Goal: Task Accomplishment & Management: Manage account settings

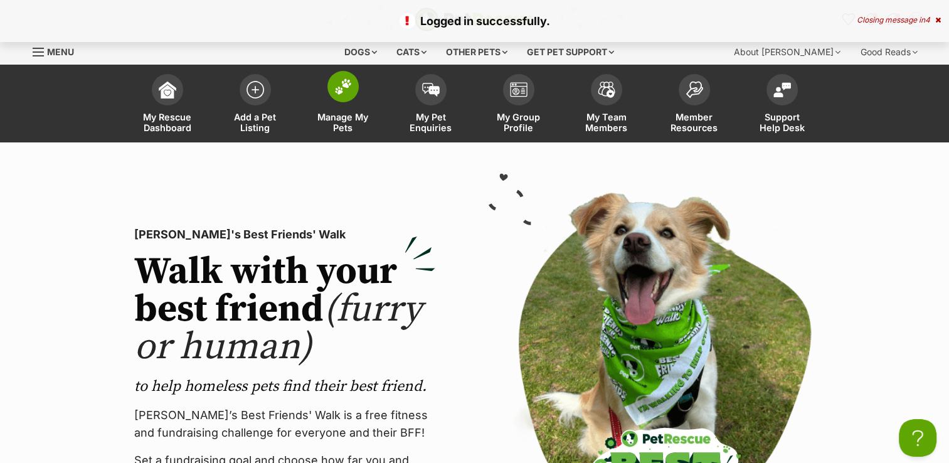
click at [344, 94] on img at bounding box center [343, 86] width 18 height 16
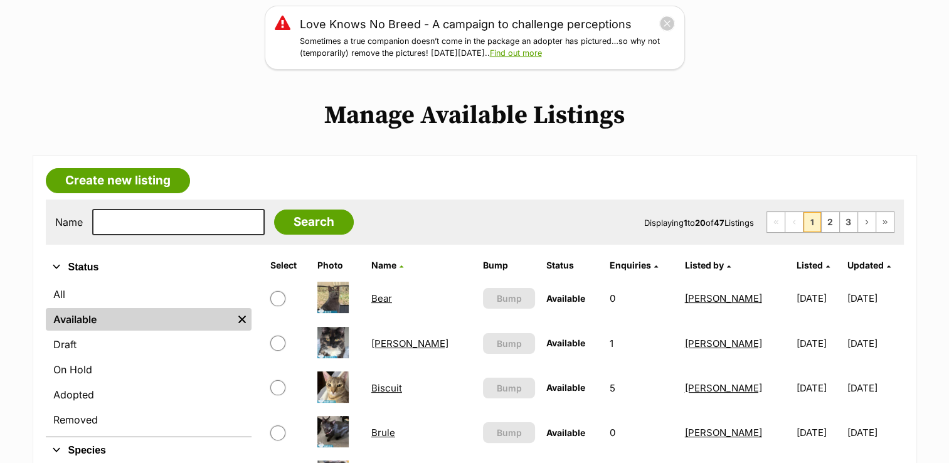
scroll to position [251, 0]
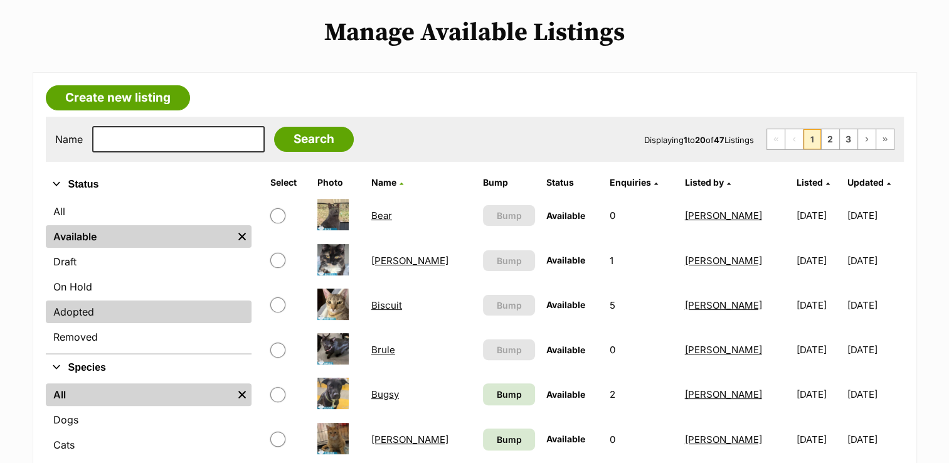
click at [132, 312] on link "Adopted" at bounding box center [149, 312] width 206 height 23
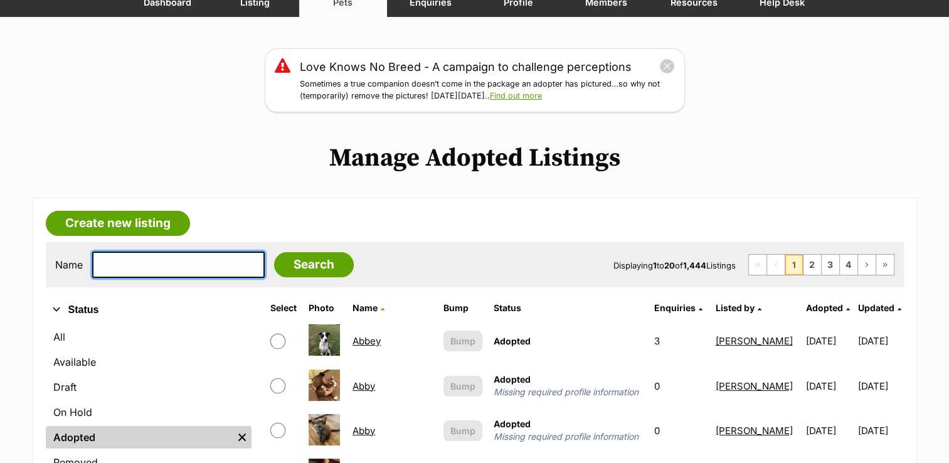
click at [123, 261] on input "text" at bounding box center [178, 265] width 173 height 26
type input "CLOVER"
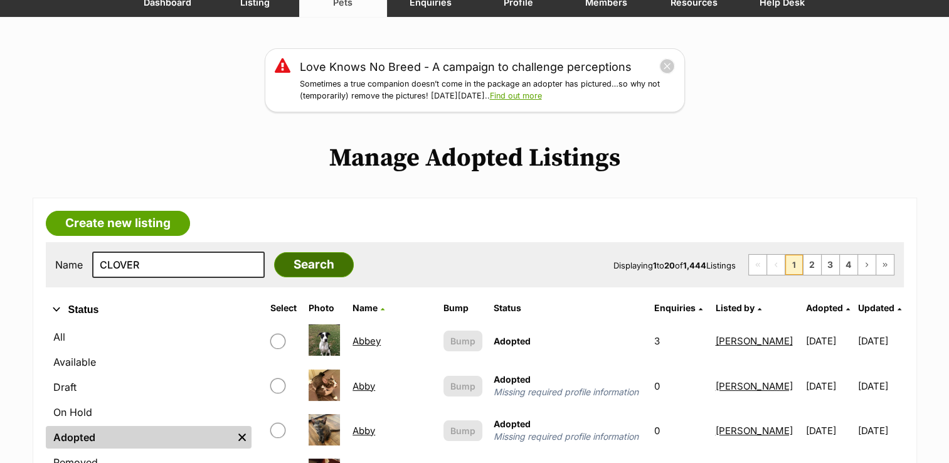
click at [281, 267] on input "Search" at bounding box center [314, 264] width 80 height 25
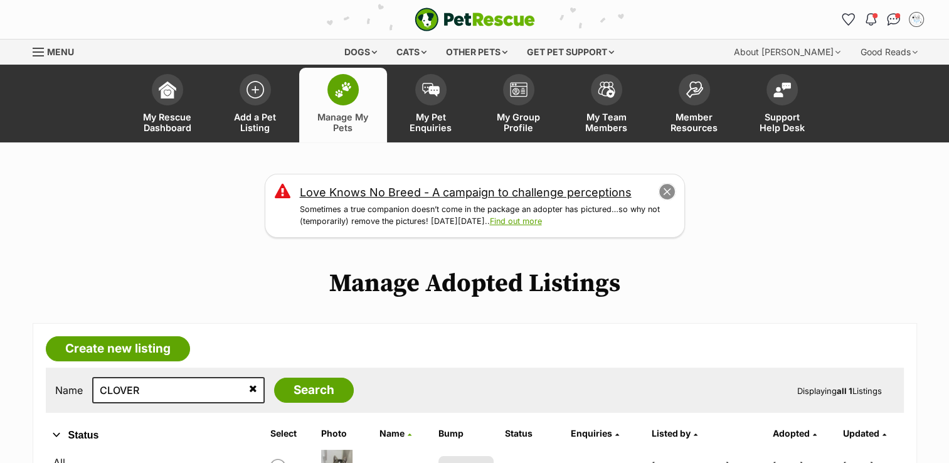
click at [668, 189] on button "close" at bounding box center [667, 192] width 18 height 18
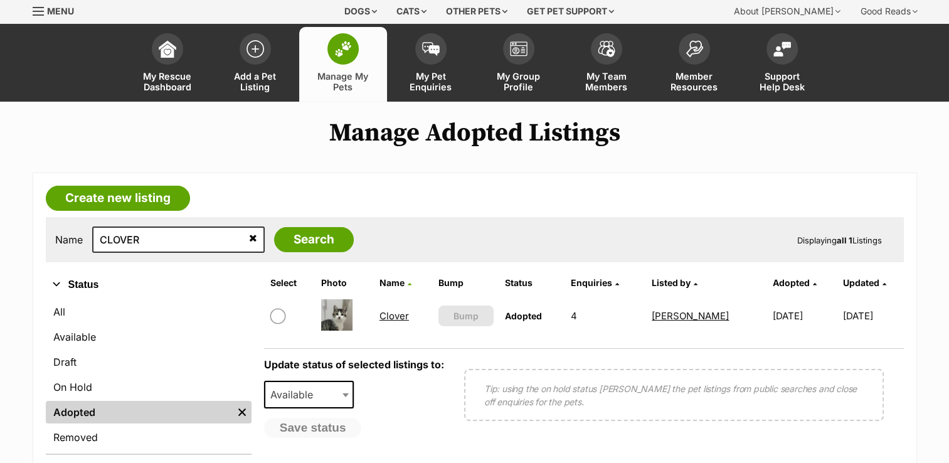
scroll to position [63, 0]
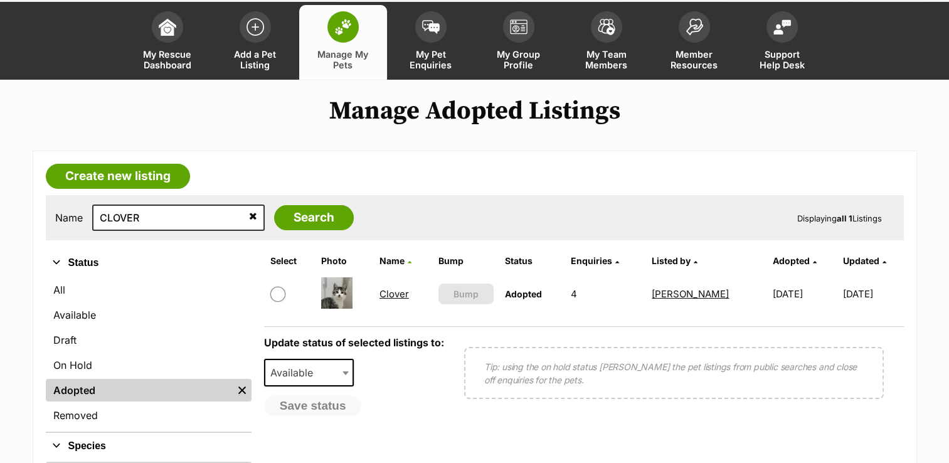
click at [394, 294] on link "Clover" at bounding box center [394, 294] width 29 height 12
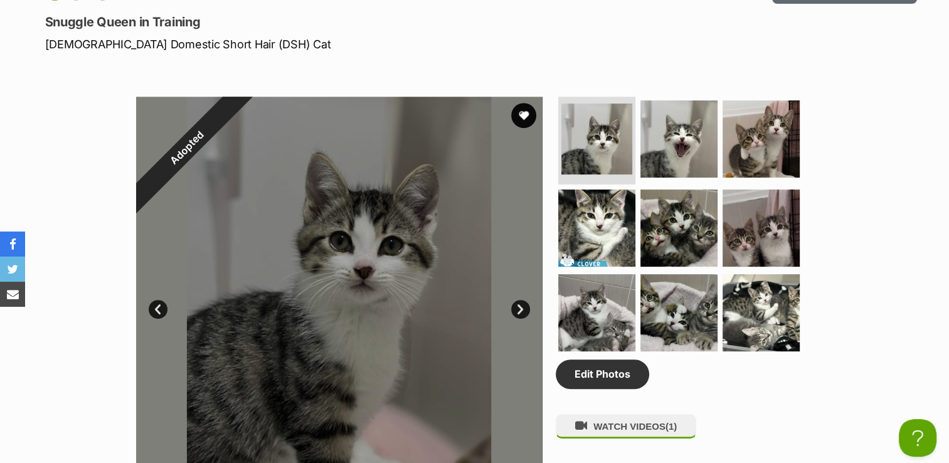
scroll to position [314, 0]
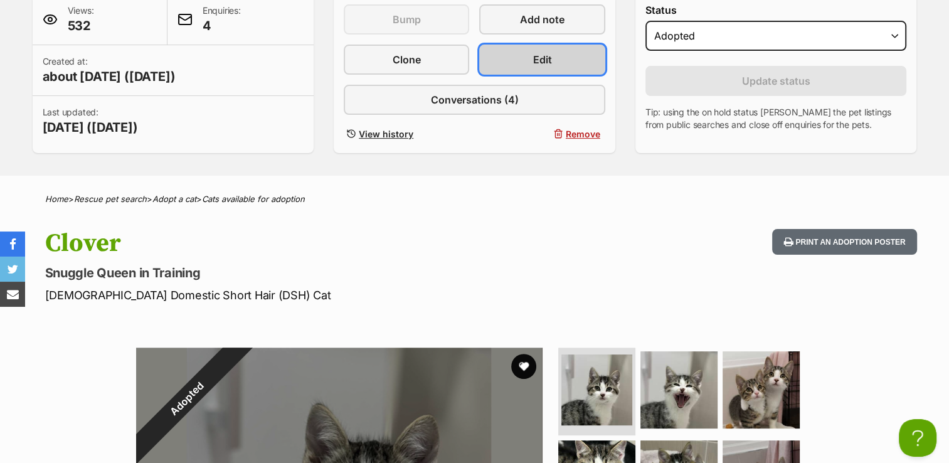
click at [531, 63] on link "Edit" at bounding box center [541, 60] width 125 height 30
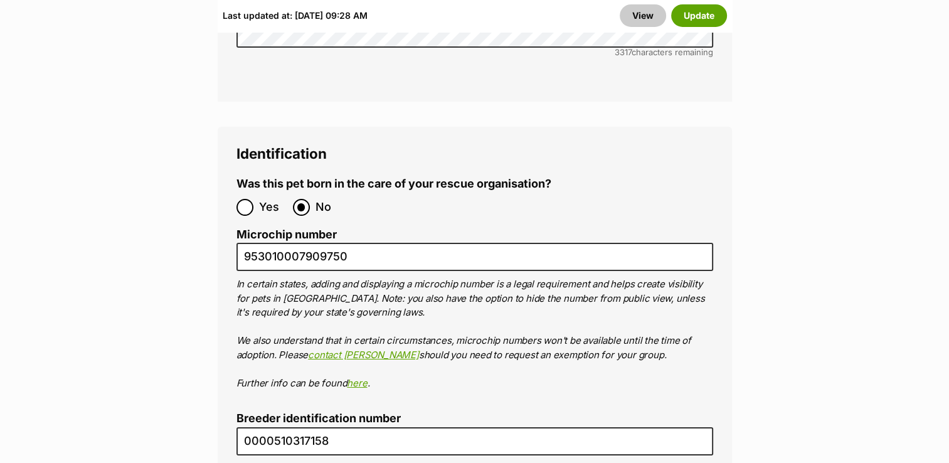
scroll to position [4545, 0]
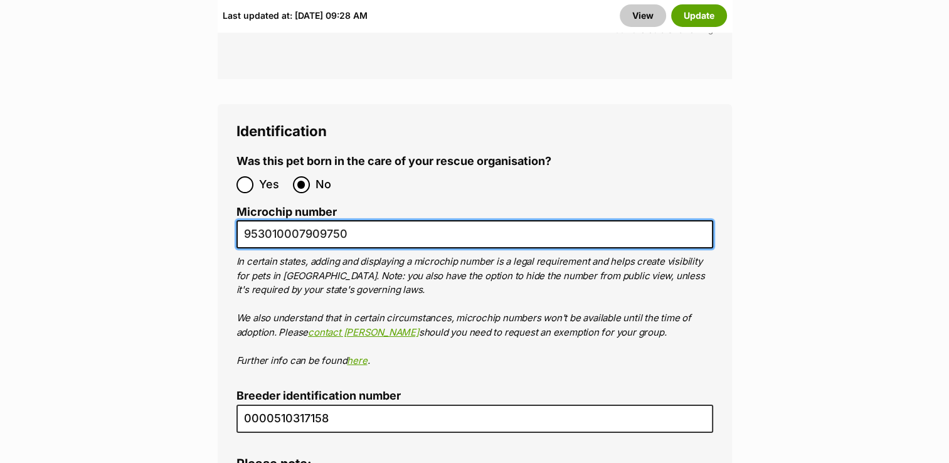
drag, startPoint x: 246, startPoint y: 157, endPoint x: 357, endPoint y: 157, distance: 111.1
click at [357, 220] on input "953010007909750" at bounding box center [475, 234] width 477 height 28
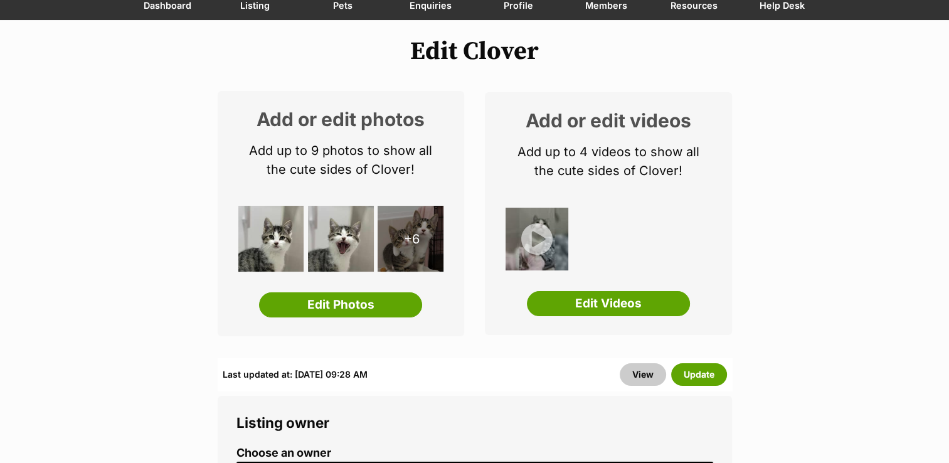
scroll to position [0, 0]
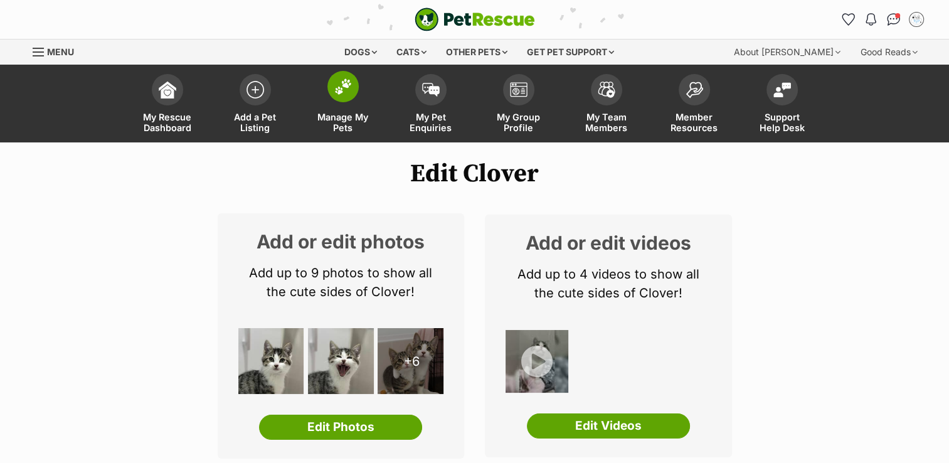
click at [341, 86] on img at bounding box center [343, 86] width 18 height 16
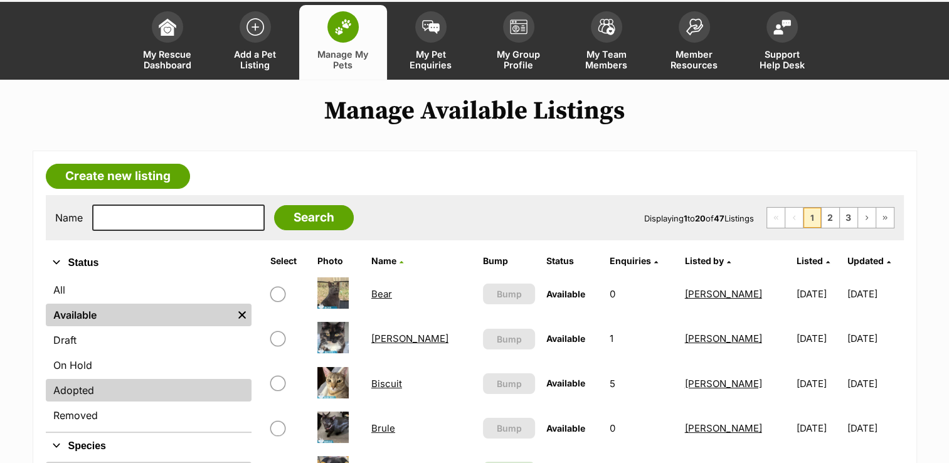
click at [80, 385] on link "Adopted" at bounding box center [149, 390] width 206 height 23
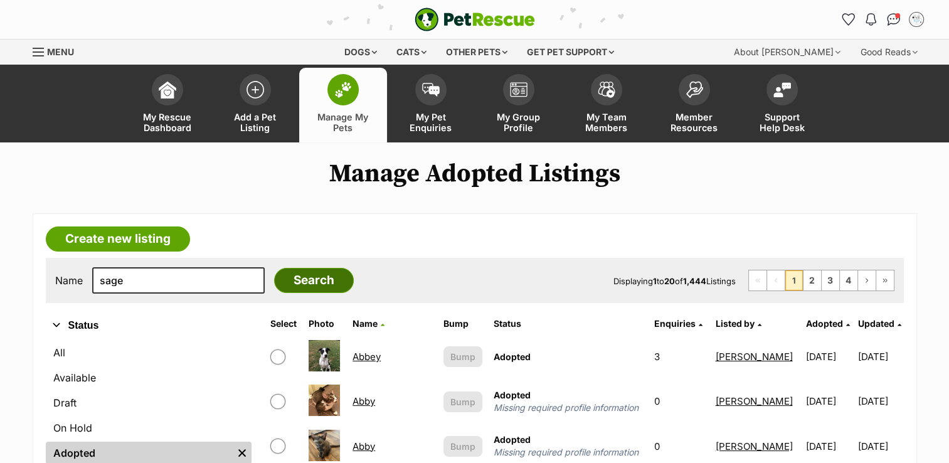
type input "sage"
click at [292, 282] on input "Search" at bounding box center [314, 280] width 80 height 25
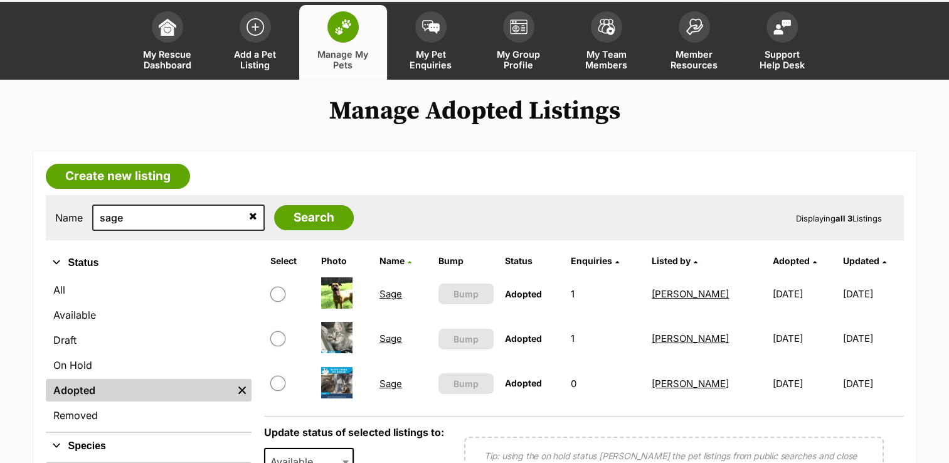
scroll to position [125, 0]
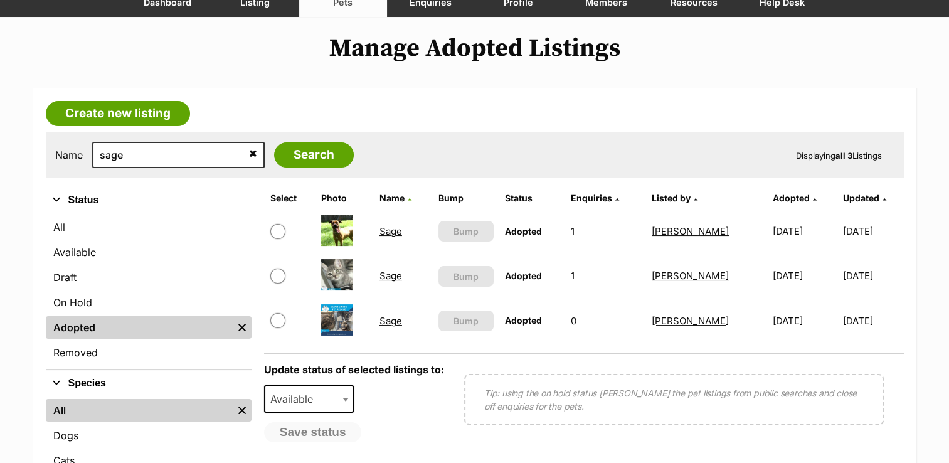
click at [389, 275] on link "Sage" at bounding box center [391, 276] width 23 height 12
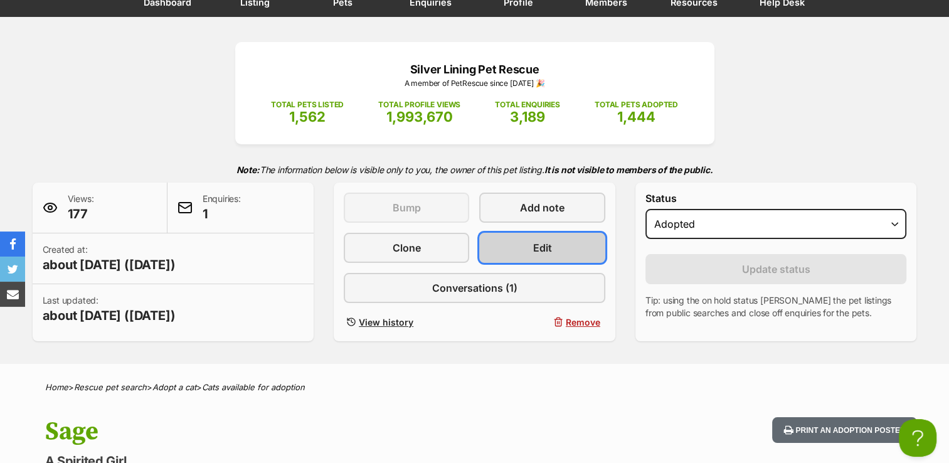
click at [526, 253] on link "Edit" at bounding box center [541, 248] width 125 height 30
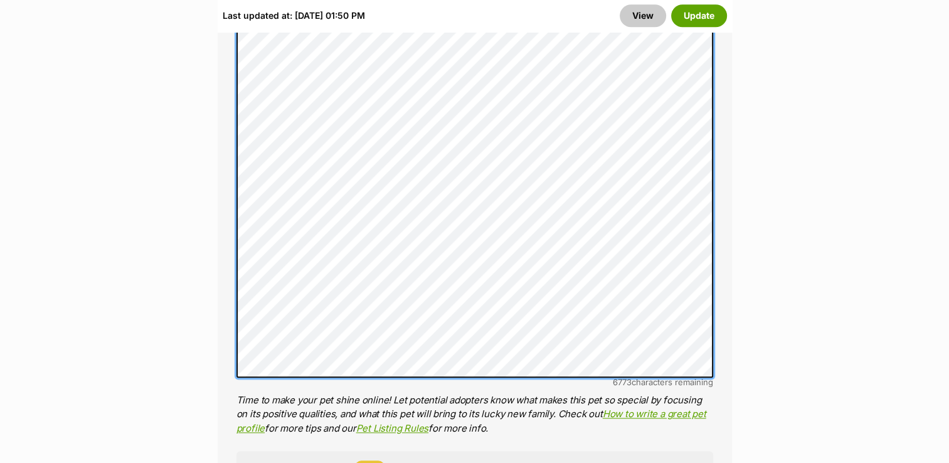
scroll to position [1152, 0]
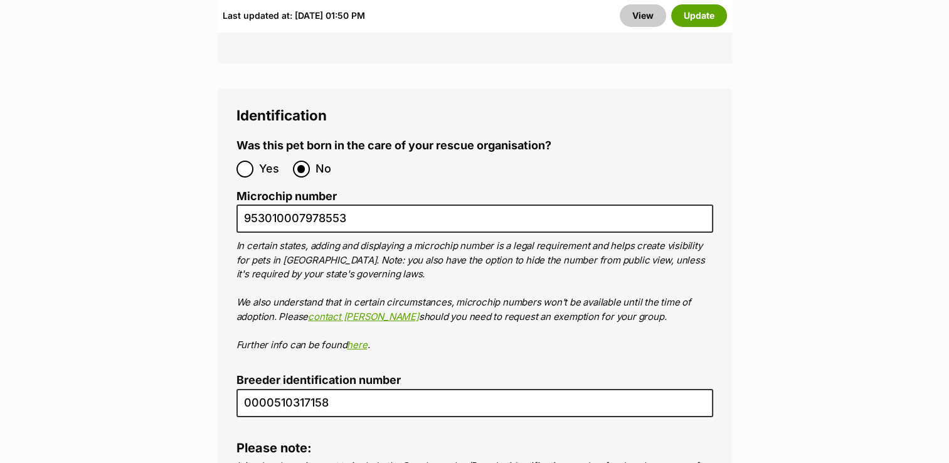
scroll to position [4603, 0]
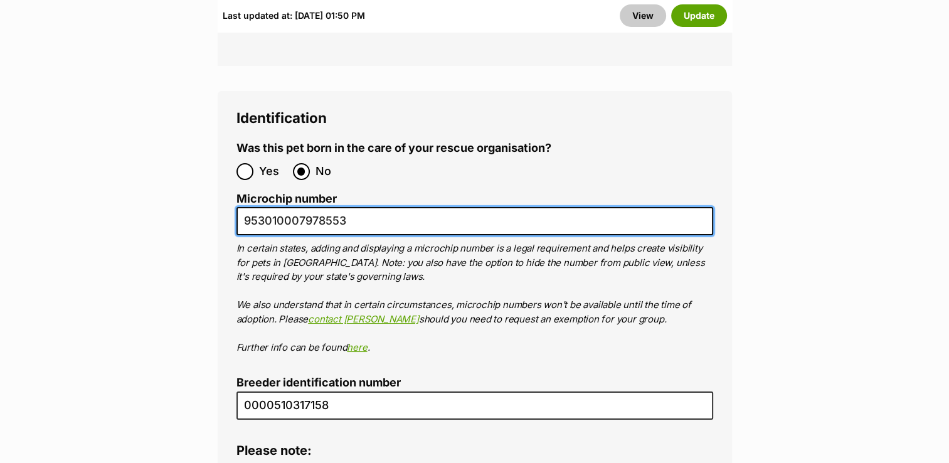
drag, startPoint x: 243, startPoint y: 128, endPoint x: 358, endPoint y: 132, distance: 114.9
click at [358, 207] on input "953010007978553" at bounding box center [475, 221] width 477 height 28
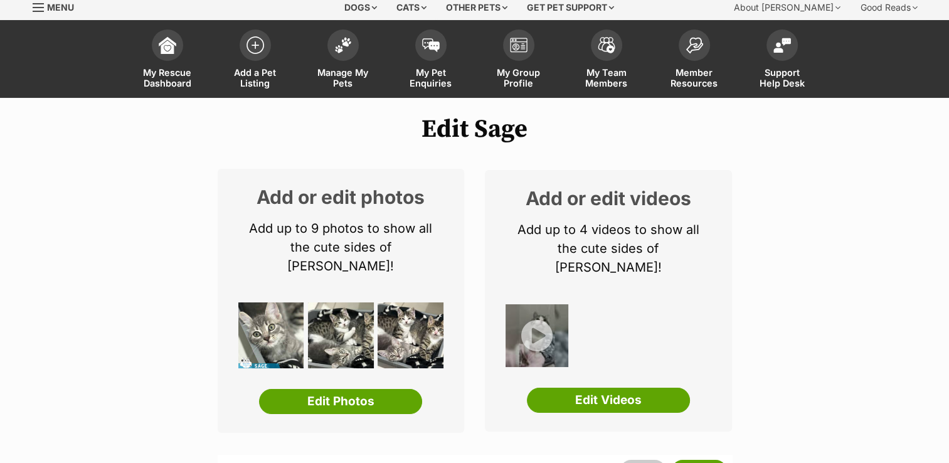
scroll to position [23, 0]
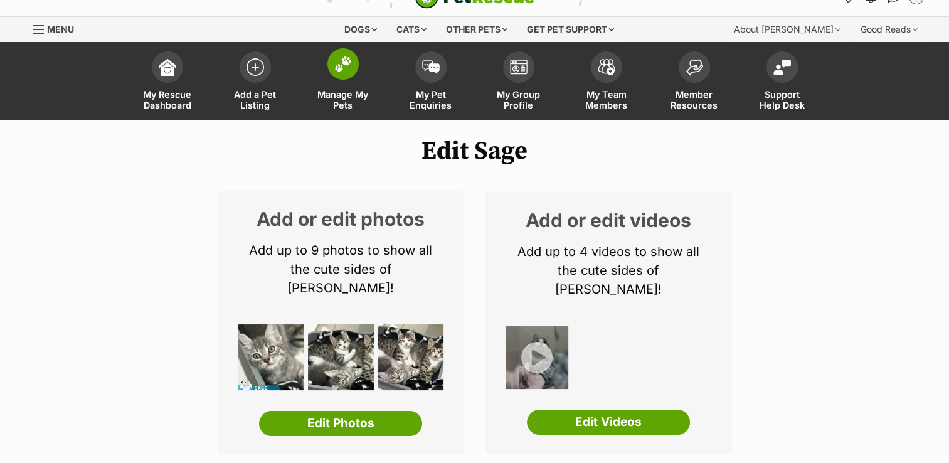
click at [338, 67] on img at bounding box center [343, 64] width 18 height 16
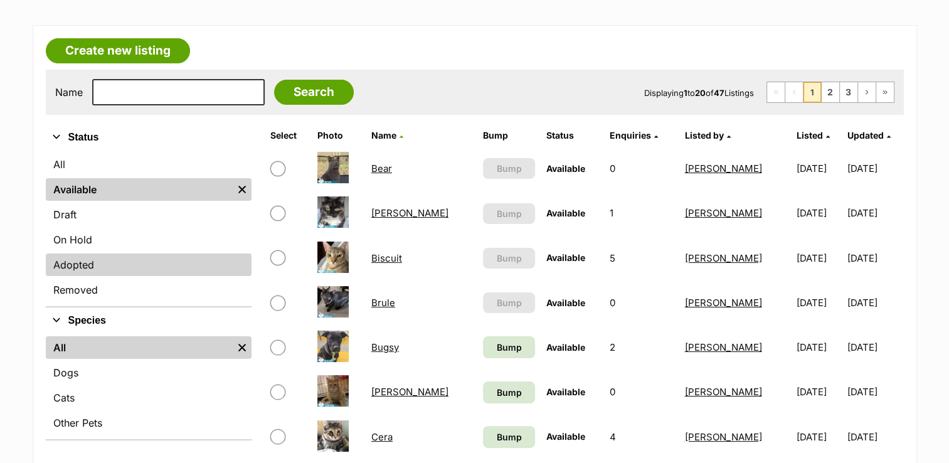
click at [178, 265] on link "Adopted" at bounding box center [149, 264] width 206 height 23
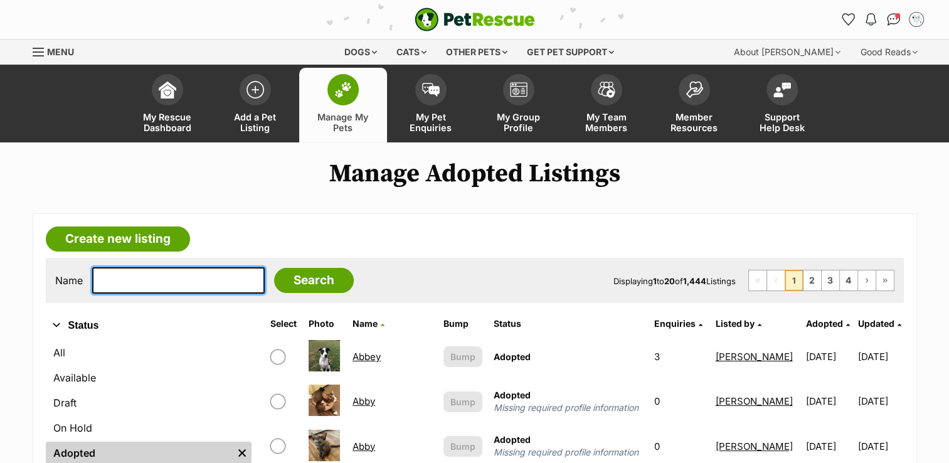
click at [184, 280] on input "text" at bounding box center [178, 280] width 173 height 26
type input "willow"
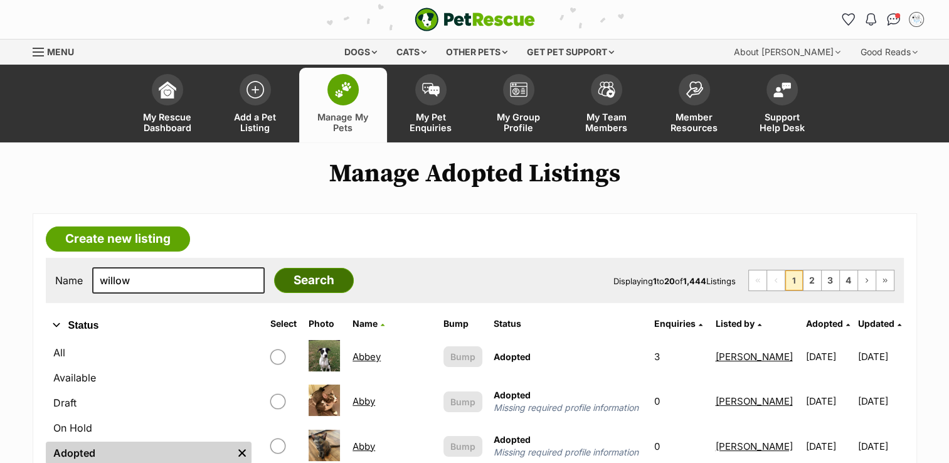
click at [285, 287] on input "Search" at bounding box center [314, 280] width 80 height 25
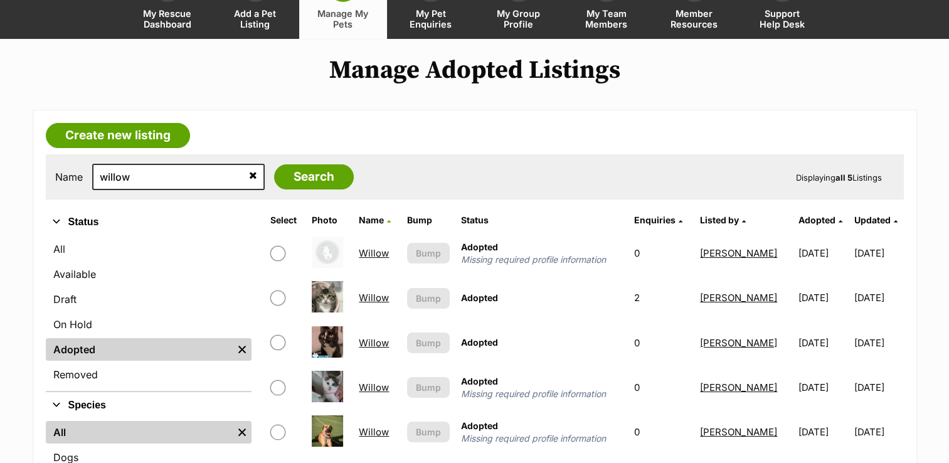
scroll to position [125, 0]
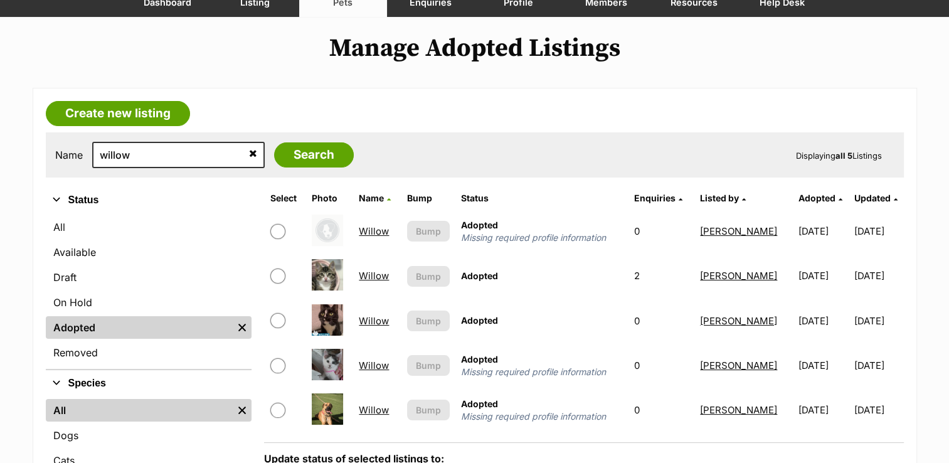
click at [376, 272] on link "Willow" at bounding box center [374, 276] width 30 height 12
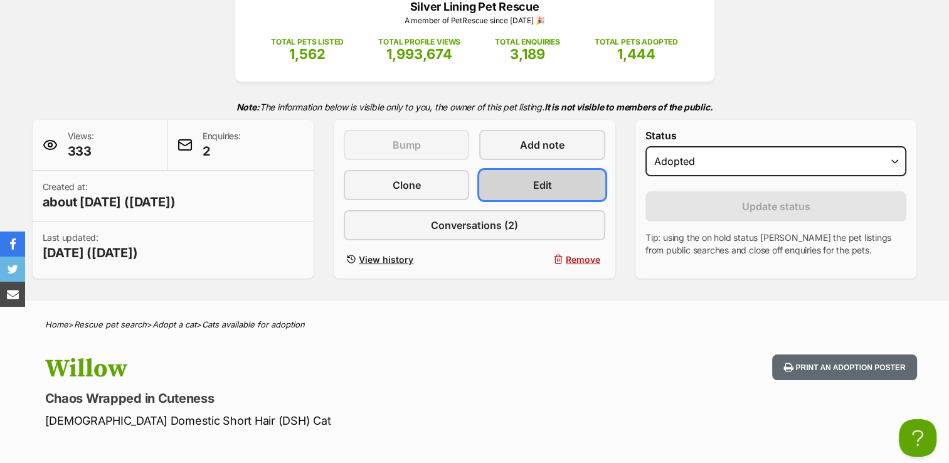
click at [531, 183] on link "Edit" at bounding box center [541, 185] width 125 height 30
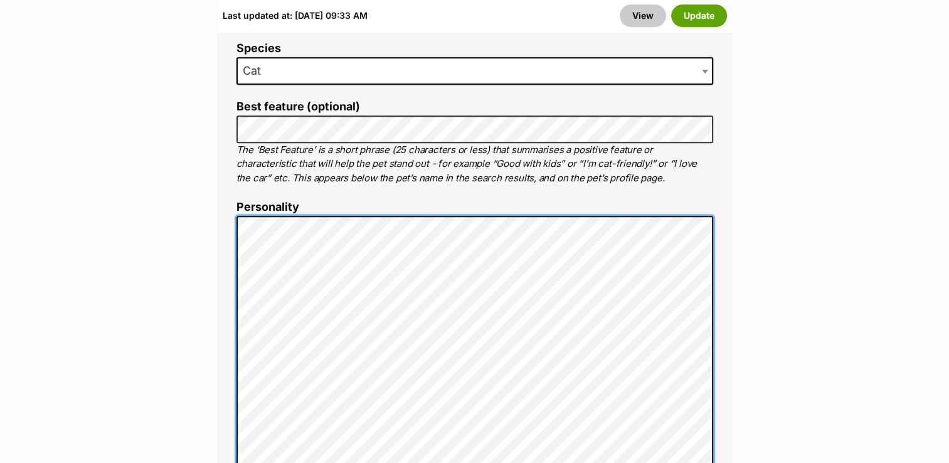
scroll to position [878, 0]
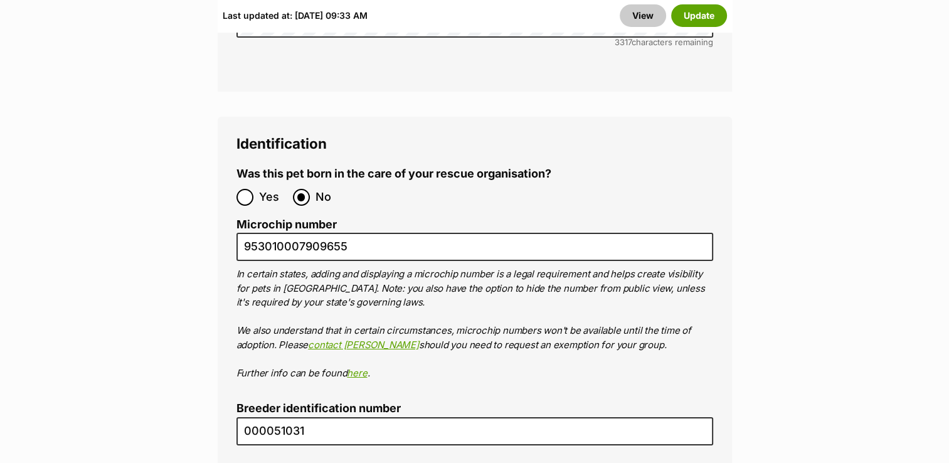
scroll to position [4455, 0]
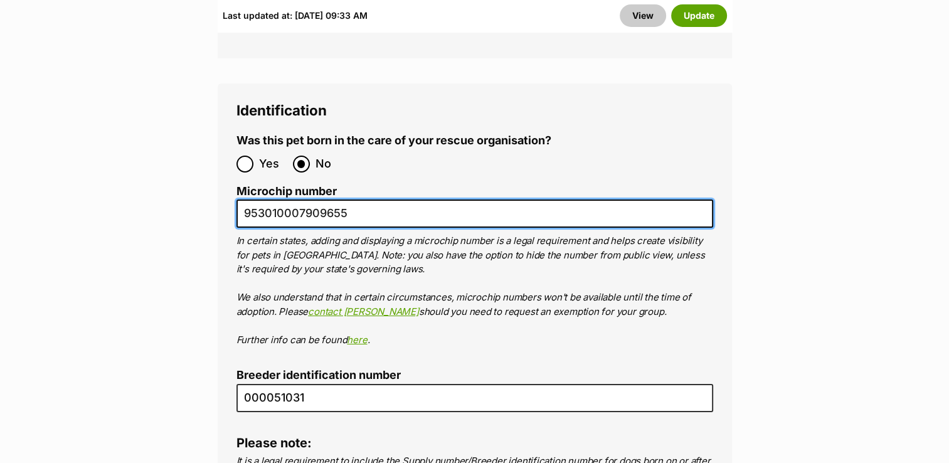
drag, startPoint x: 243, startPoint y: 119, endPoint x: 354, endPoint y: 119, distance: 111.1
click at [354, 200] on input "953010007909655" at bounding box center [475, 214] width 477 height 28
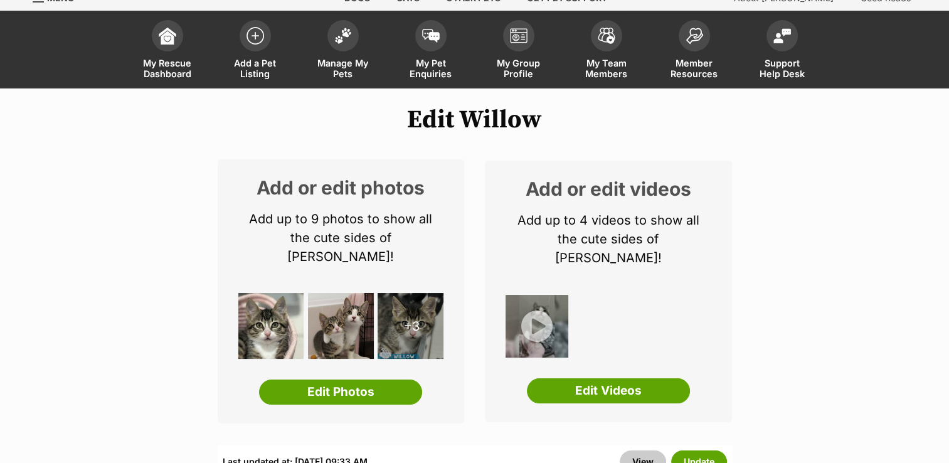
scroll to position [0, 0]
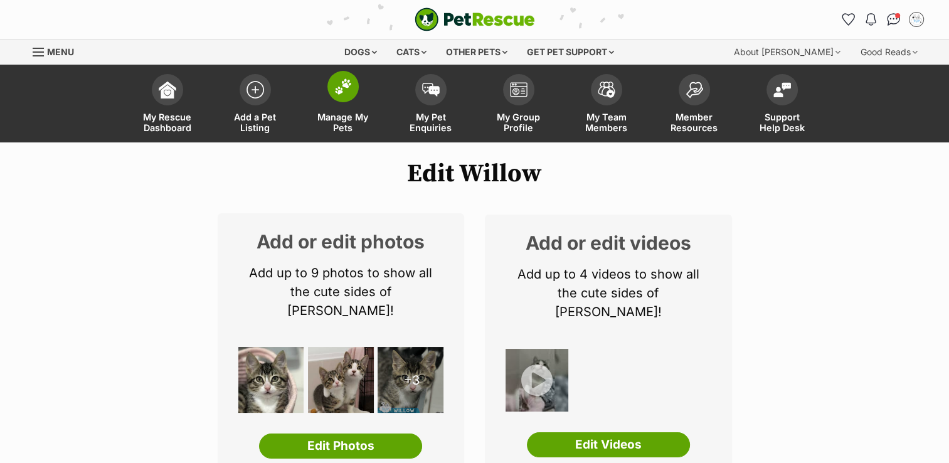
click at [336, 90] on img at bounding box center [343, 86] width 18 height 16
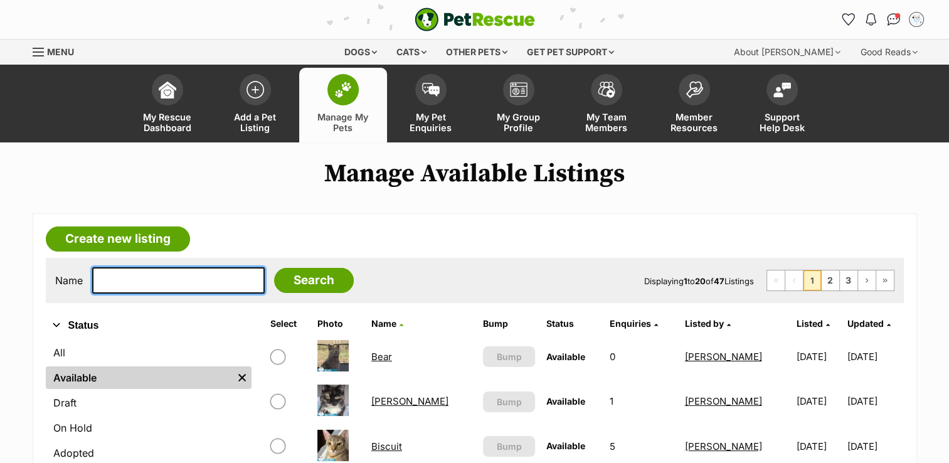
click at [152, 280] on input "text" at bounding box center [178, 280] width 173 height 26
type input "mopsy"
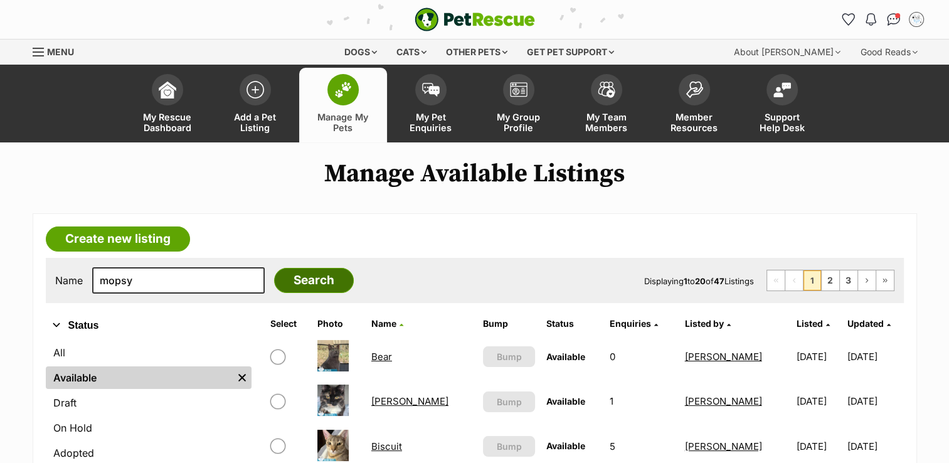
click at [284, 289] on input "Search" at bounding box center [314, 280] width 80 height 25
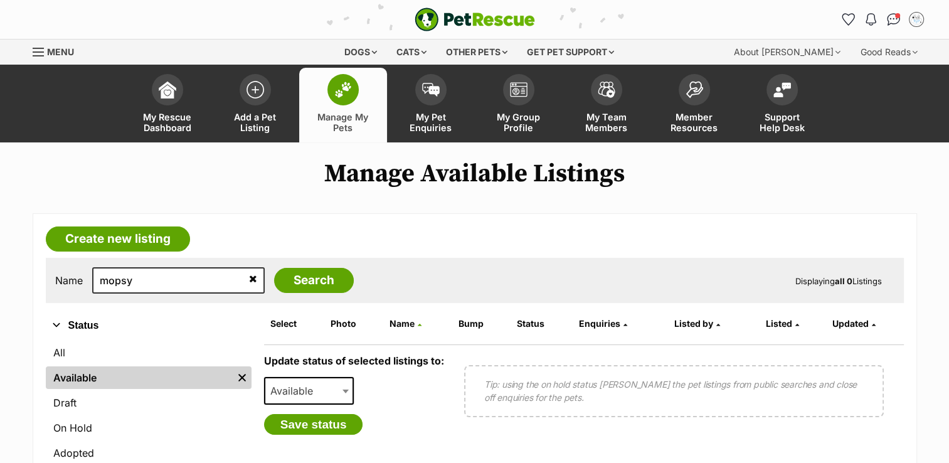
scroll to position [63, 0]
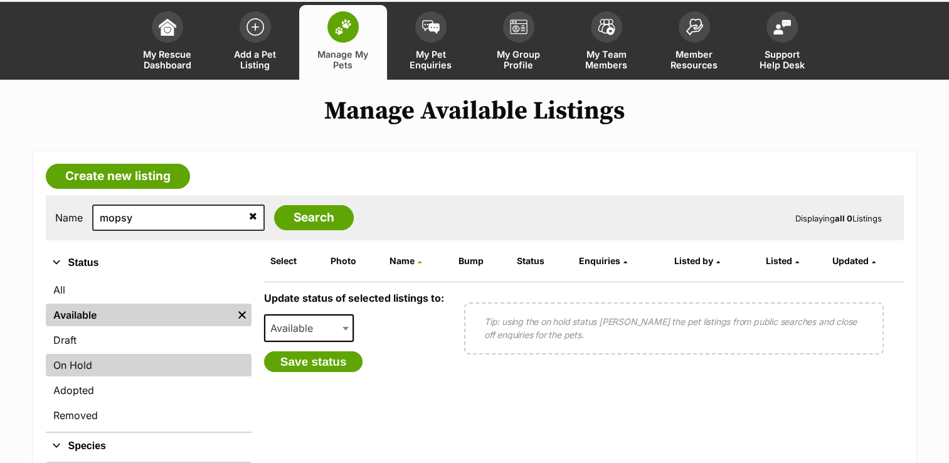
click at [115, 370] on link "On Hold" at bounding box center [149, 365] width 206 height 23
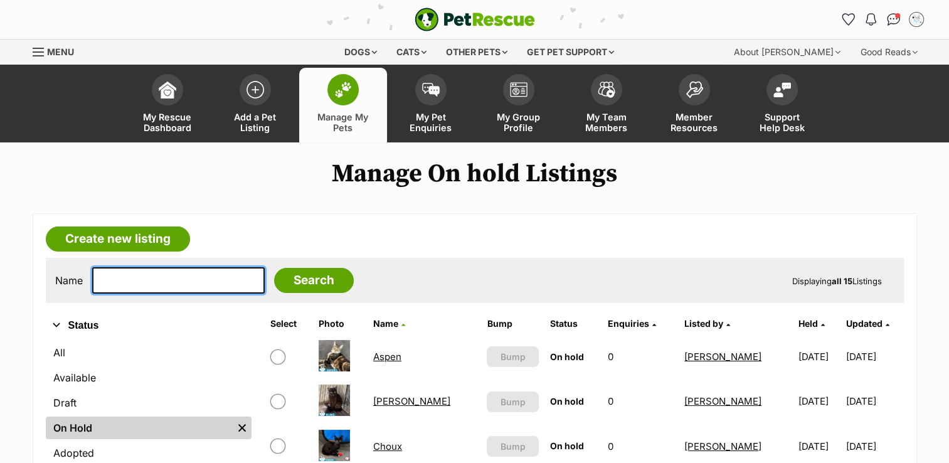
click at [144, 274] on input "text" at bounding box center [178, 280] width 173 height 26
type input "mopsy"
click at [274, 268] on input "Search" at bounding box center [314, 280] width 80 height 25
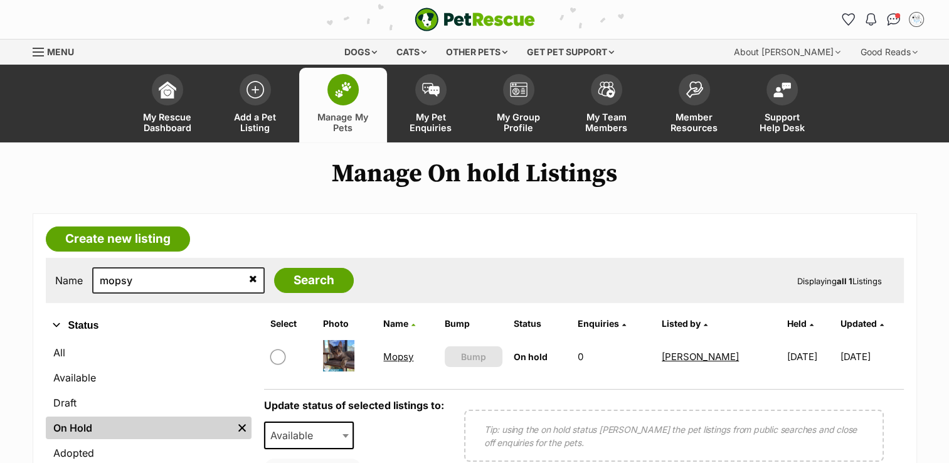
click at [398, 358] on link "Mopsy" at bounding box center [398, 357] width 30 height 12
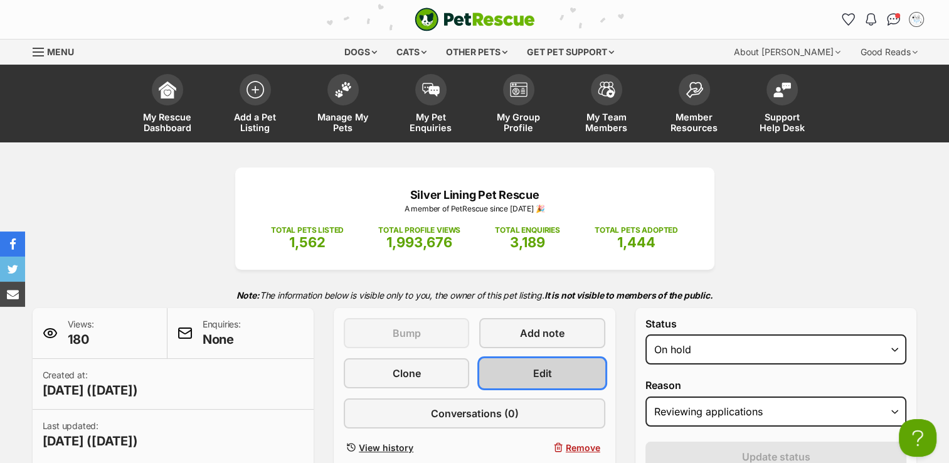
click at [534, 375] on span "Edit" at bounding box center [542, 373] width 19 height 15
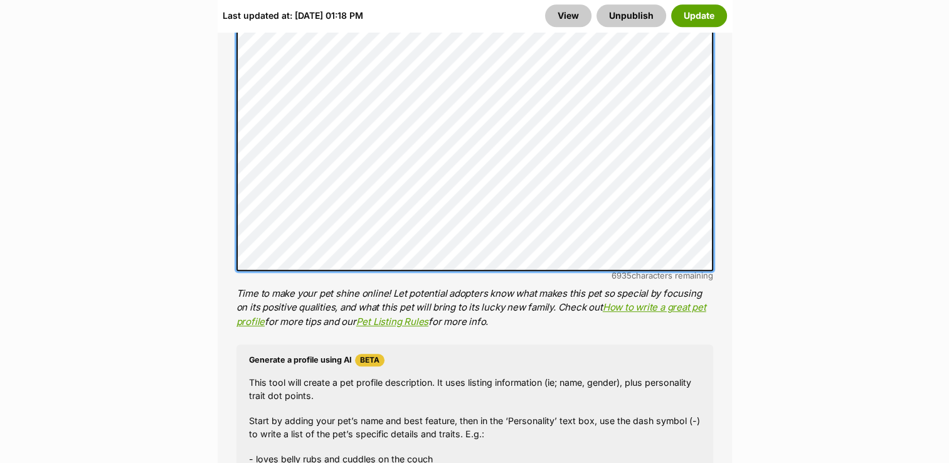
scroll to position [1185, 0]
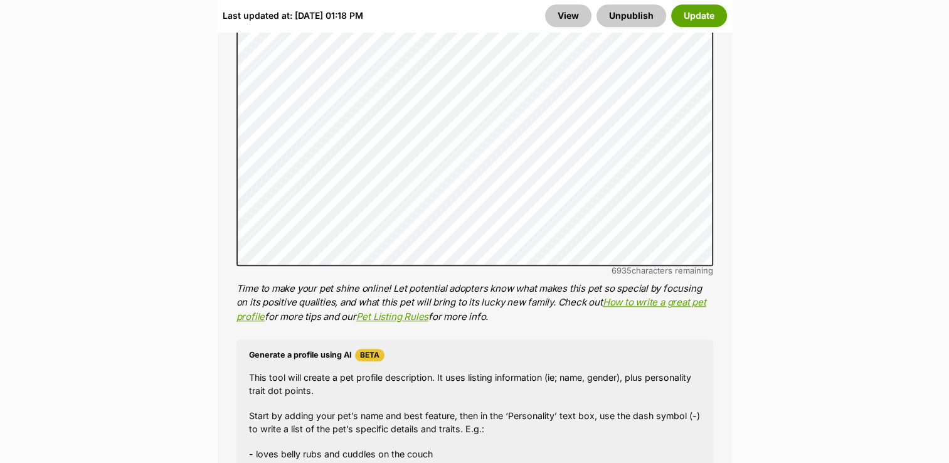
drag, startPoint x: 208, startPoint y: 230, endPoint x: 201, endPoint y: 232, distance: 7.2
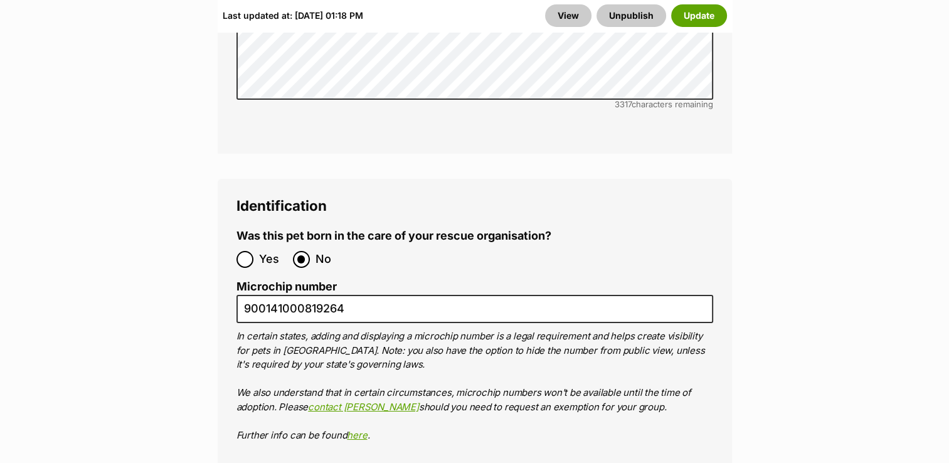
scroll to position [4448, 0]
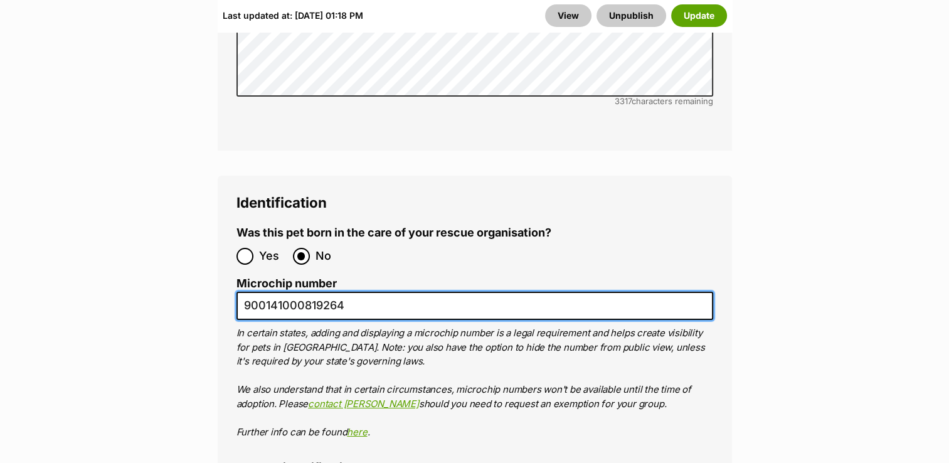
drag, startPoint x: 246, startPoint y: 231, endPoint x: 346, endPoint y: 235, distance: 100.5
click at [346, 292] on input "900141000819264" at bounding box center [475, 306] width 477 height 28
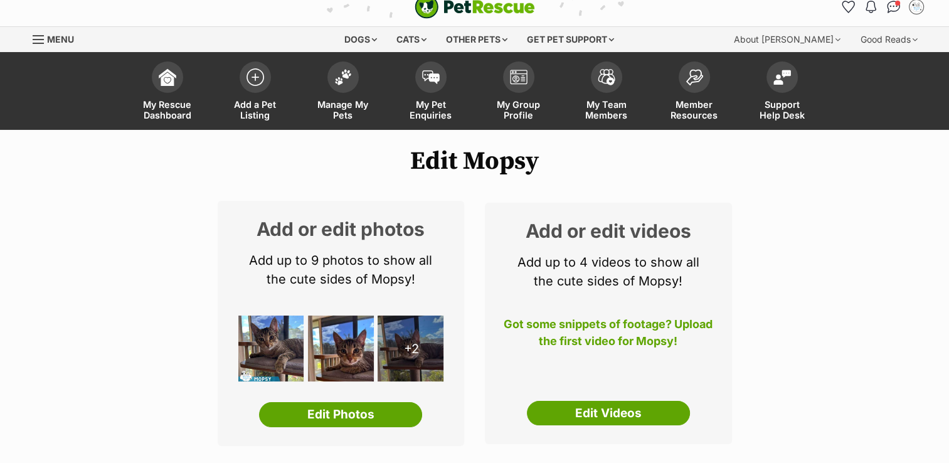
scroll to position [0, 0]
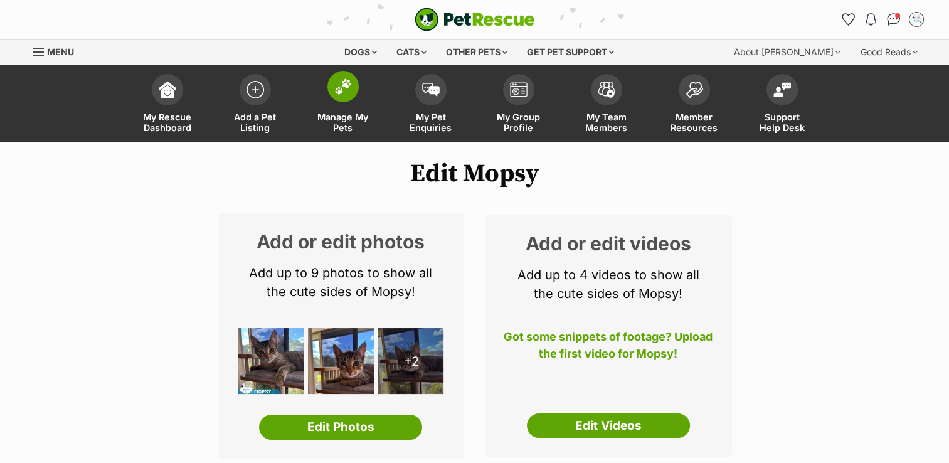
click at [346, 85] on img at bounding box center [343, 86] width 18 height 16
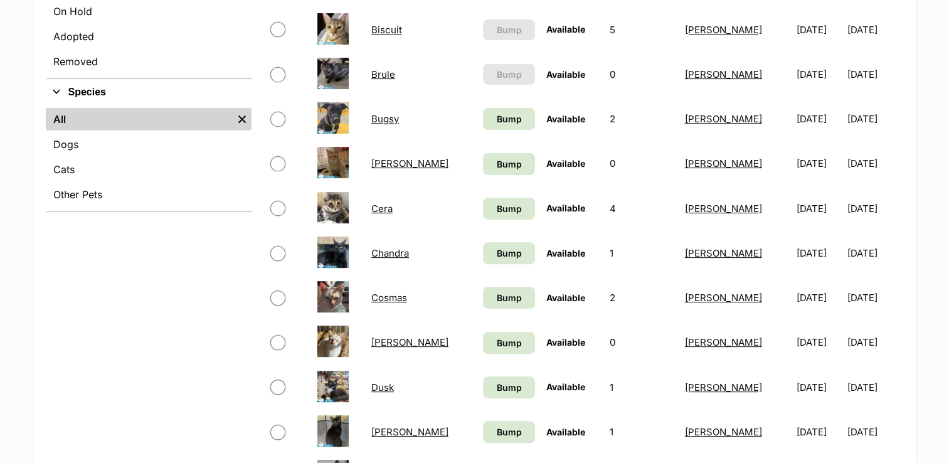
scroll to position [439, 0]
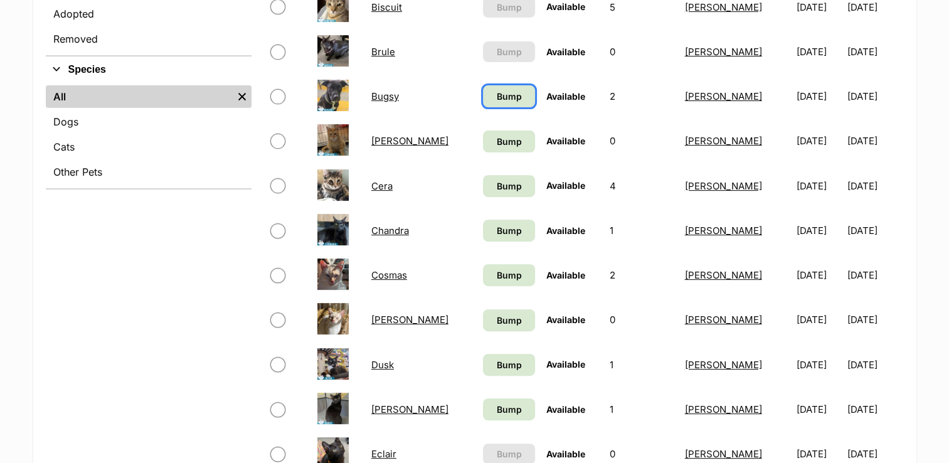
click at [496, 100] on span "Bump" at bounding box center [508, 96] width 25 height 13
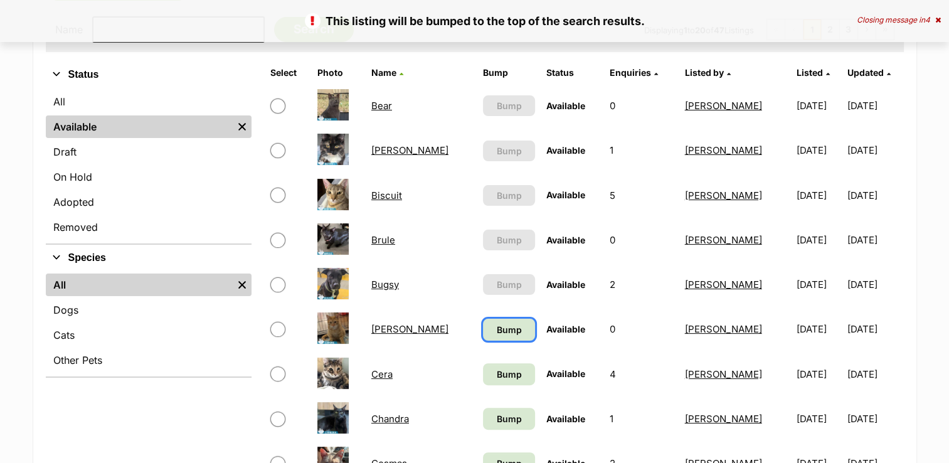
click at [496, 328] on span "Bump" at bounding box center [508, 329] width 25 height 13
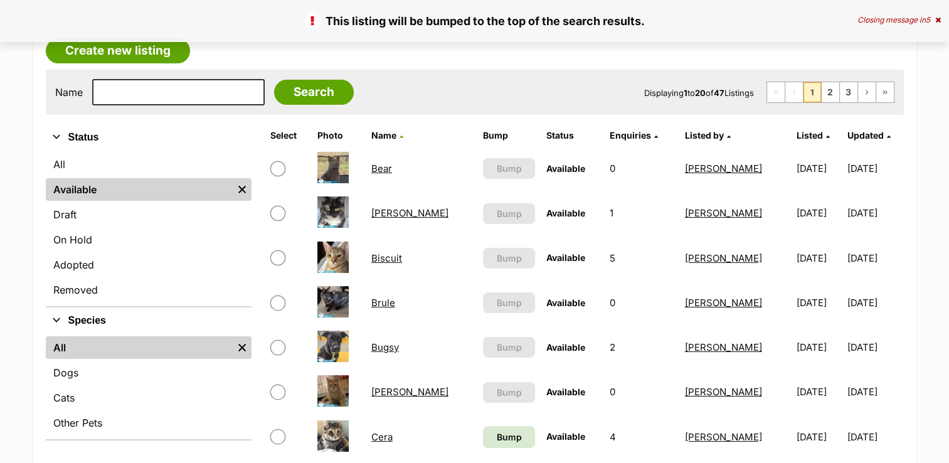
scroll to position [188, 0]
click at [496, 437] on span "Bump" at bounding box center [508, 436] width 25 height 13
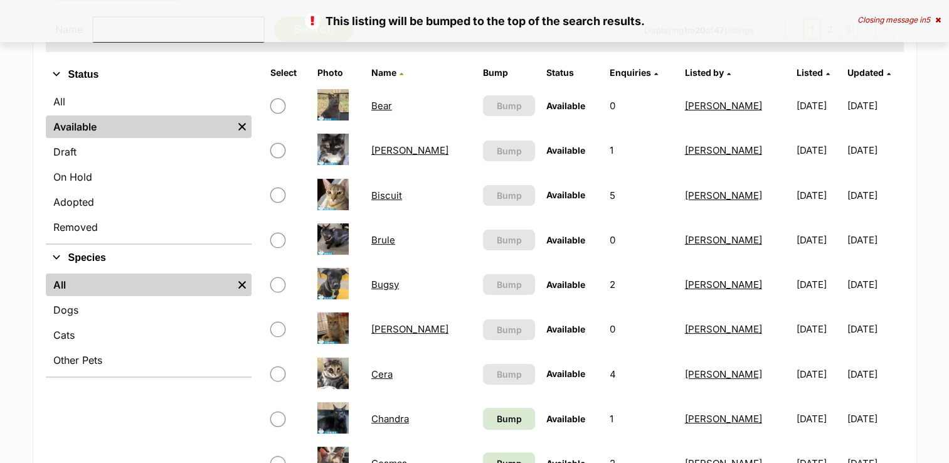
scroll to position [251, 0]
click at [496, 417] on span "Bump" at bounding box center [508, 418] width 25 height 13
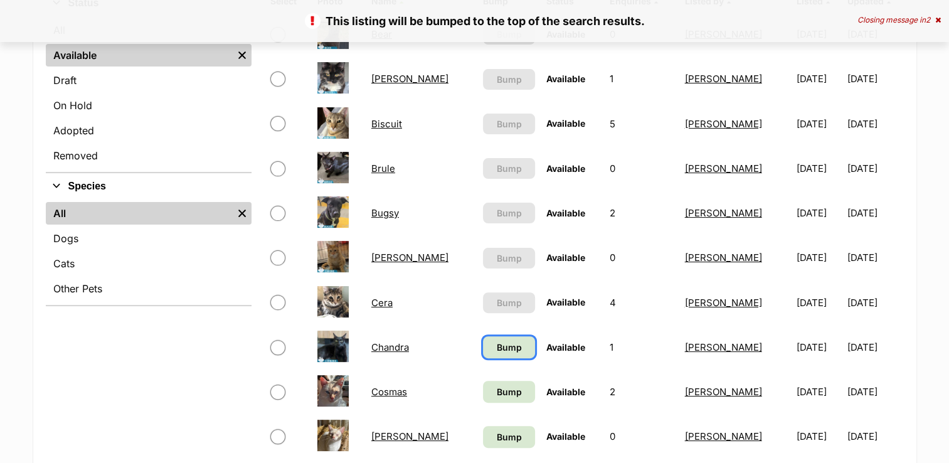
scroll to position [376, 0]
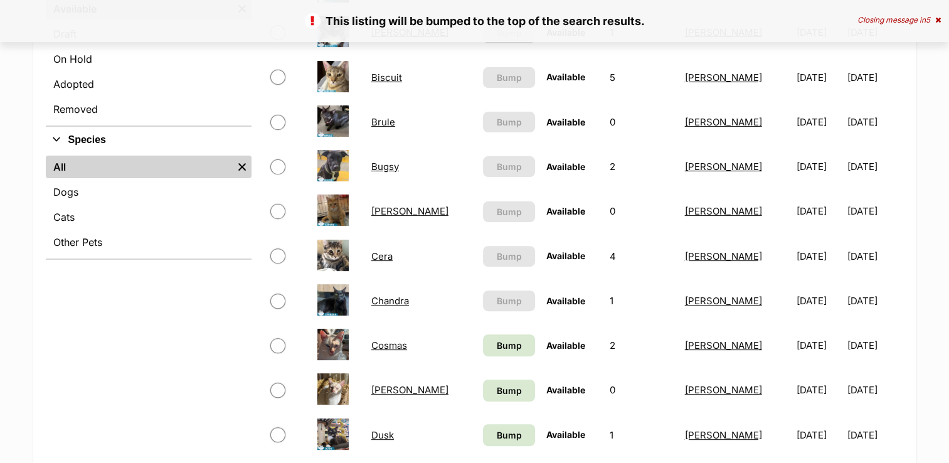
scroll to position [376, 0]
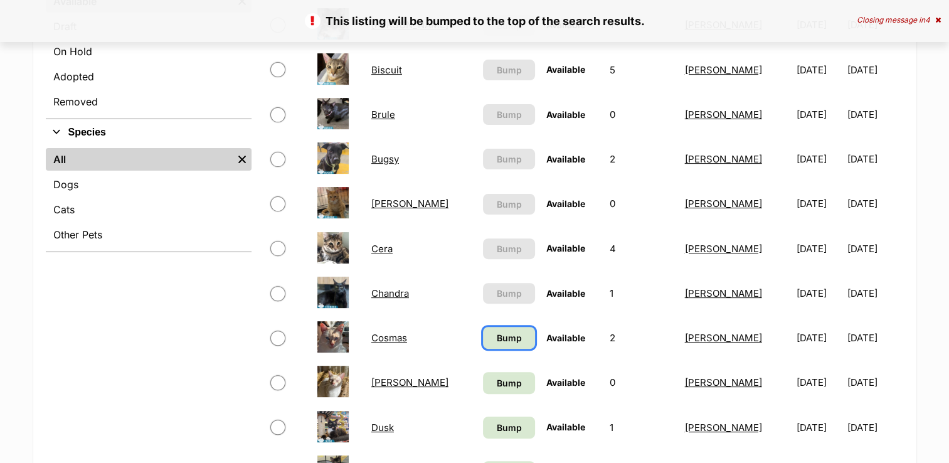
click at [496, 338] on span "Bump" at bounding box center [508, 337] width 25 height 13
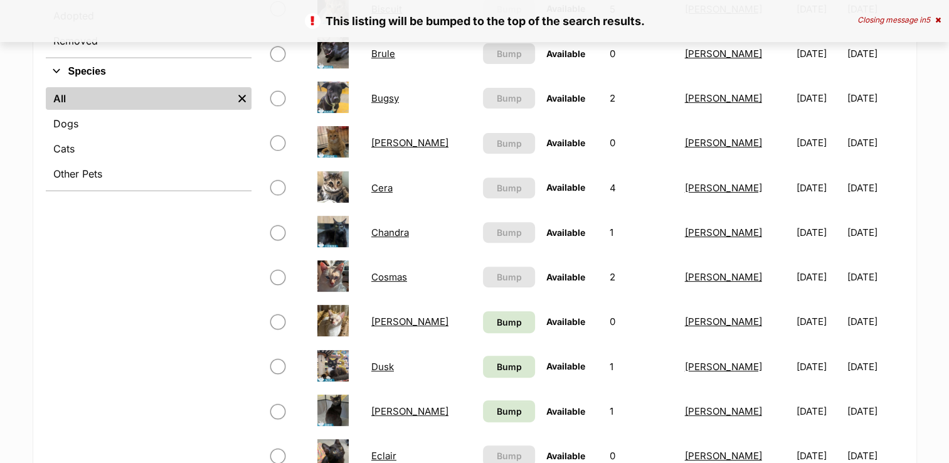
scroll to position [439, 0]
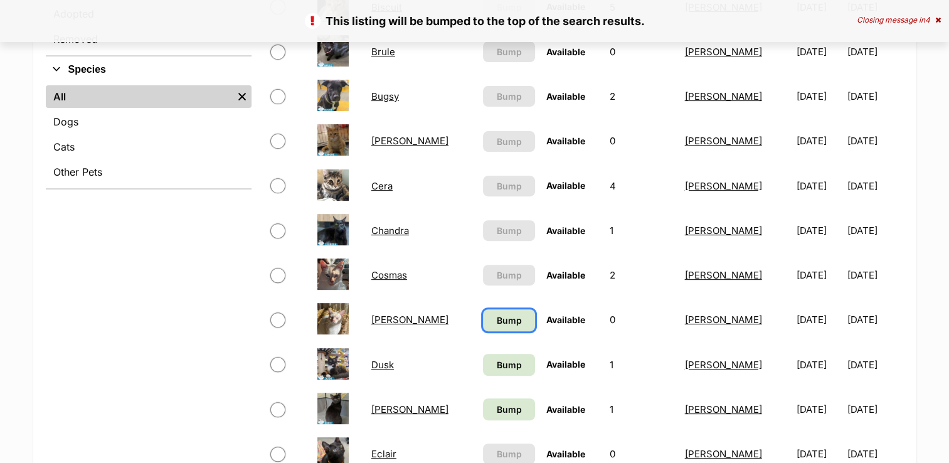
click at [496, 322] on span "Bump" at bounding box center [508, 320] width 25 height 13
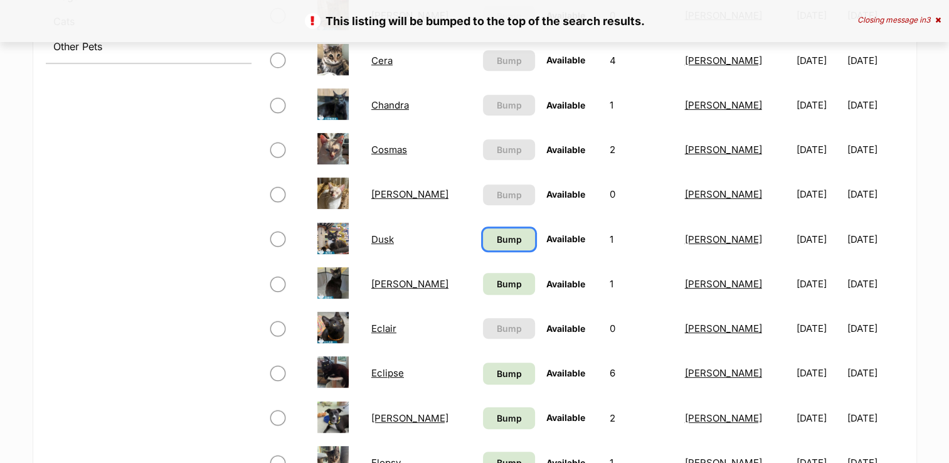
click at [496, 238] on span "Bump" at bounding box center [508, 239] width 25 height 13
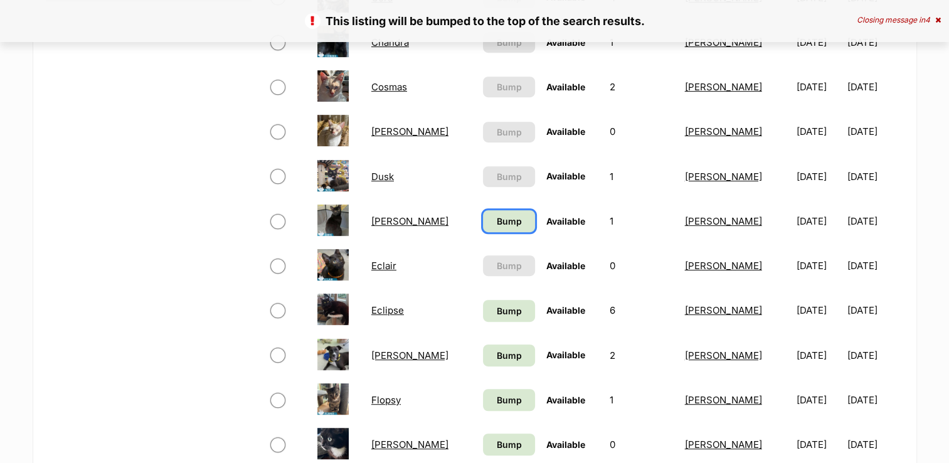
click at [496, 220] on span "Bump" at bounding box center [508, 221] width 25 height 13
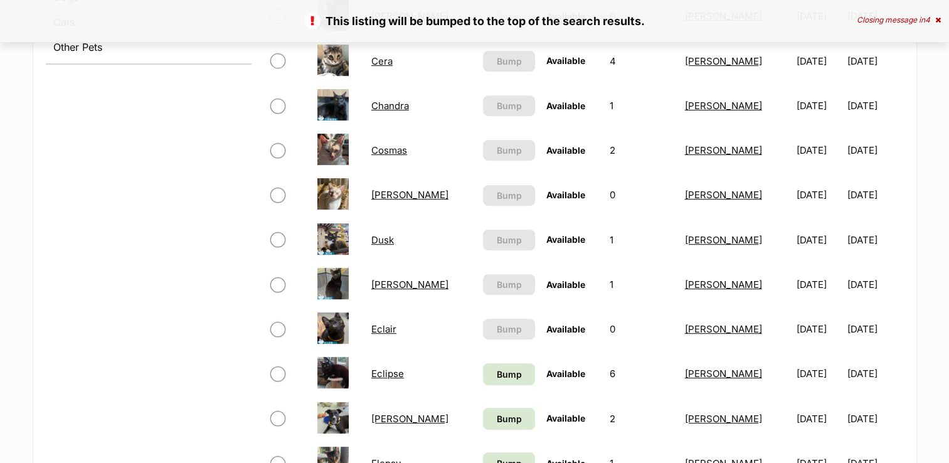
scroll to position [565, 0]
click at [496, 370] on span "Bump" at bounding box center [508, 373] width 25 height 13
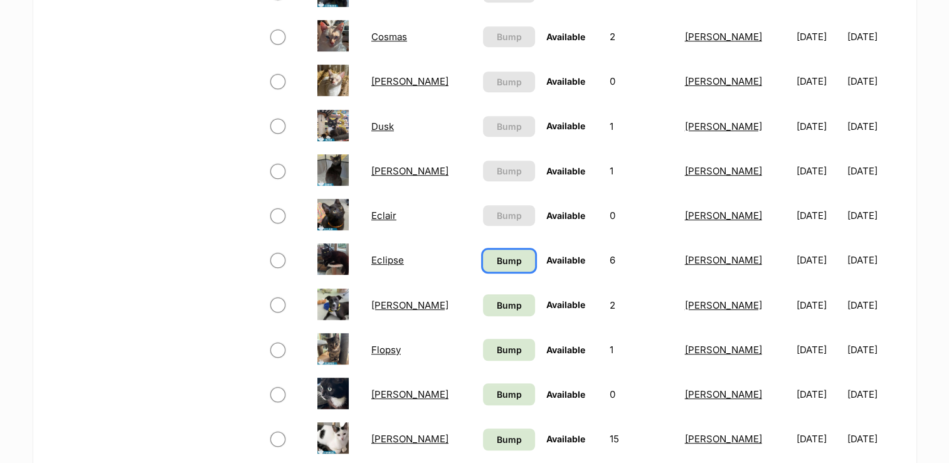
scroll to position [690, 0]
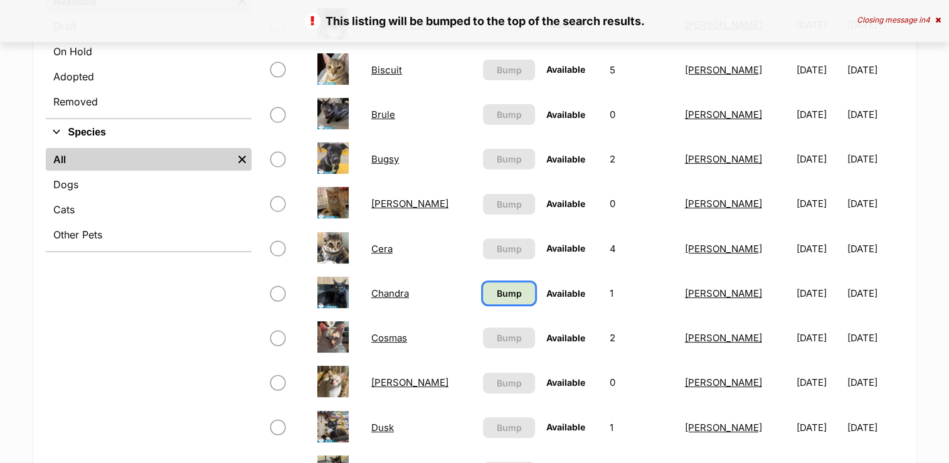
click at [496, 295] on span "Bump" at bounding box center [508, 293] width 25 height 13
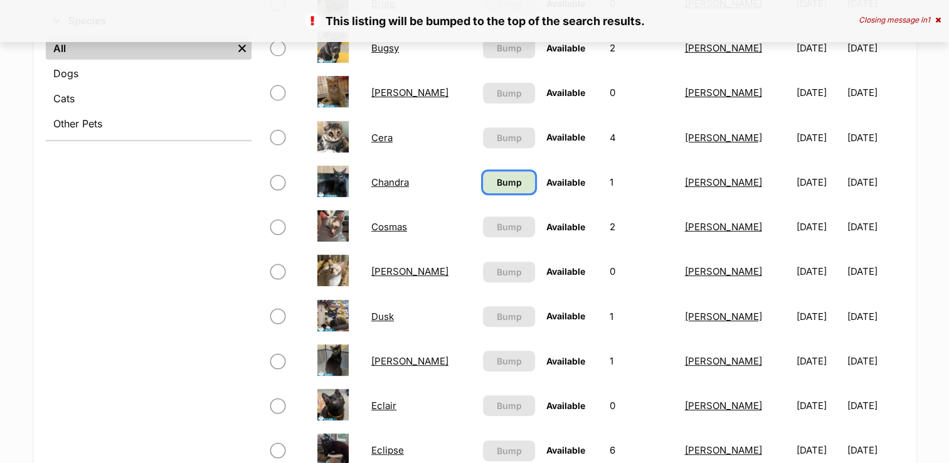
scroll to position [502, 0]
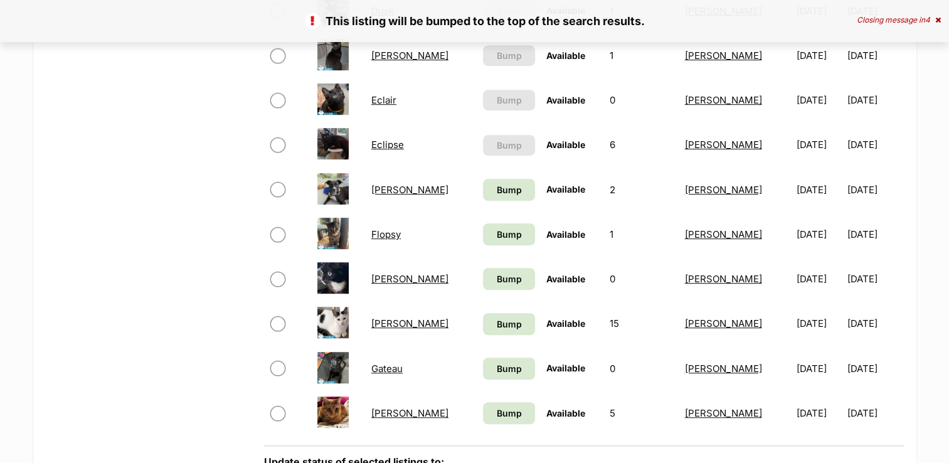
scroll to position [816, 0]
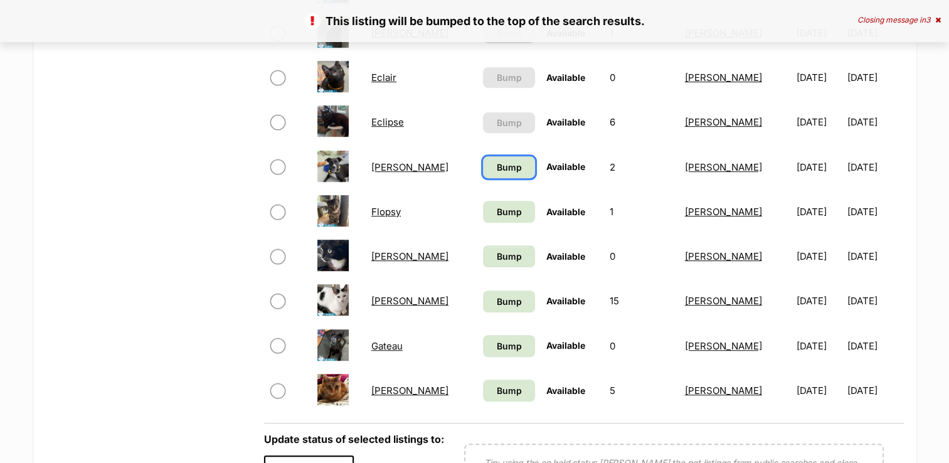
click at [496, 163] on span "Bump" at bounding box center [508, 167] width 25 height 13
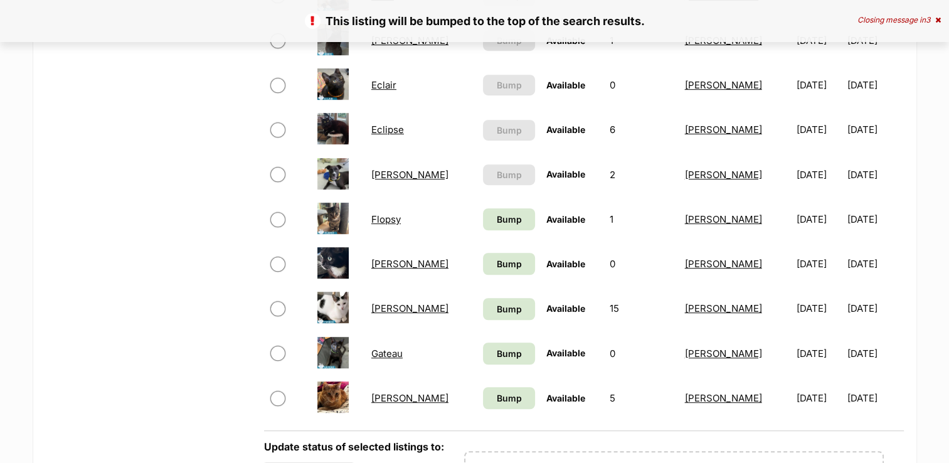
scroll to position [816, 0]
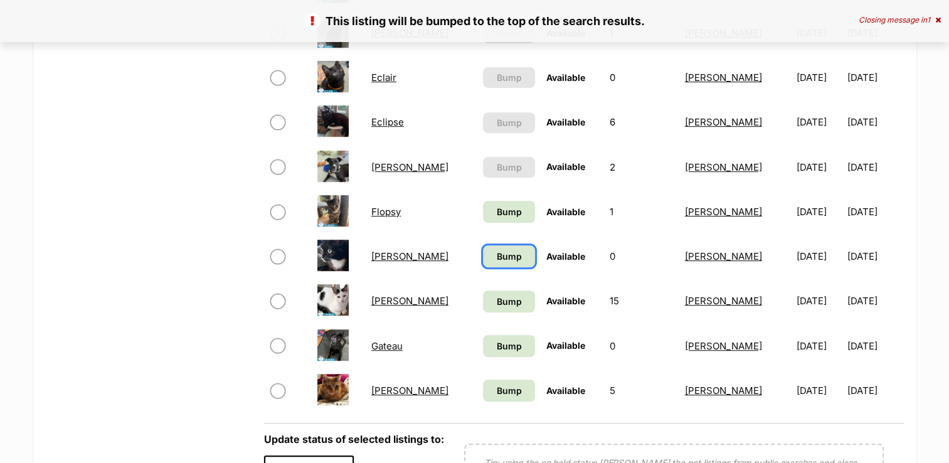
click at [496, 251] on span "Bump" at bounding box center [508, 256] width 25 height 13
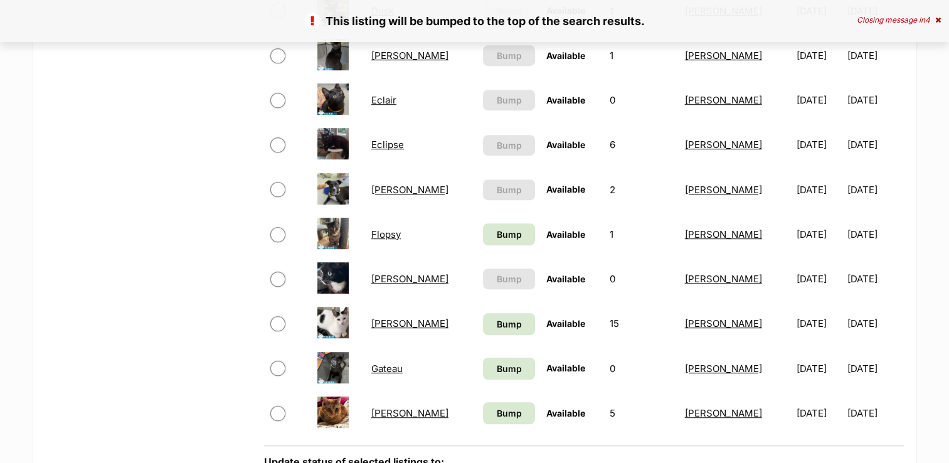
scroll to position [816, 0]
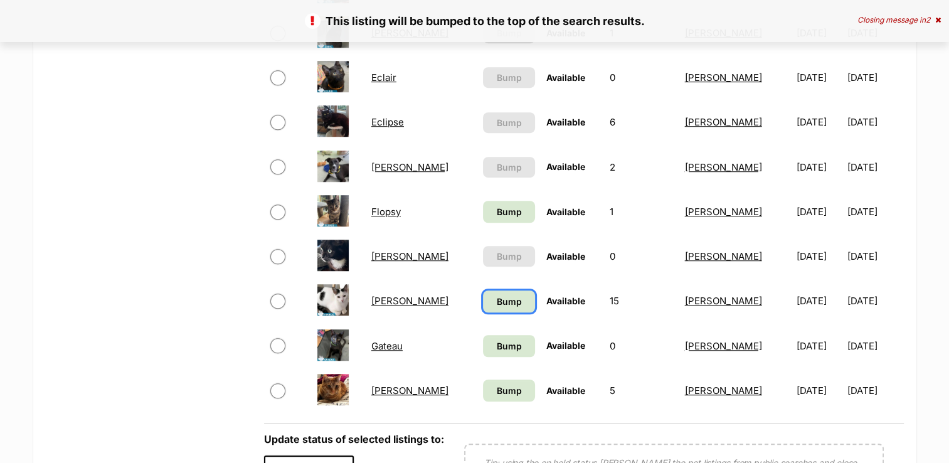
click at [496, 300] on span "Bump" at bounding box center [508, 301] width 25 height 13
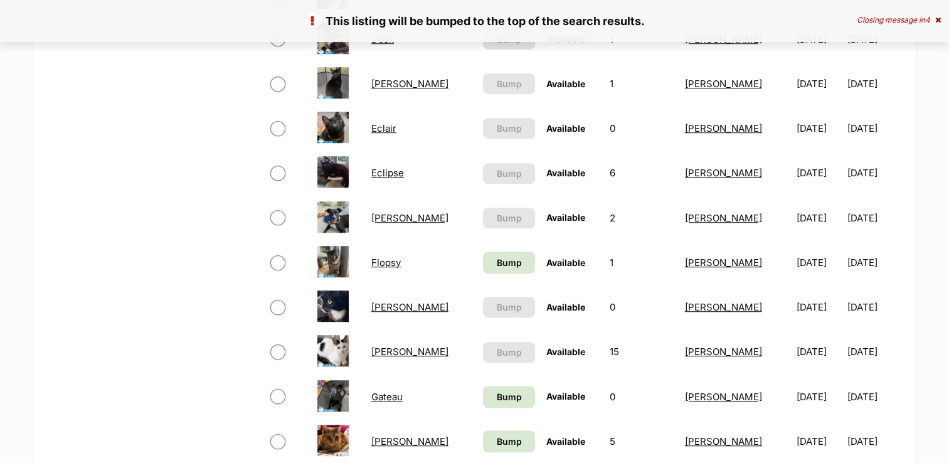
scroll to position [878, 0]
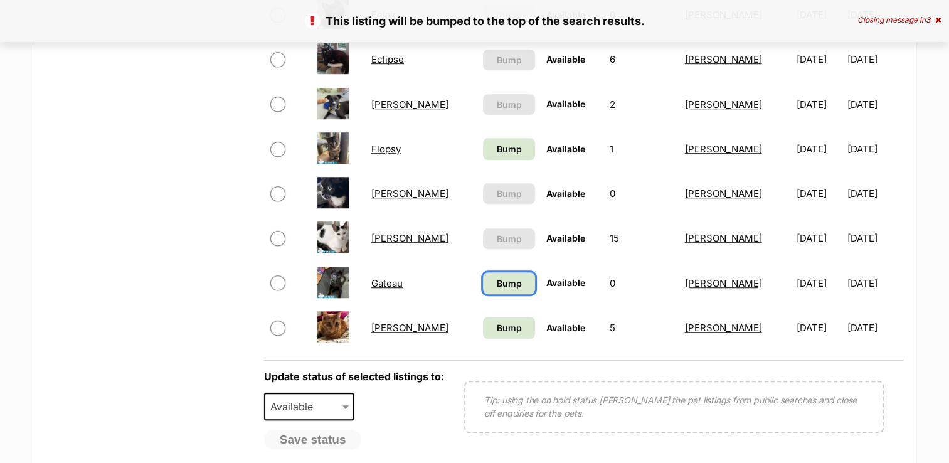
click at [496, 278] on span "Bump" at bounding box center [508, 283] width 25 height 13
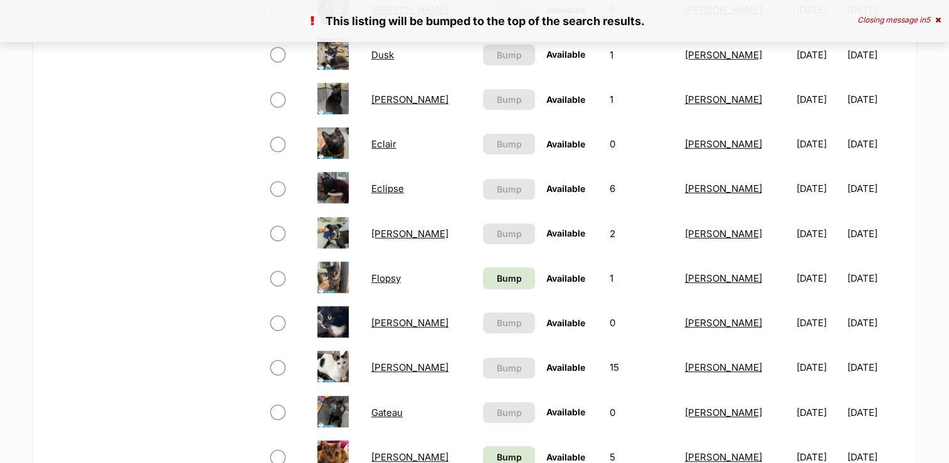
scroll to position [816, 0]
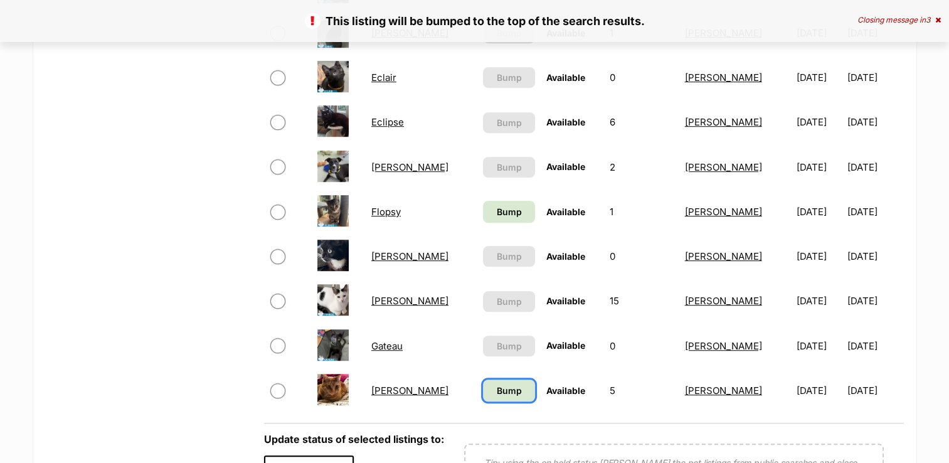
click at [496, 388] on span "Bump" at bounding box center [508, 390] width 25 height 13
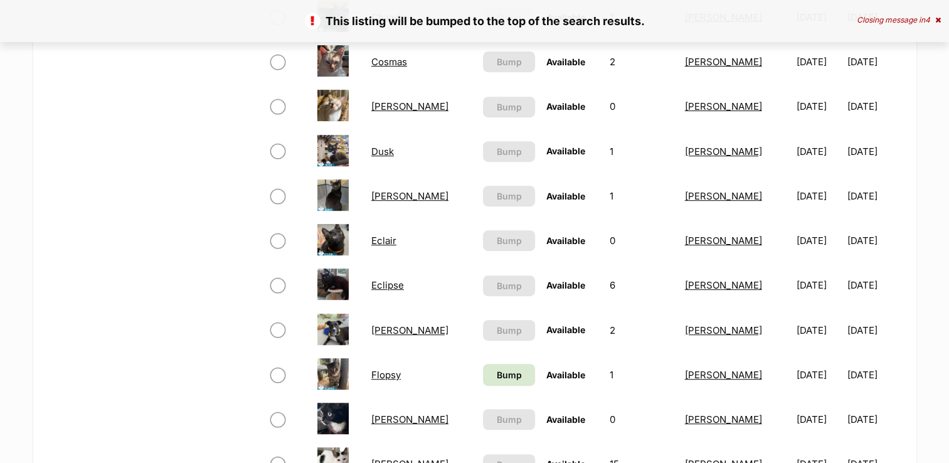
scroll to position [690, 0]
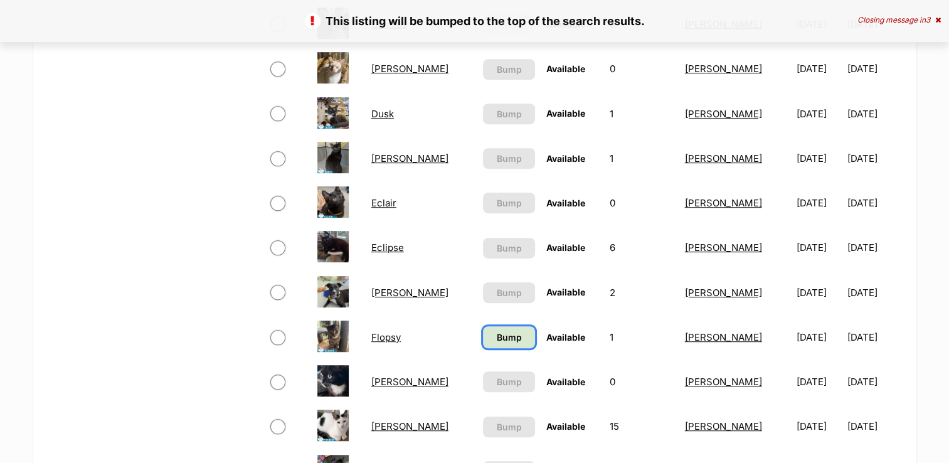
click at [496, 338] on span "Bump" at bounding box center [508, 337] width 25 height 13
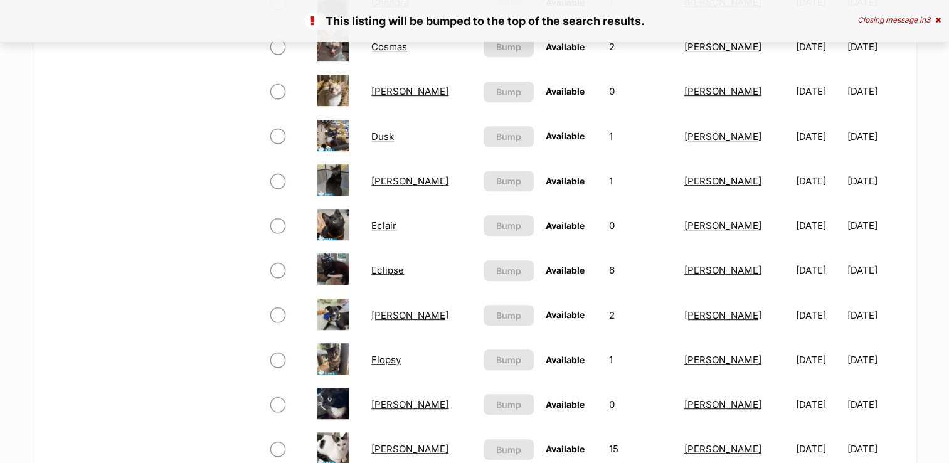
scroll to position [690, 0]
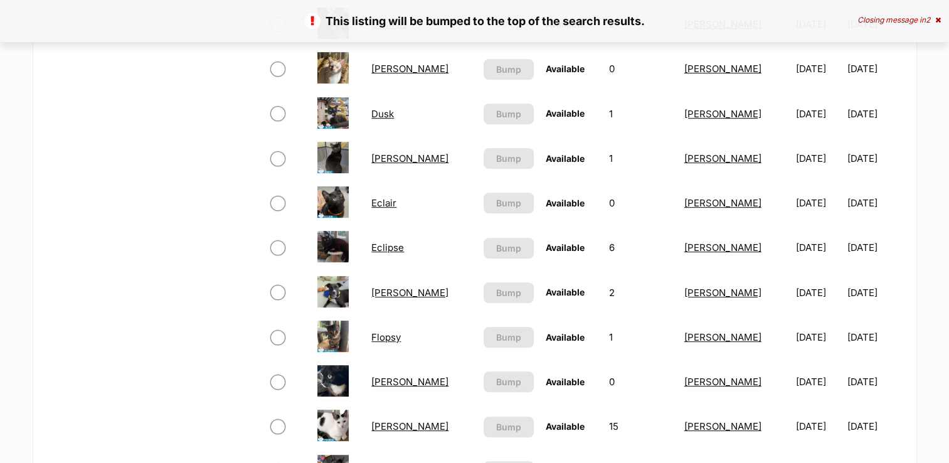
click at [392, 336] on link "Flopsy" at bounding box center [385, 337] width 29 height 12
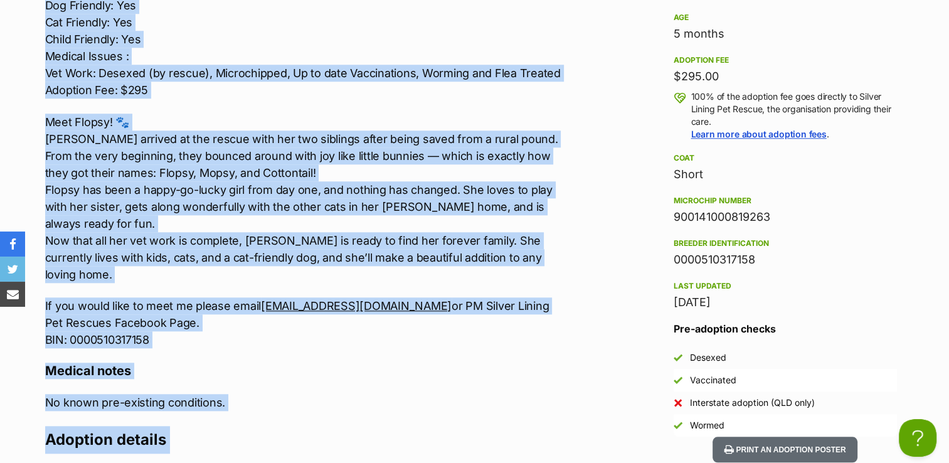
scroll to position [1285, 0]
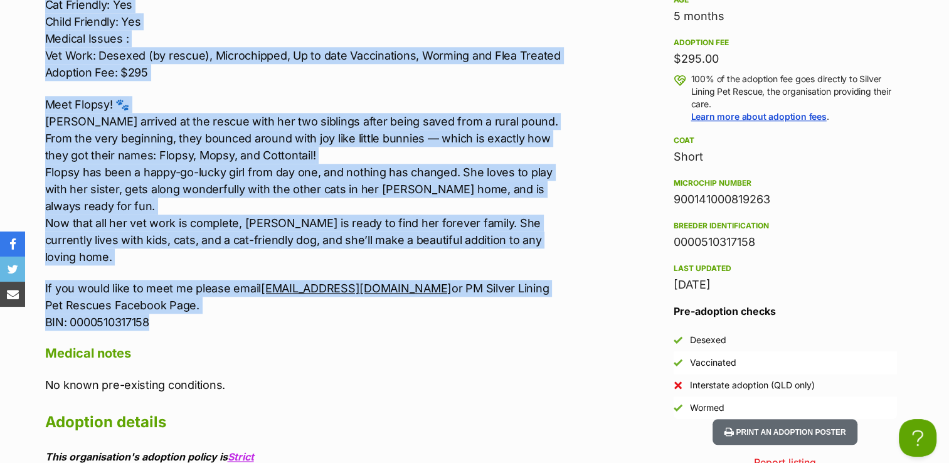
drag, startPoint x: 46, startPoint y: 177, endPoint x: 455, endPoint y: 307, distance: 429.4
click at [455, 307] on div "Flopsy Located: Nambour Breed: DSH Sex: [DEMOGRAPHIC_DATA] DOB: [DEMOGRAPHIC_DA…" at bounding box center [304, 113] width 518 height 436
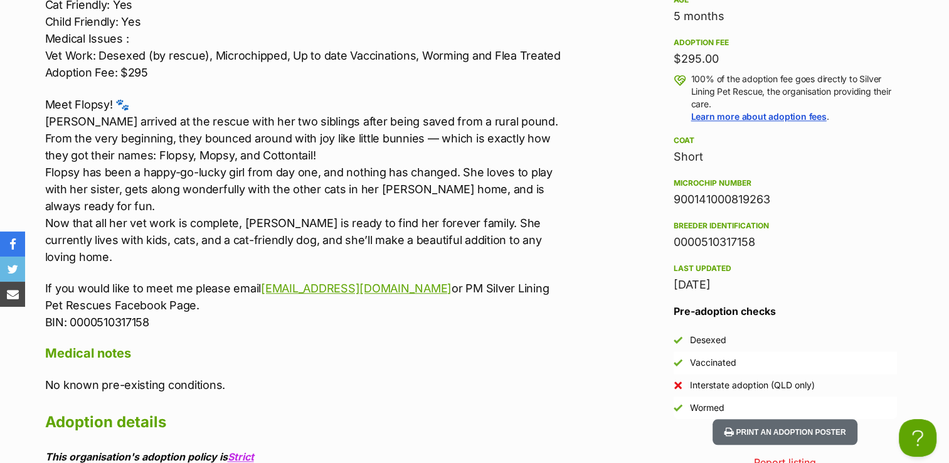
click at [477, 376] on p "No known pre-existing conditions." at bounding box center [304, 384] width 518 height 17
drag, startPoint x: 672, startPoint y: 194, endPoint x: 776, endPoint y: 196, distance: 103.5
click at [776, 196] on aside "Rescue group Silver Lining Pet Rescue PetRescue ID 1140927 Location Nambour, QL…" at bounding box center [786, 145] width 264 height 548
copy div "900141000819263"
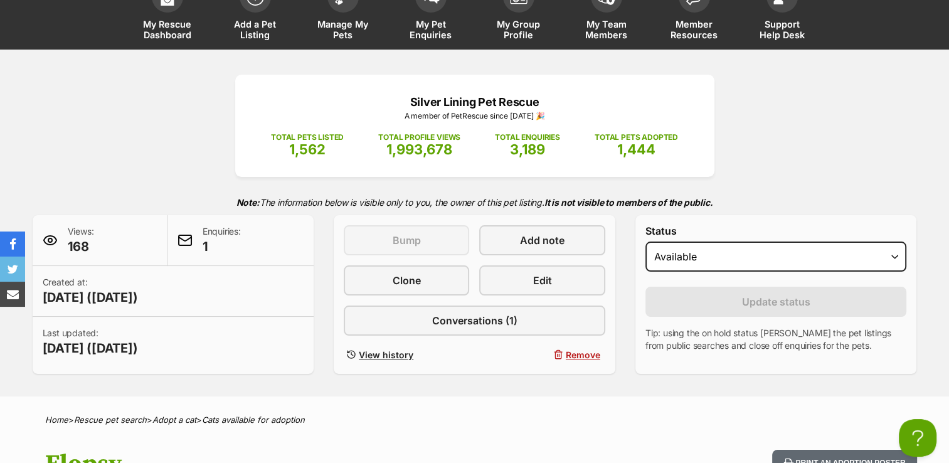
scroll to position [0, 0]
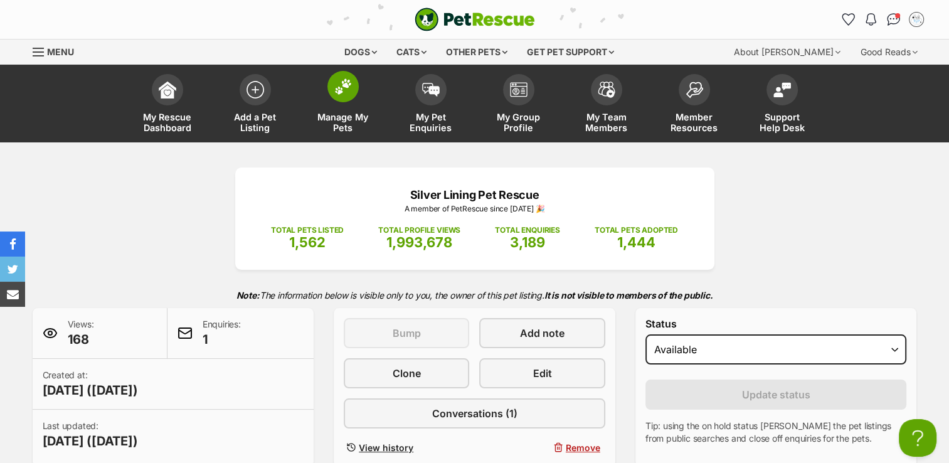
click at [337, 84] on img at bounding box center [343, 86] width 18 height 16
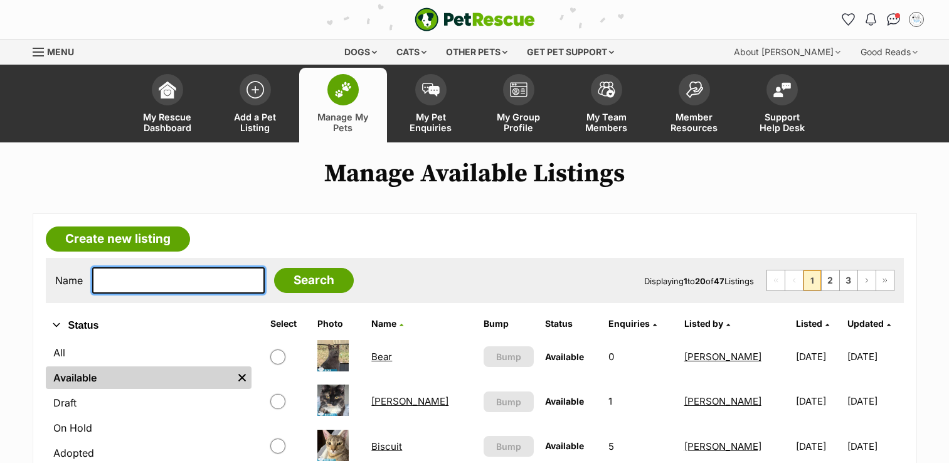
drag, startPoint x: 0, startPoint y: 0, endPoint x: 163, endPoint y: 215, distance: 269.2
click at [163, 267] on input "text" at bounding box center [178, 280] width 173 height 26
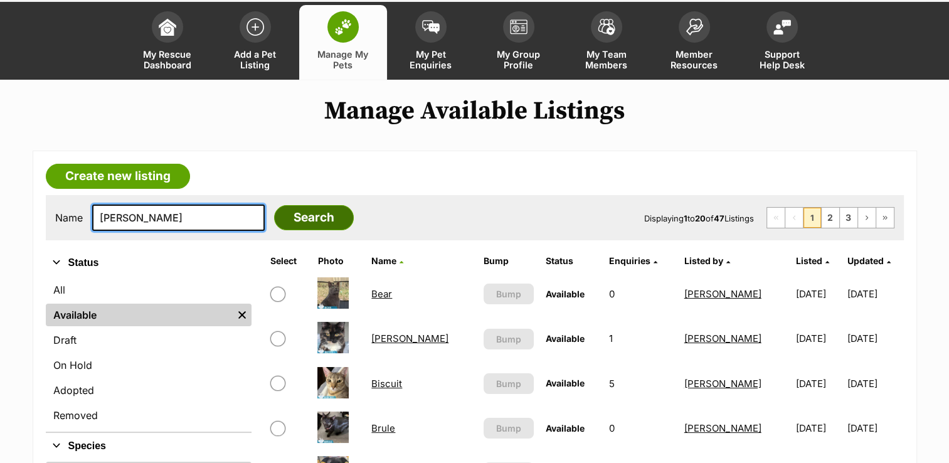
type input "[PERSON_NAME]"
click at [282, 221] on input "Search" at bounding box center [314, 217] width 80 height 25
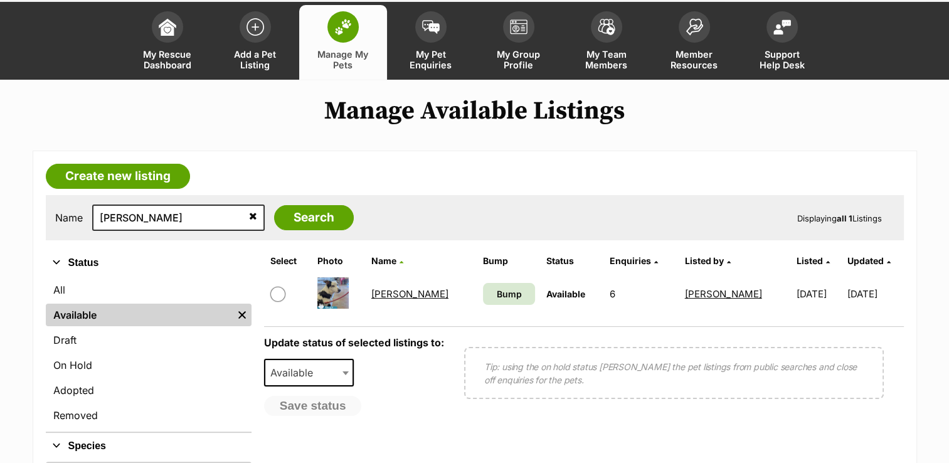
scroll to position [63, 0]
click at [394, 294] on link "[PERSON_NAME]" at bounding box center [409, 294] width 77 height 12
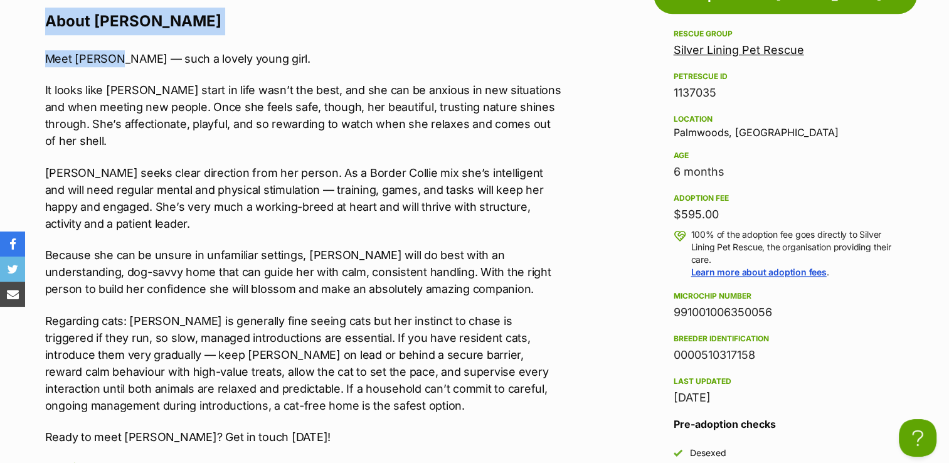
drag, startPoint x: 102, startPoint y: 30, endPoint x: 123, endPoint y: 38, distance: 22.3
click at [123, 38] on div "Upload Videos About [PERSON_NAME] Meet [PERSON_NAME] — such a lovely young girl…" at bounding box center [298, 356] width 531 height 784
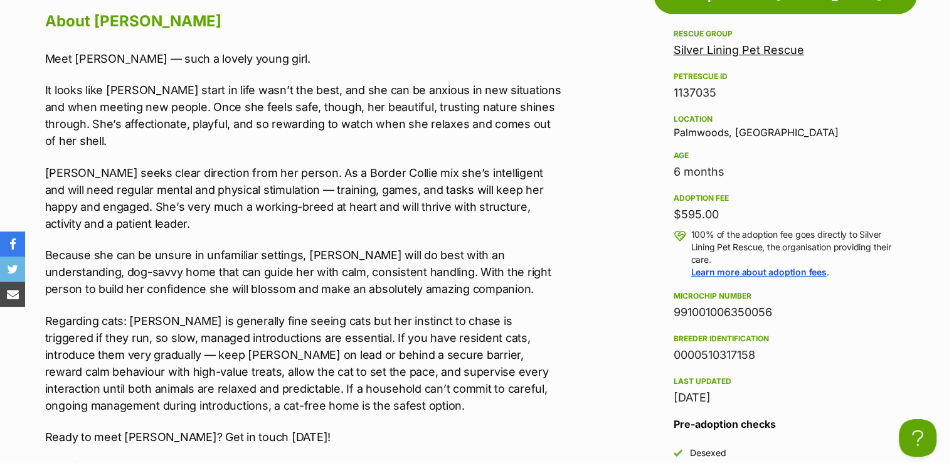
click at [144, 46] on div "Upload Videos About [PERSON_NAME] Meet [PERSON_NAME] — such a lovely young girl…" at bounding box center [304, 356] width 518 height 784
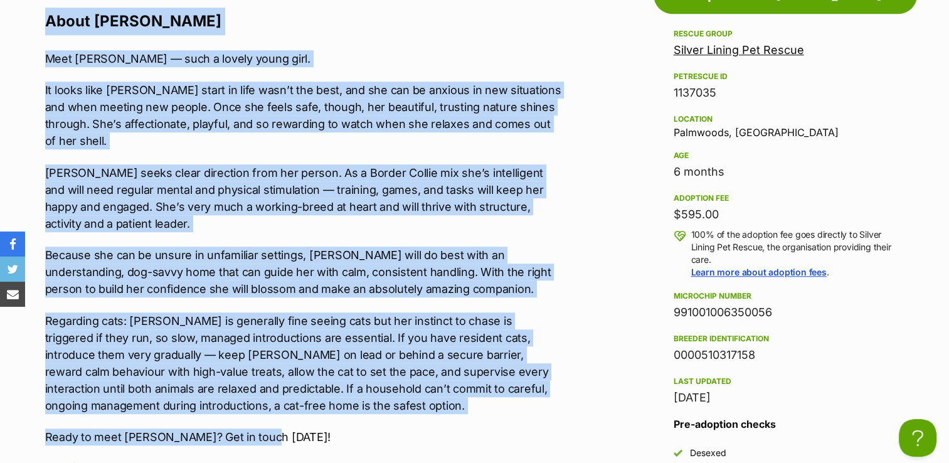
drag, startPoint x: 45, startPoint y: 17, endPoint x: 368, endPoint y: 405, distance: 505.2
click at [368, 405] on div "Upload Videos About [PERSON_NAME] Meet [PERSON_NAME] — such a lovely young girl…" at bounding box center [304, 356] width 518 height 784
copy div "Lorem Ipsum Dolo Sitam — cons a elitse doeiu temp. In utlab etdo Magna’a enima …"
click at [354, 247] on p "Because she can be unsure in unfamiliar settings, Macey will do best with an un…" at bounding box center [304, 272] width 518 height 51
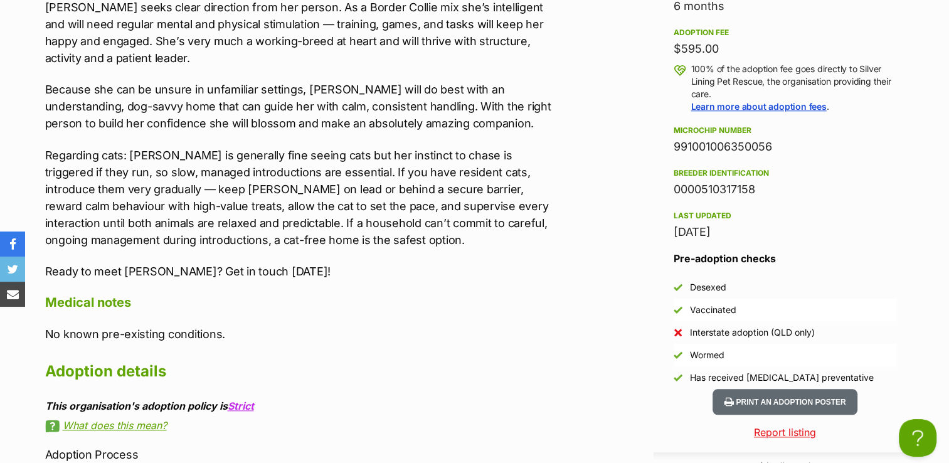
scroll to position [1255, 0]
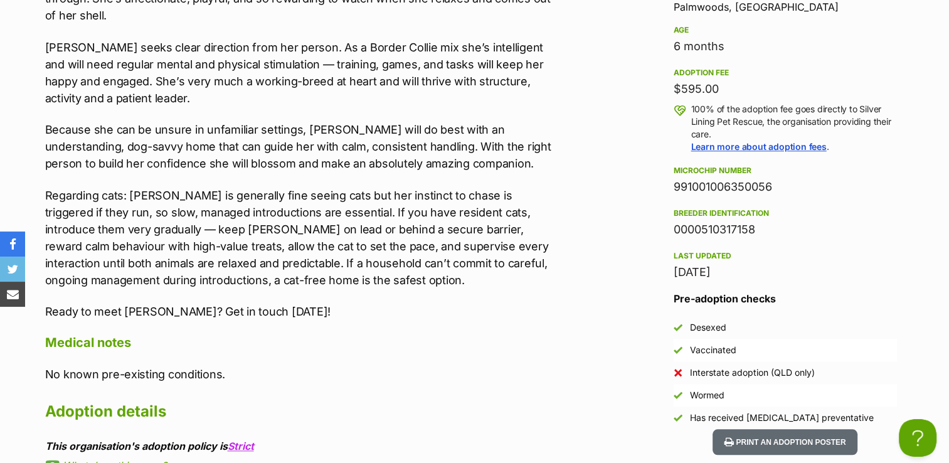
drag, startPoint x: 674, startPoint y: 181, endPoint x: 791, endPoint y: 179, distance: 116.1
click at [791, 179] on div "991001006350056" at bounding box center [785, 187] width 223 height 18
drag, startPoint x: 791, startPoint y: 179, endPoint x: 780, endPoint y: 184, distance: 11.8
copy div "991001006350056"
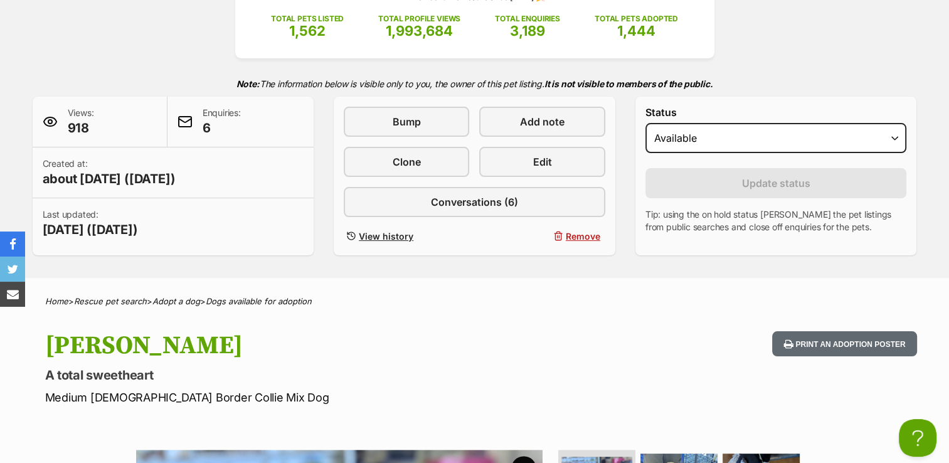
scroll to position [0, 0]
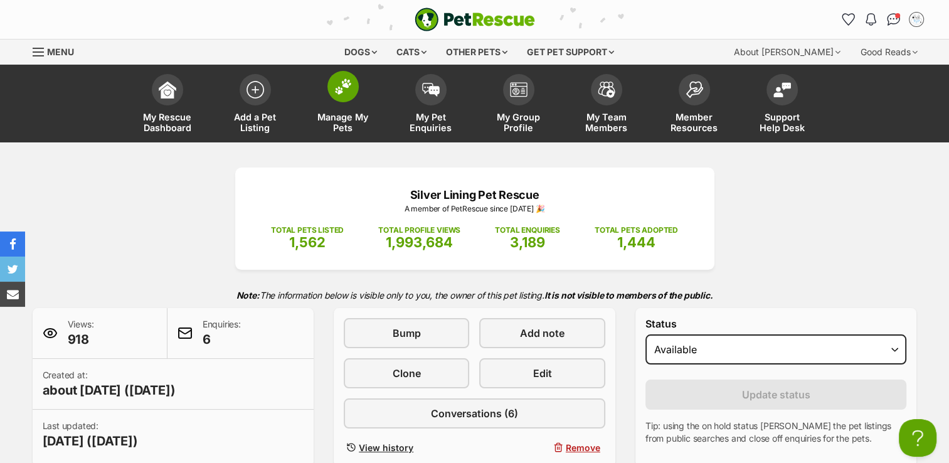
click at [342, 92] on img at bounding box center [343, 86] width 18 height 16
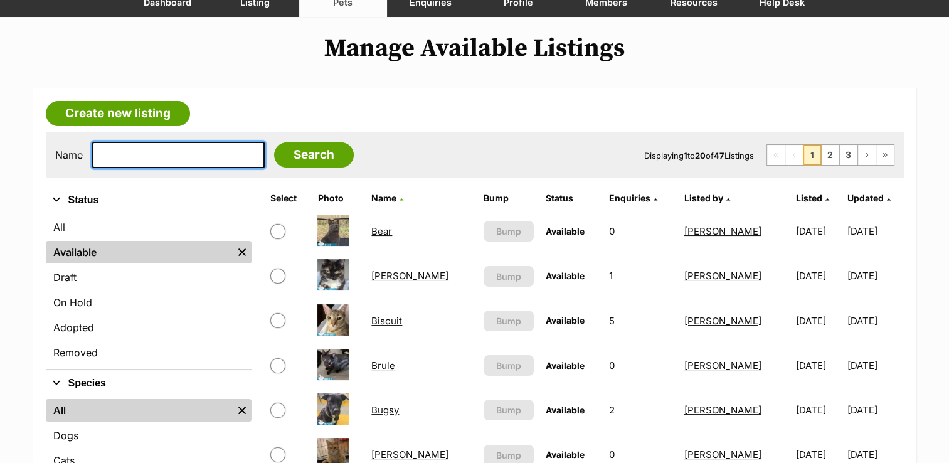
click at [167, 156] on input "text" at bounding box center [178, 155] width 173 height 26
type input "TABATHA"
click at [274, 142] on input "Search" at bounding box center [314, 154] width 80 height 25
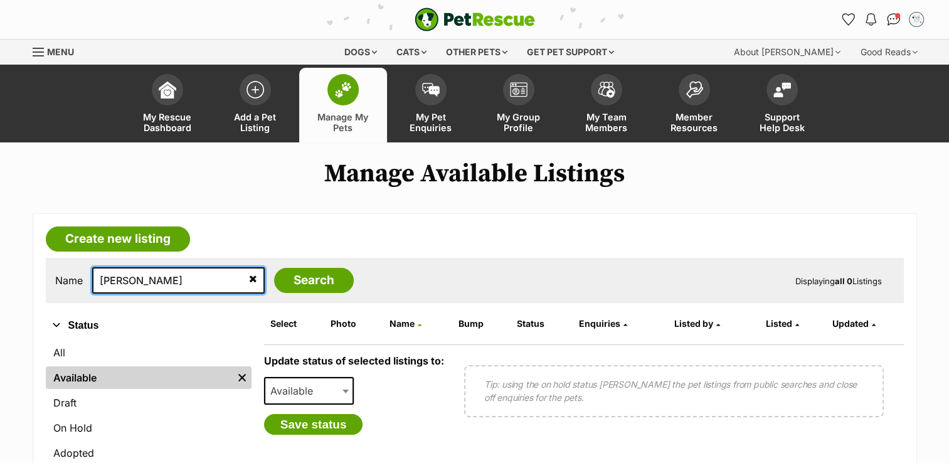
click at [170, 278] on input "TABATHA" at bounding box center [178, 280] width 173 height 26
type input "TABATHA"
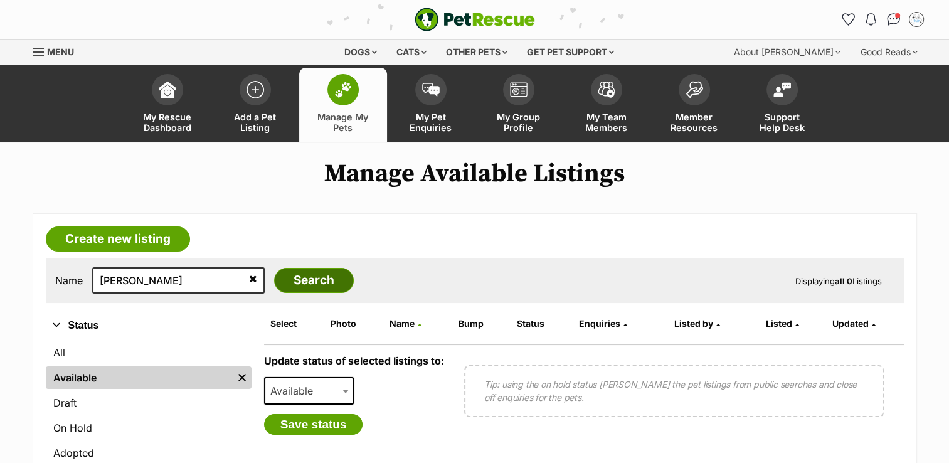
click at [274, 280] on input "Search" at bounding box center [314, 280] width 80 height 25
click at [343, 92] on img at bounding box center [343, 90] width 18 height 16
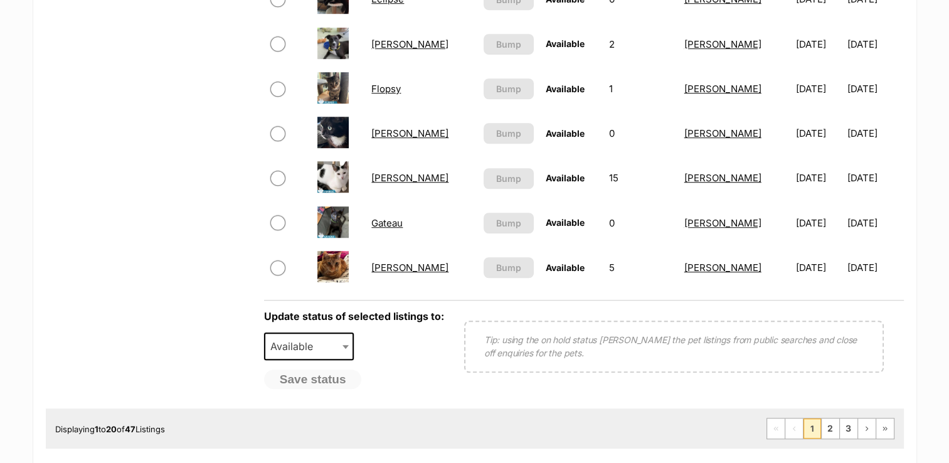
scroll to position [941, 0]
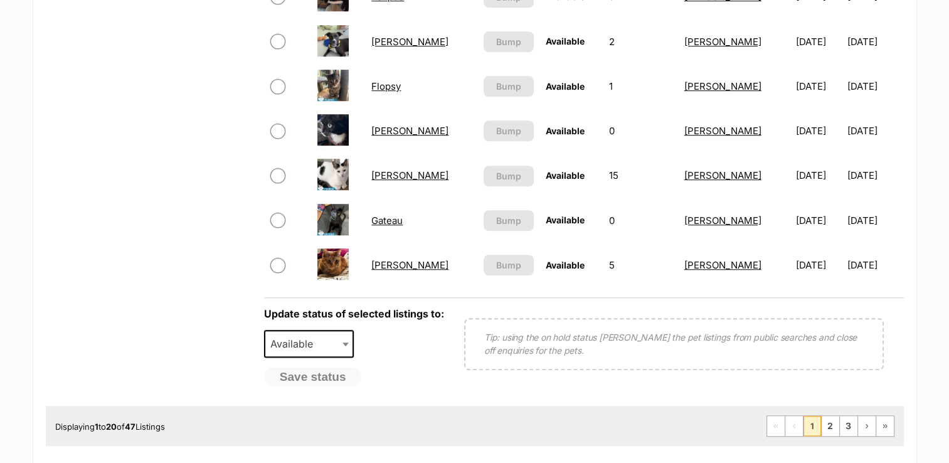
click at [386, 83] on link "Flopsy" at bounding box center [385, 86] width 29 height 12
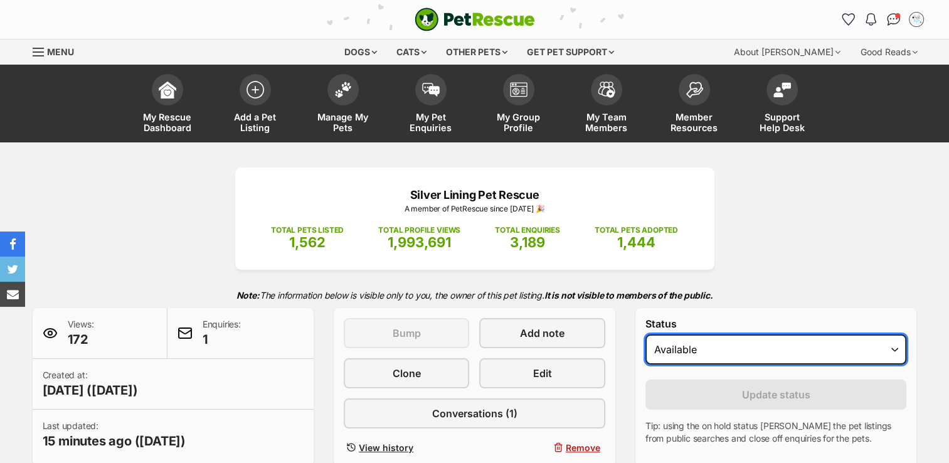
click at [893, 349] on select "Draft - not available as listing has enquires Available On hold Adopted" at bounding box center [777, 349] width 262 height 30
select select "on_hold"
click at [646, 334] on select "Draft - not available as listing has enquires Available On hold Adopted" at bounding box center [777, 349] width 262 height 30
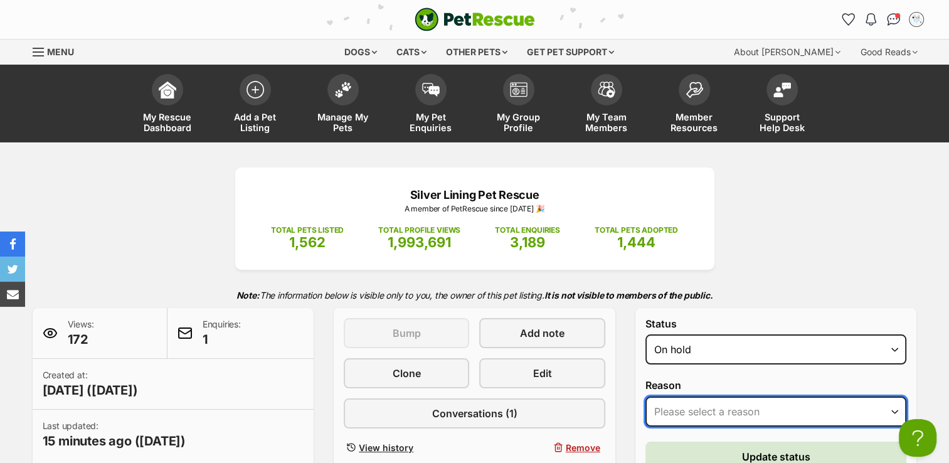
click at [895, 410] on select "Please select a reason Medical reasons Reviewing applications Adoption pending …" at bounding box center [777, 412] width 262 height 30
select select "adoption_pending"
click at [646, 397] on select "Please select a reason Medical reasons Reviewing applications Adoption pending …" at bounding box center [777, 412] width 262 height 30
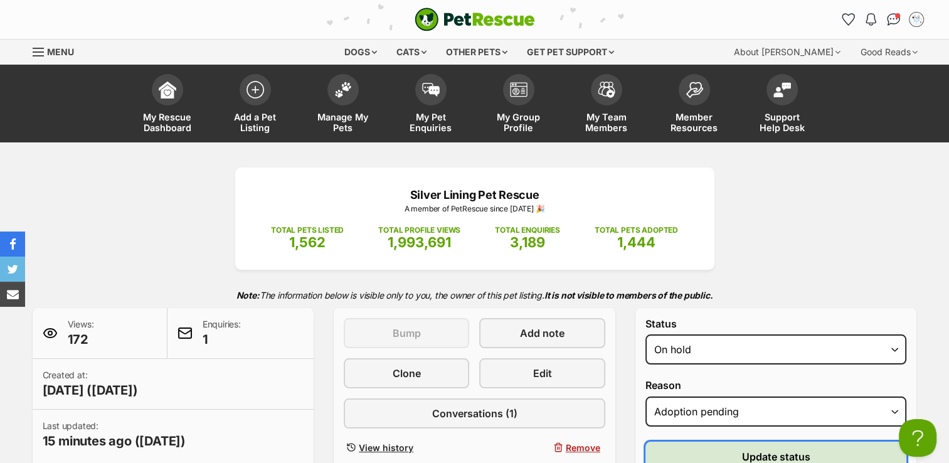
click at [763, 450] on span "Update status" at bounding box center [776, 456] width 68 height 15
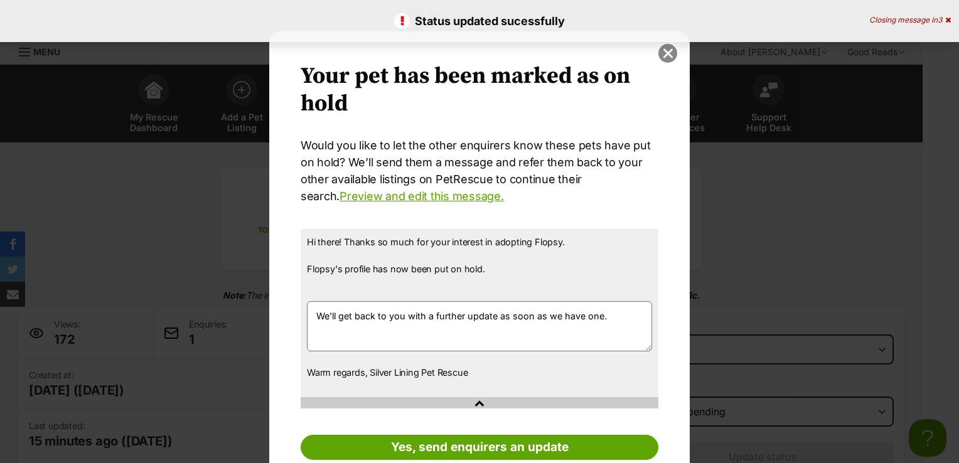
click at [659, 61] on button "close" at bounding box center [667, 53] width 19 height 19
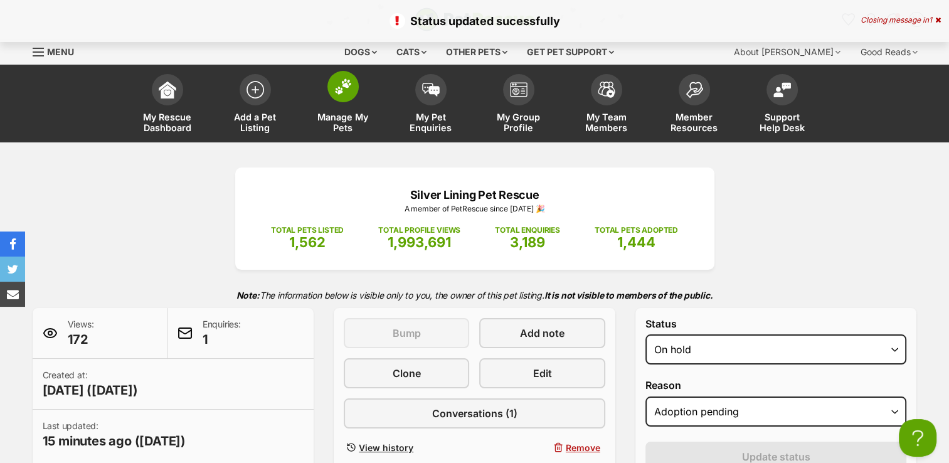
click at [349, 92] on img at bounding box center [343, 86] width 18 height 16
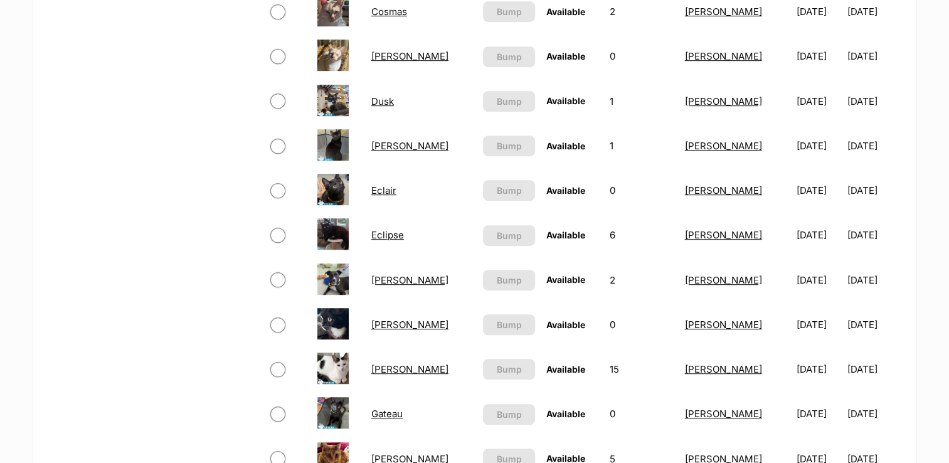
scroll to position [816, 0]
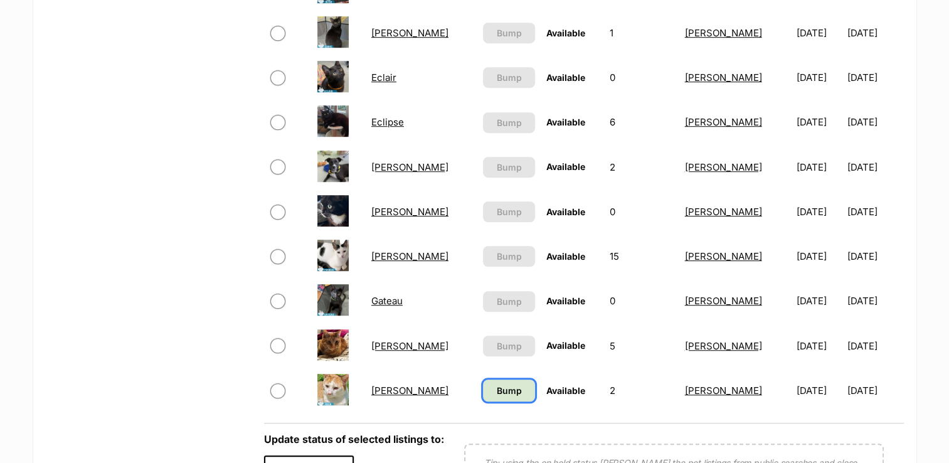
click at [496, 390] on span "Bump" at bounding box center [508, 390] width 25 height 13
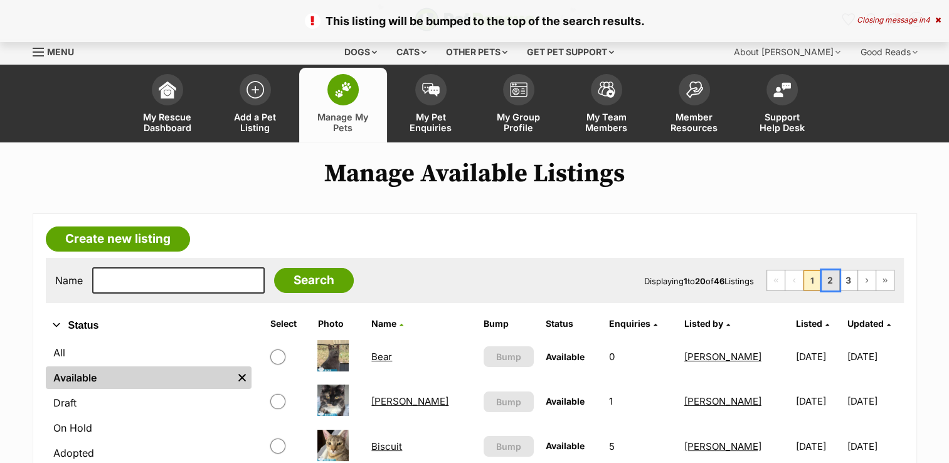
click at [834, 284] on link "2" at bounding box center [831, 280] width 18 height 20
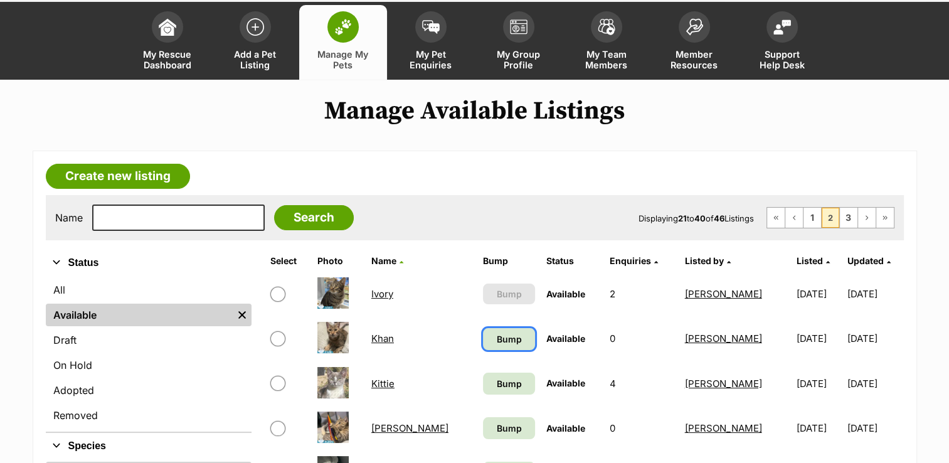
click at [490, 338] on link "Bump" at bounding box center [509, 339] width 52 height 22
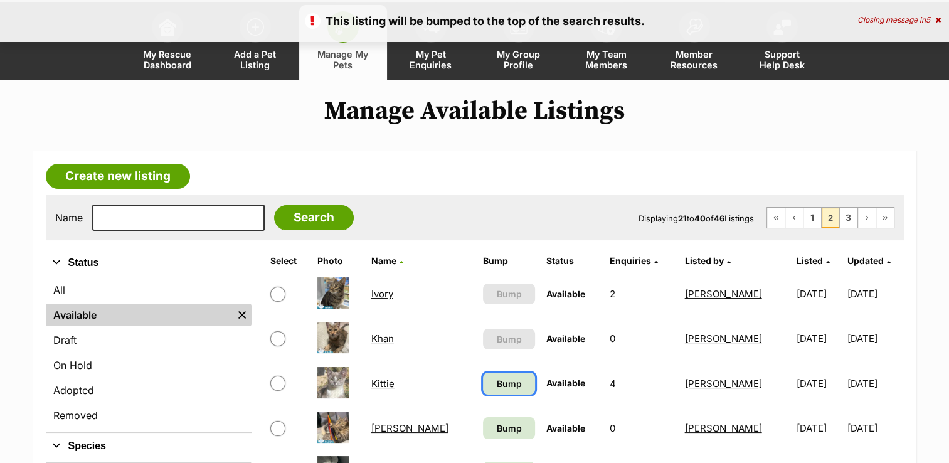
click at [496, 383] on span "Bump" at bounding box center [508, 383] width 25 height 13
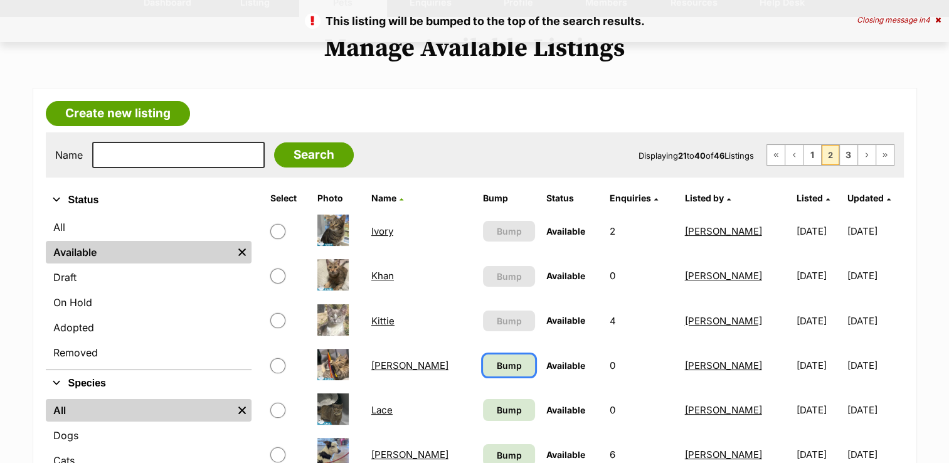
click at [496, 363] on span "Bump" at bounding box center [508, 365] width 25 height 13
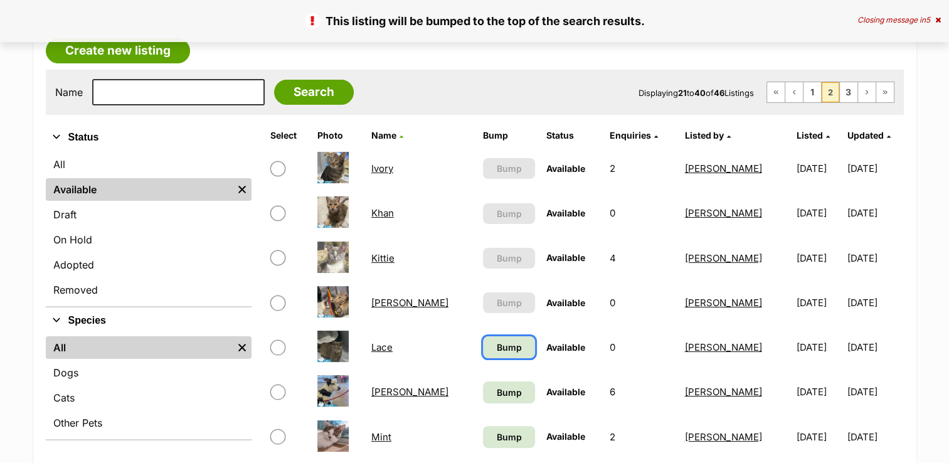
click at [496, 349] on span "Bump" at bounding box center [508, 347] width 25 height 13
click at [496, 392] on span "Bump" at bounding box center [508, 392] width 25 height 13
click at [496, 435] on span "Bump" at bounding box center [508, 436] width 25 height 13
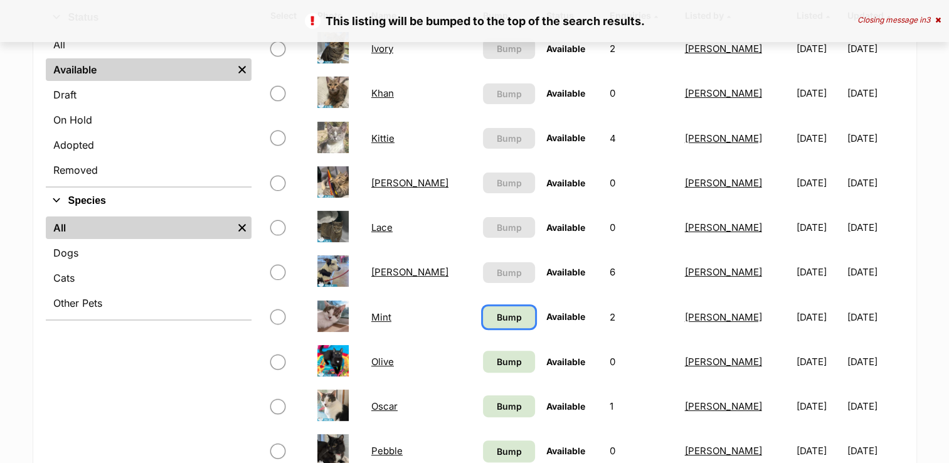
scroll to position [314, 0]
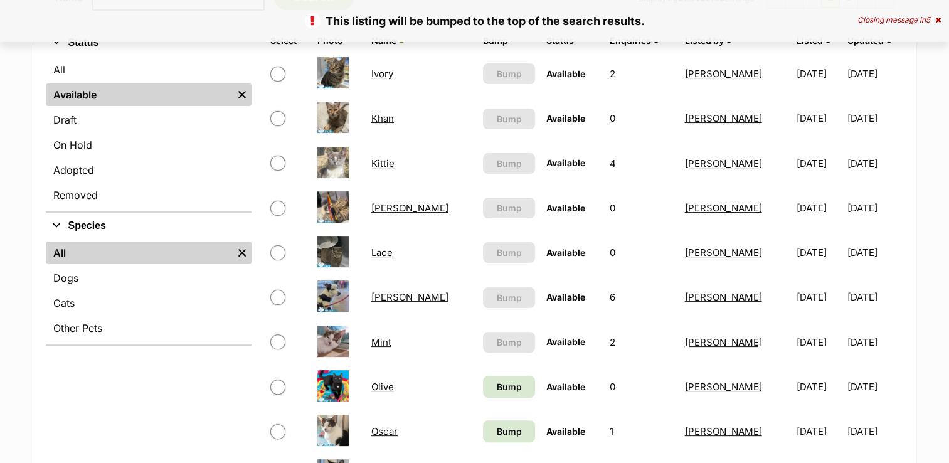
scroll to position [314, 0]
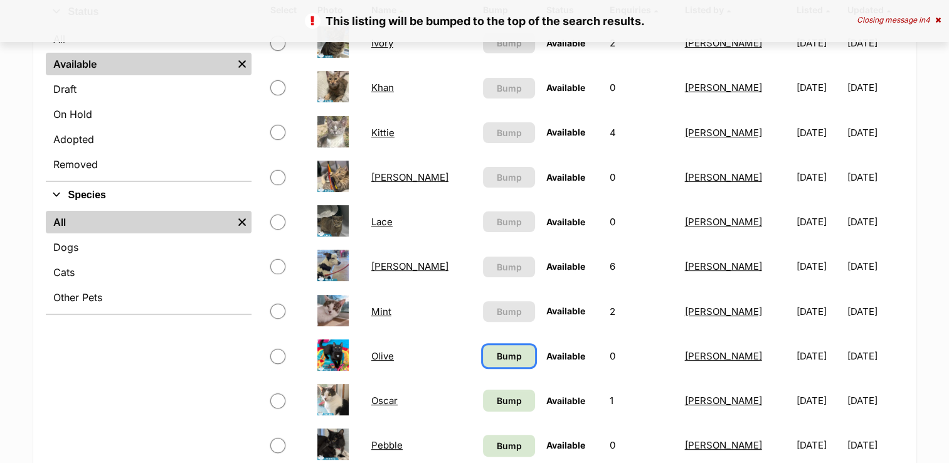
click at [496, 356] on span "Bump" at bounding box center [508, 355] width 25 height 13
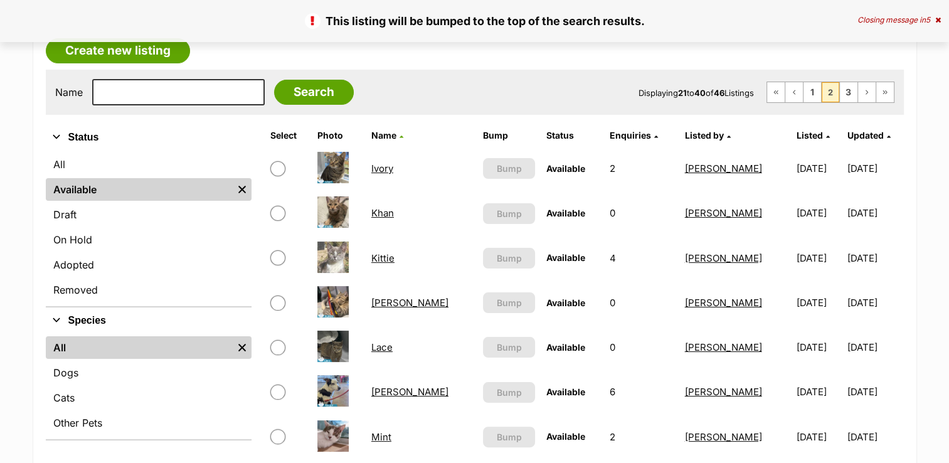
scroll to position [314, 0]
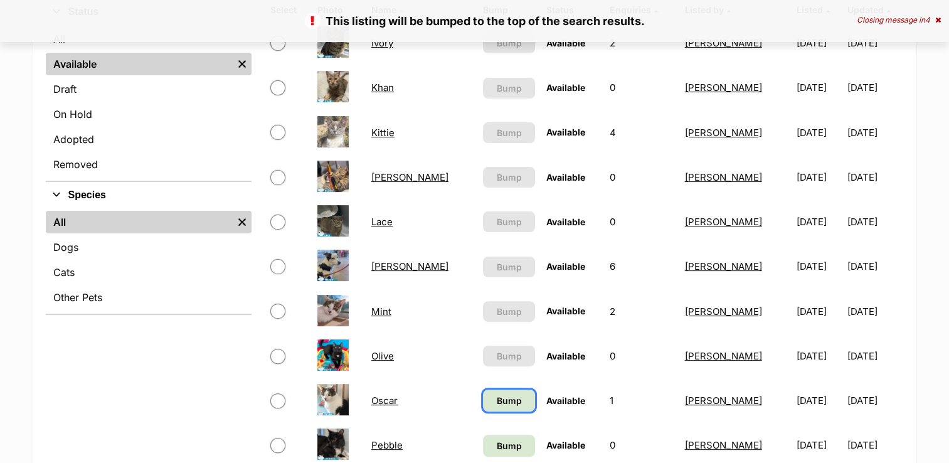
click at [496, 400] on span "Bump" at bounding box center [508, 400] width 25 height 13
click at [496, 439] on span "Bump" at bounding box center [508, 445] width 25 height 13
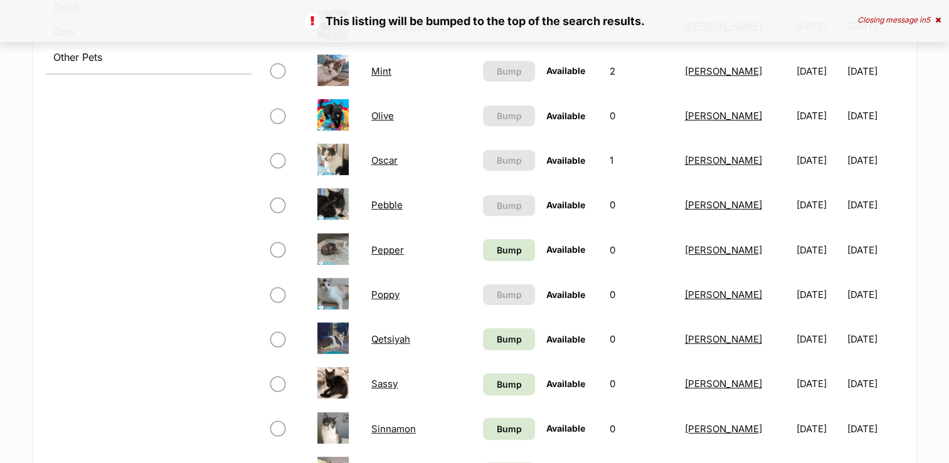
scroll to position [565, 0]
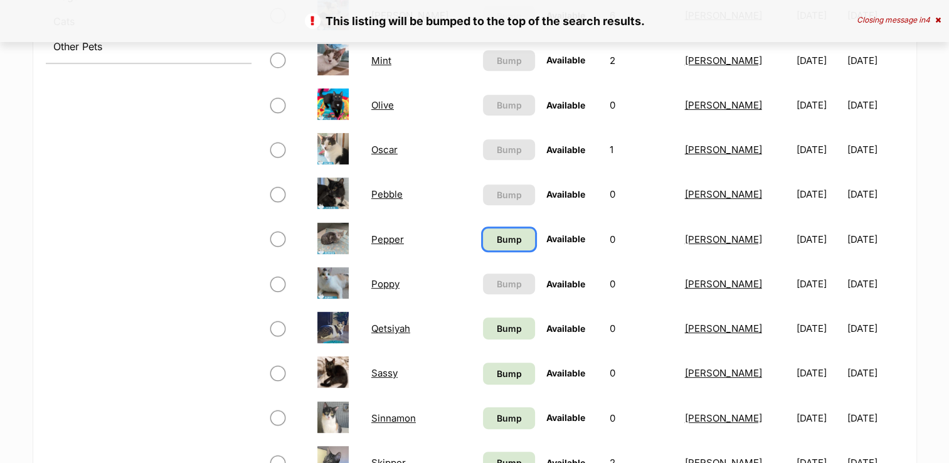
click at [496, 233] on span "Bump" at bounding box center [508, 239] width 25 height 13
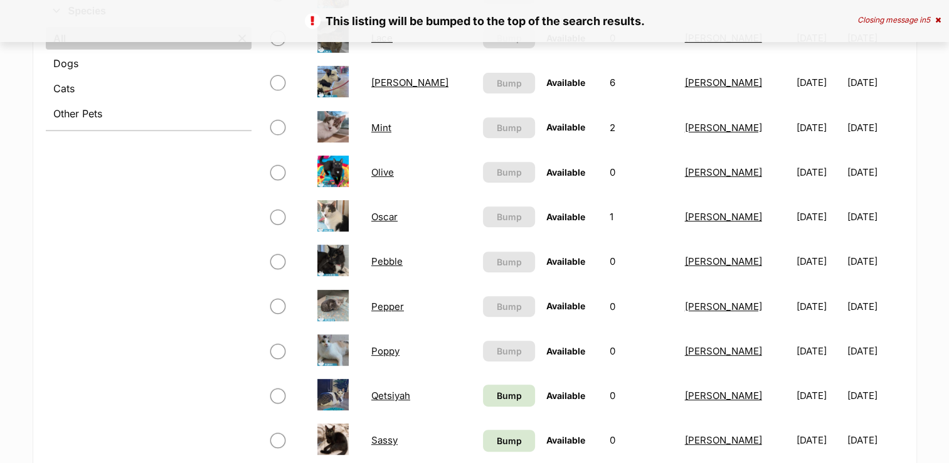
scroll to position [502, 0]
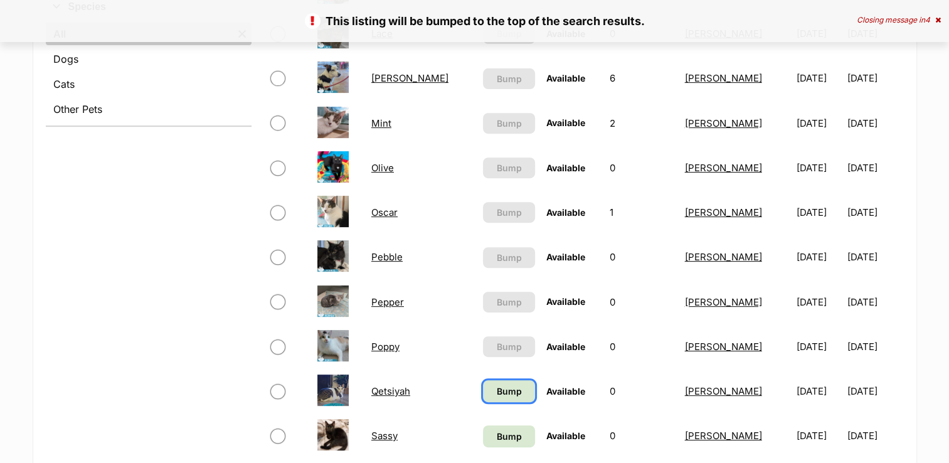
click at [496, 388] on span "Bump" at bounding box center [508, 391] width 25 height 13
click at [496, 430] on span "Bump" at bounding box center [508, 436] width 25 height 13
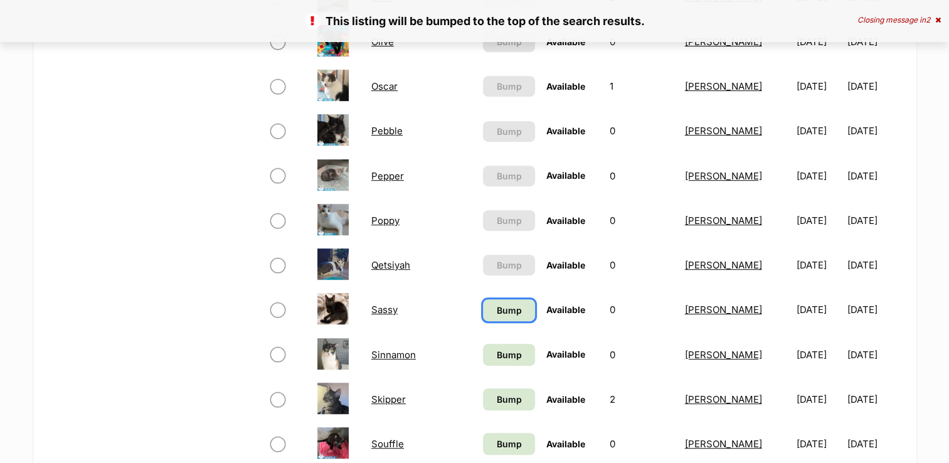
scroll to position [753, 0]
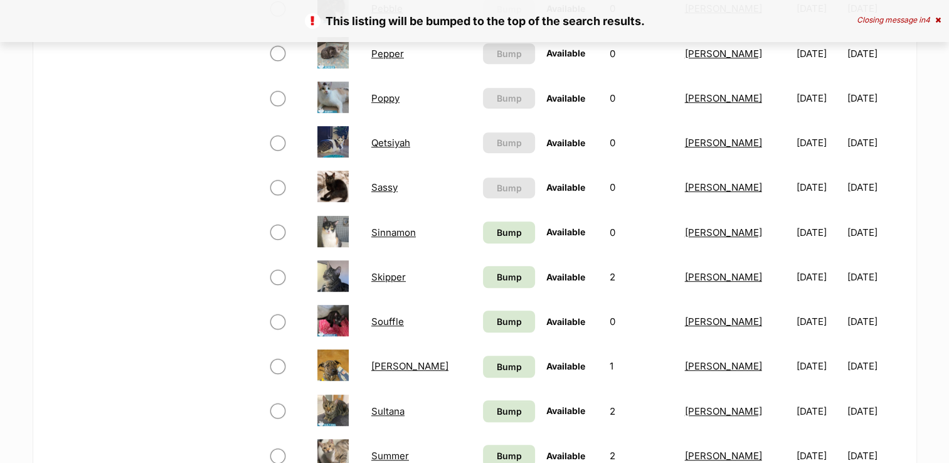
scroll to position [753, 0]
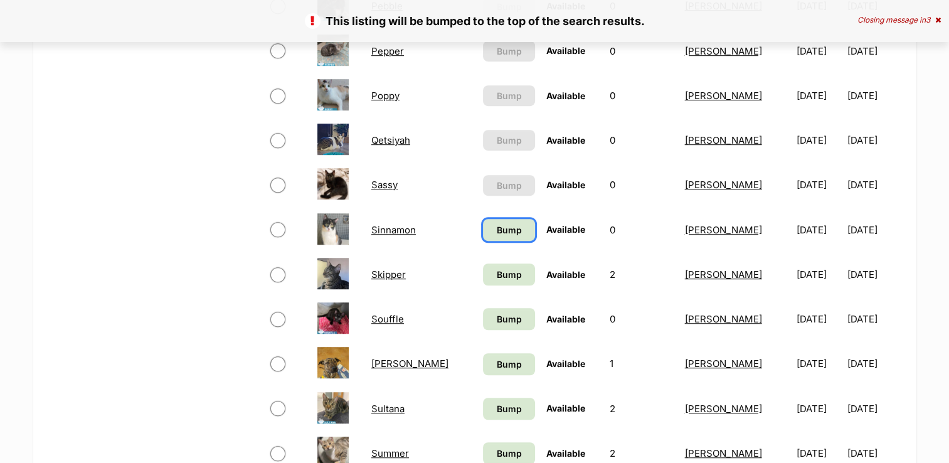
click at [496, 229] on span "Bump" at bounding box center [508, 229] width 25 height 13
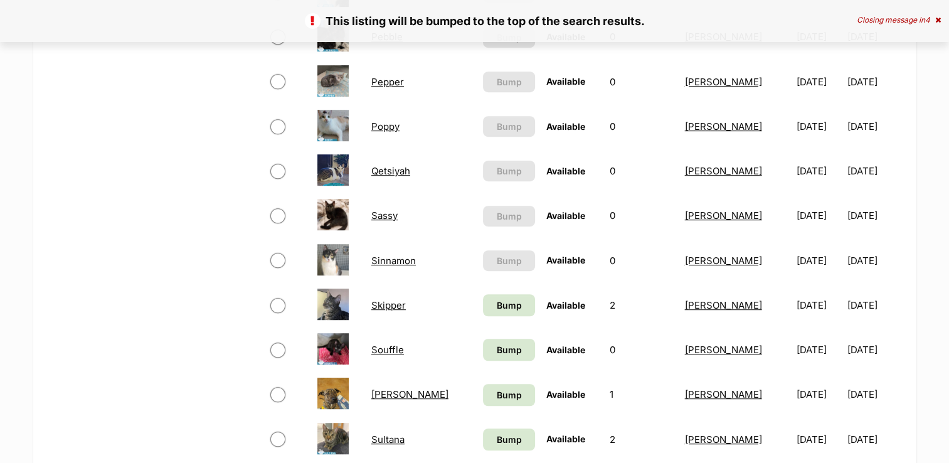
scroll to position [753, 0]
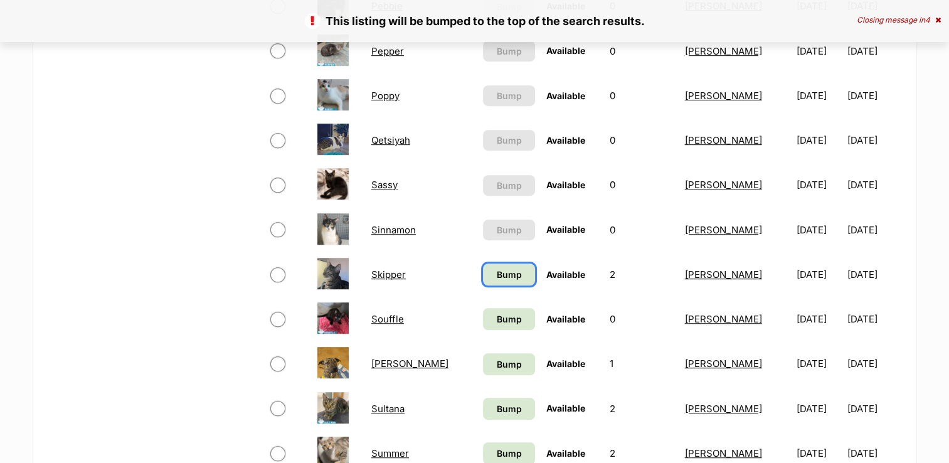
click at [496, 274] on span "Bump" at bounding box center [508, 274] width 25 height 13
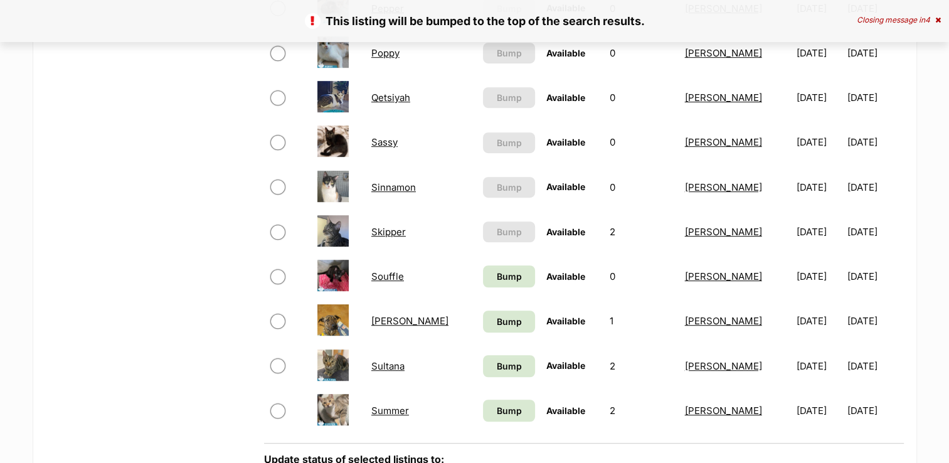
scroll to position [816, 0]
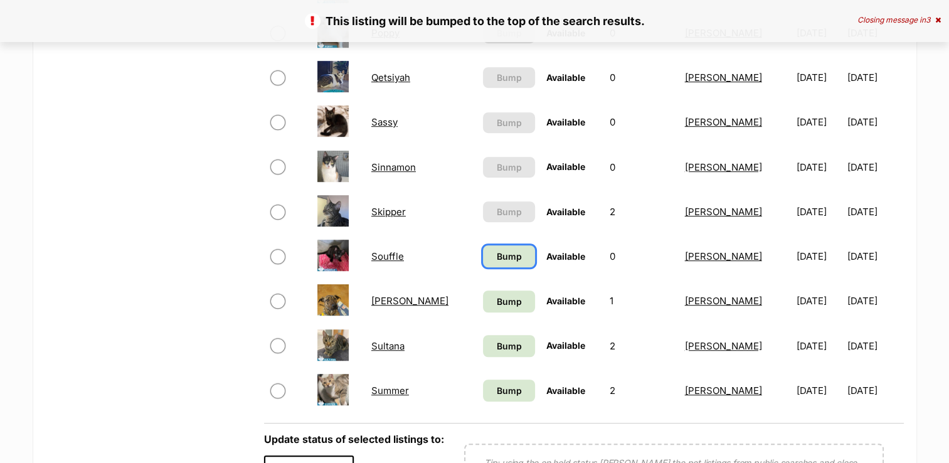
click at [496, 259] on span "Bump" at bounding box center [508, 256] width 25 height 13
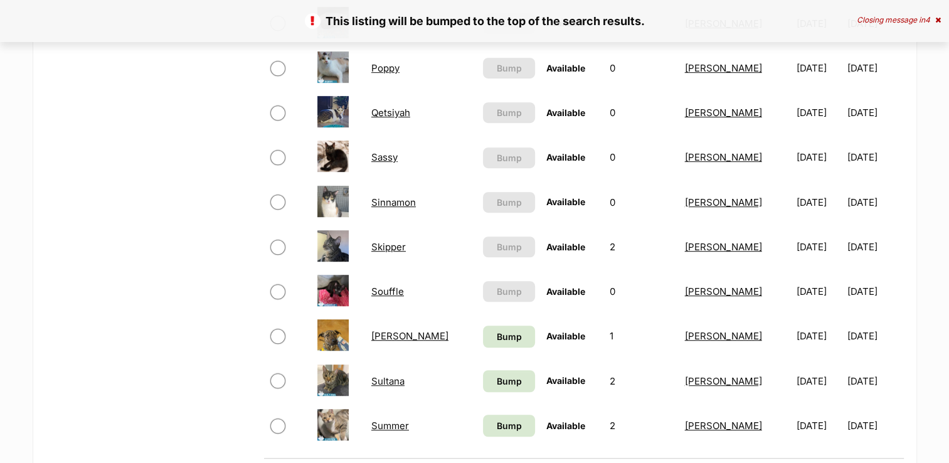
scroll to position [816, 0]
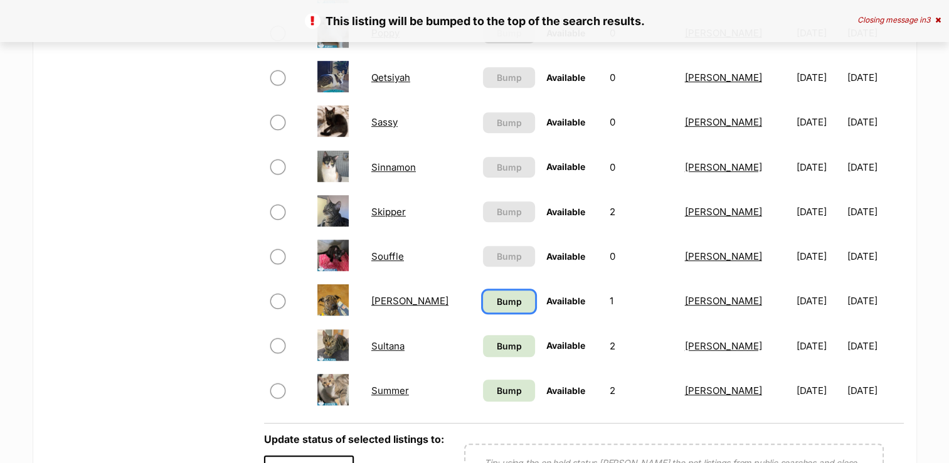
click at [496, 299] on span "Bump" at bounding box center [508, 301] width 25 height 13
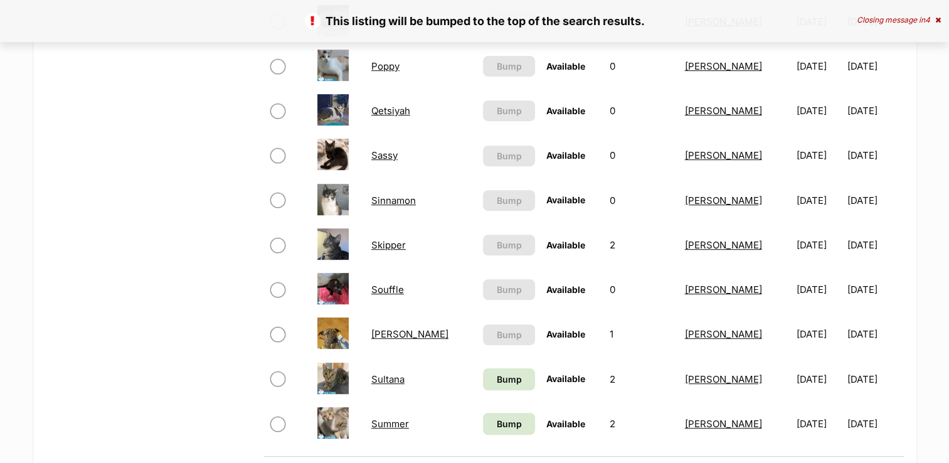
scroll to position [816, 0]
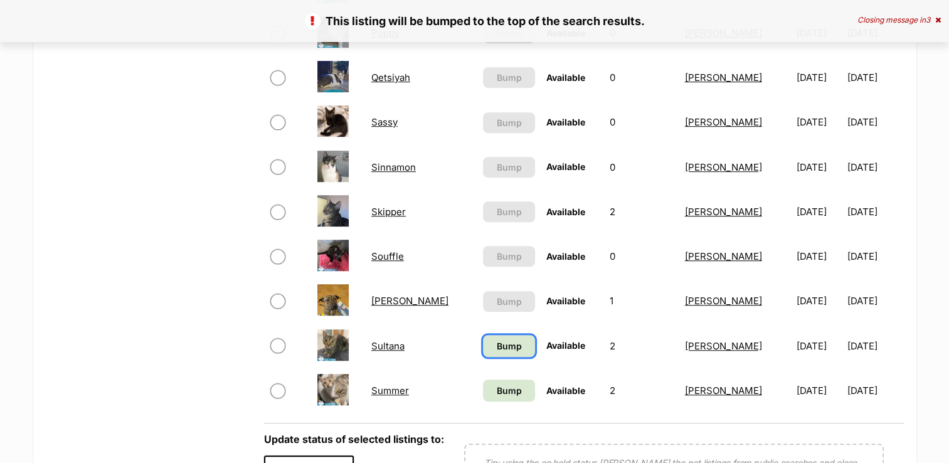
click at [496, 341] on span "Bump" at bounding box center [508, 345] width 25 height 13
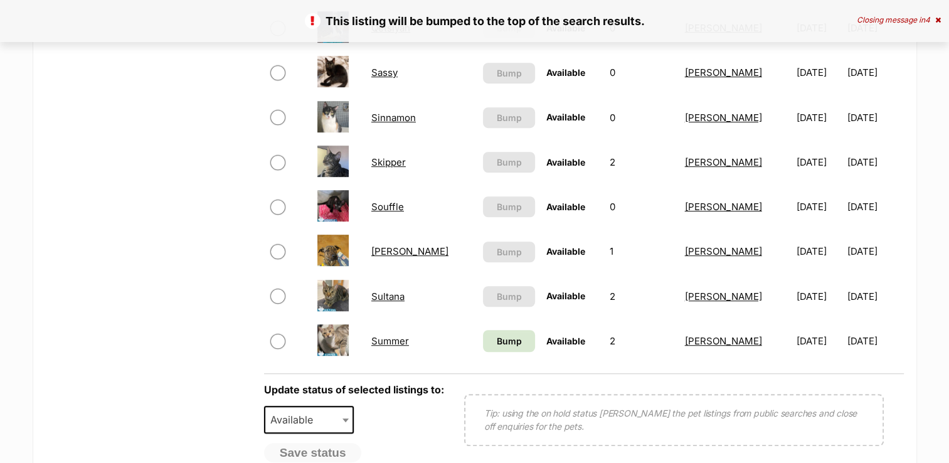
scroll to position [878, 0]
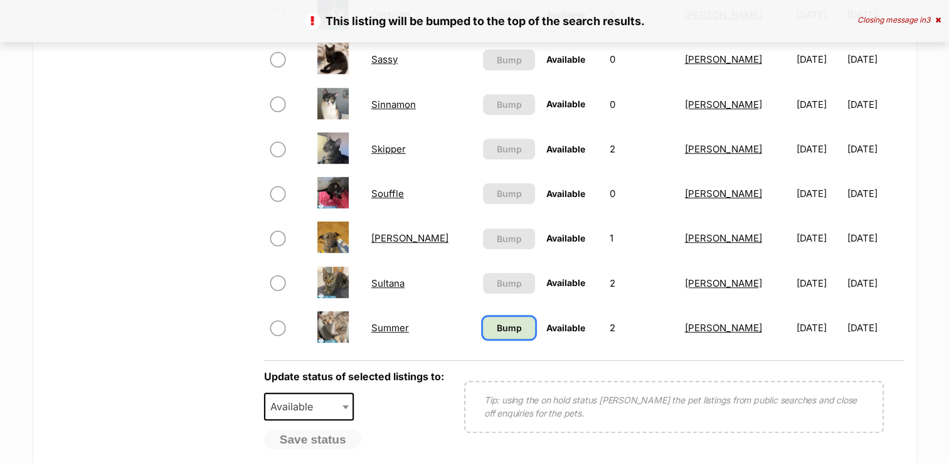
click at [496, 328] on span "Bump" at bounding box center [508, 327] width 25 height 13
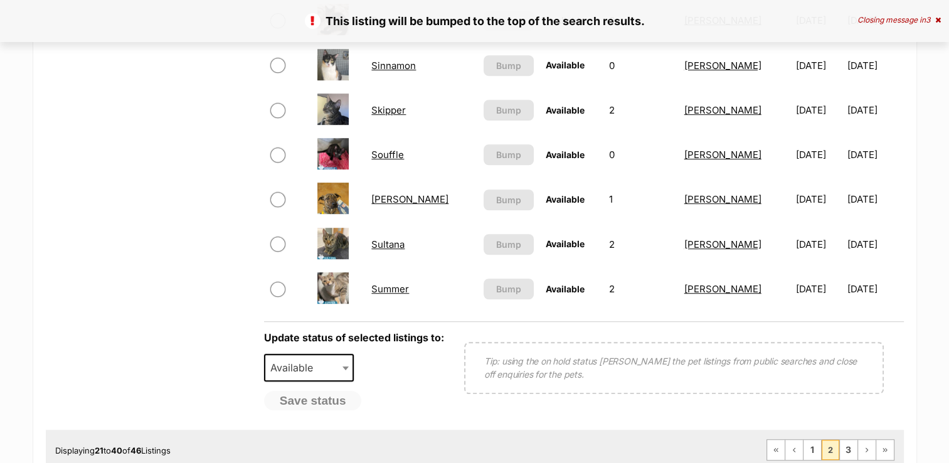
scroll to position [1004, 0]
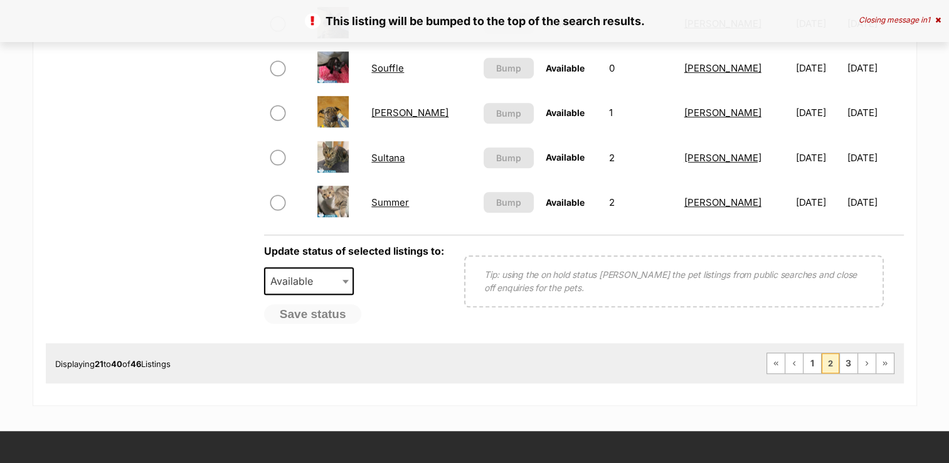
click at [402, 202] on link "Summer" at bounding box center [390, 202] width 38 height 12
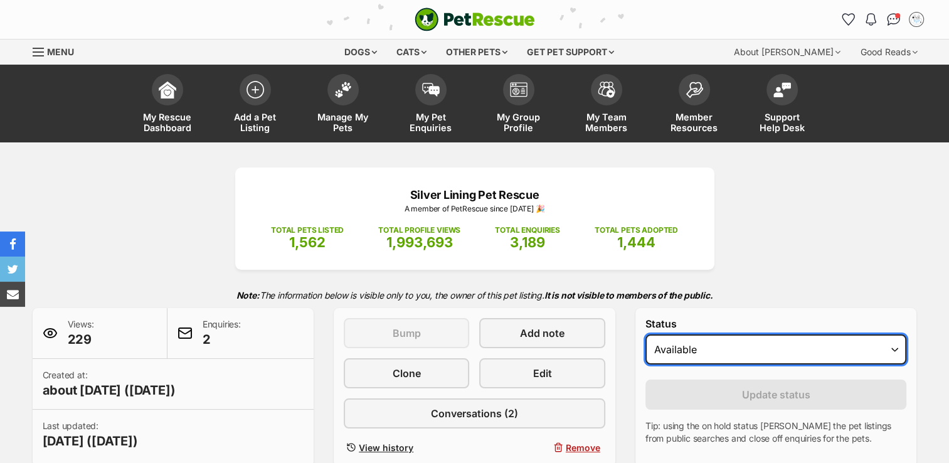
click at [899, 350] on select "Draft - not available as listing has enquires Available On hold Adopted" at bounding box center [777, 349] width 262 height 30
select select "on_hold"
click at [646, 334] on select "Draft - not available as listing has enquires Available On hold Adopted" at bounding box center [777, 349] width 262 height 30
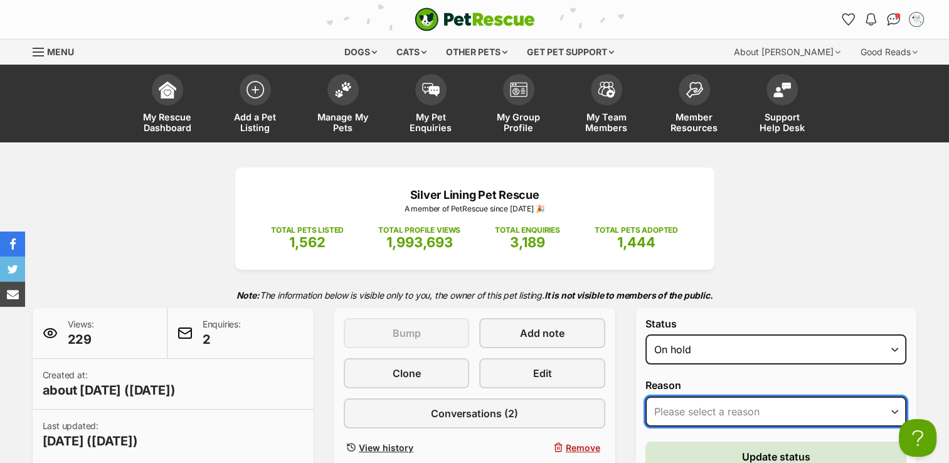
click at [898, 407] on select "Please select a reason Medical reasons Reviewing applications Adoption pending …" at bounding box center [777, 412] width 262 height 30
select select "reviewing_applications"
click at [646, 397] on select "Please select a reason Medical reasons Reviewing applications Adoption pending …" at bounding box center [777, 412] width 262 height 30
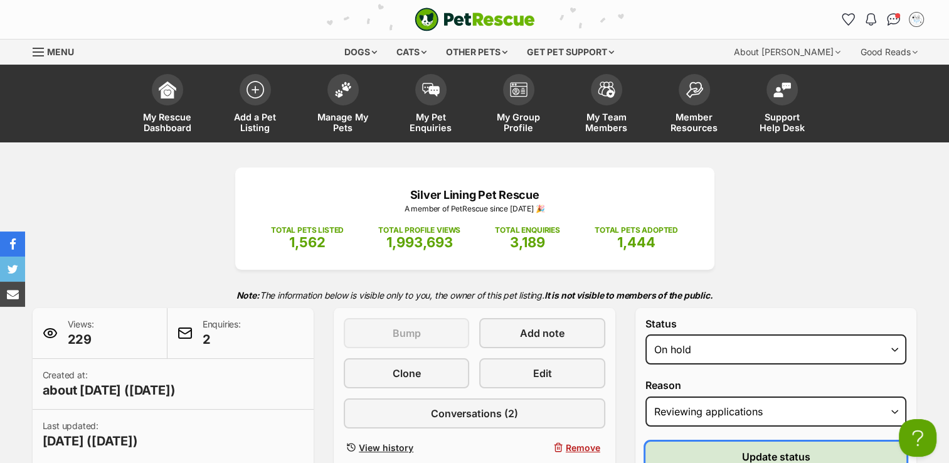
click at [775, 452] on span "Update status" at bounding box center [776, 456] width 68 height 15
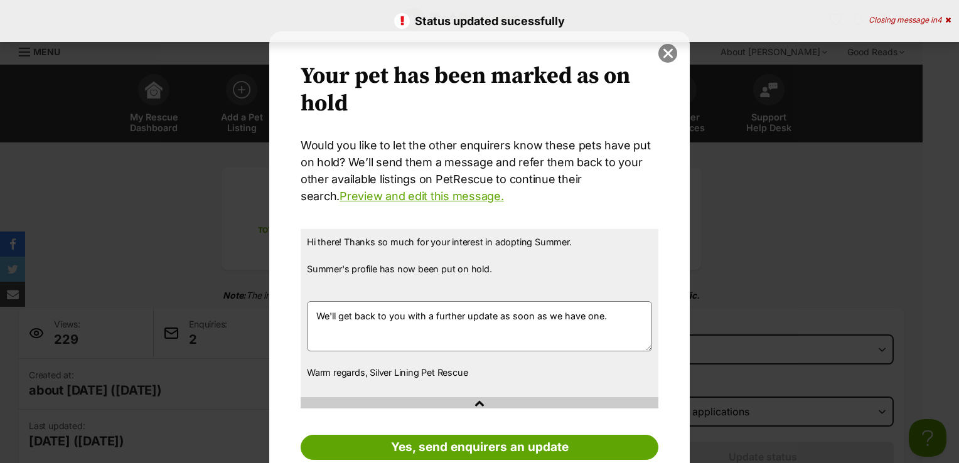
click at [662, 56] on button "close" at bounding box center [667, 53] width 19 height 19
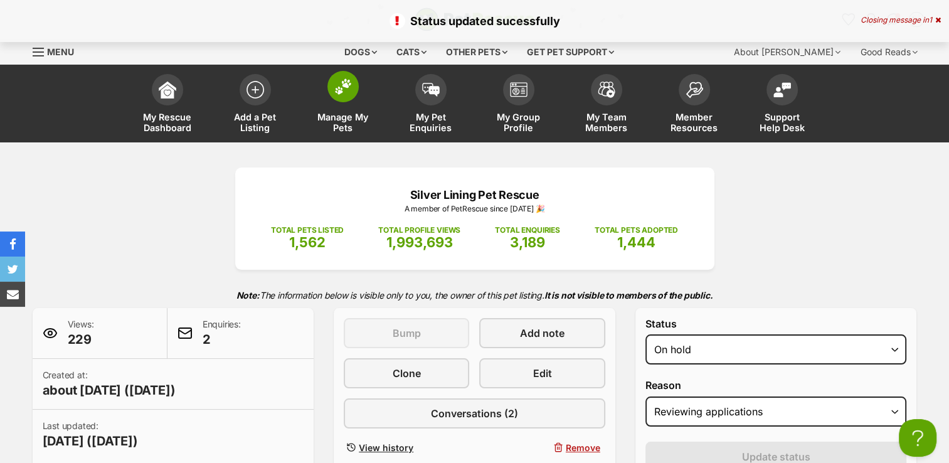
click at [349, 88] on img at bounding box center [343, 86] width 18 height 16
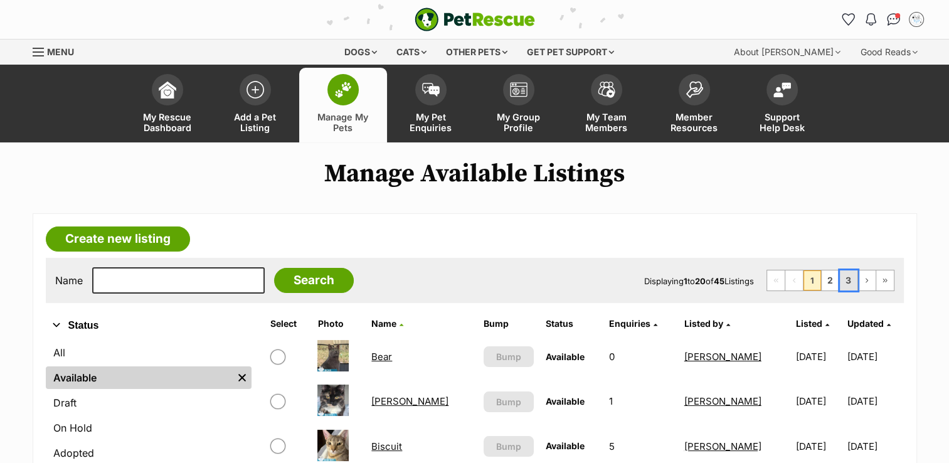
click at [851, 281] on link "3" at bounding box center [849, 280] width 18 height 20
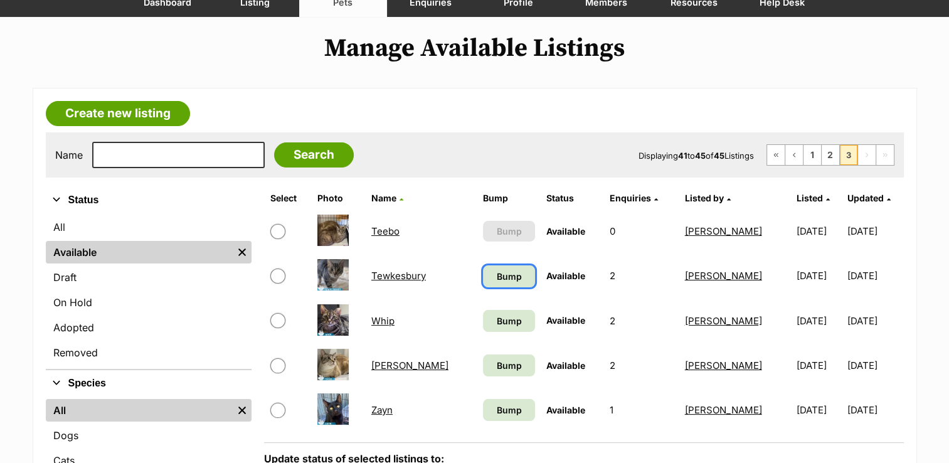
click at [496, 275] on span "Bump" at bounding box center [508, 276] width 25 height 13
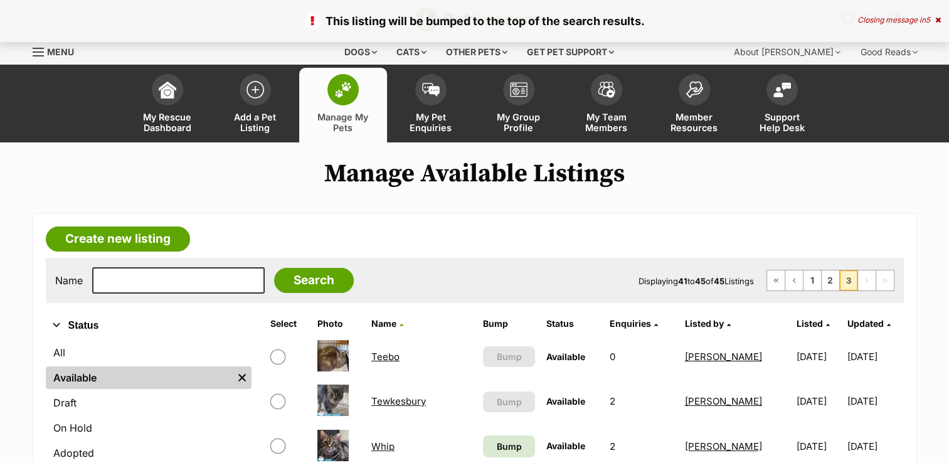
scroll to position [125, 0]
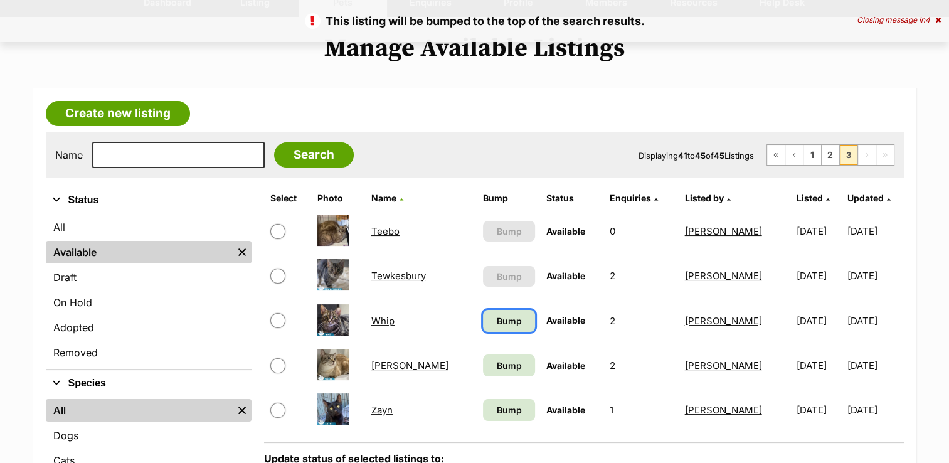
click at [496, 317] on span "Bump" at bounding box center [508, 320] width 25 height 13
click at [496, 368] on span "Bump" at bounding box center [508, 365] width 25 height 13
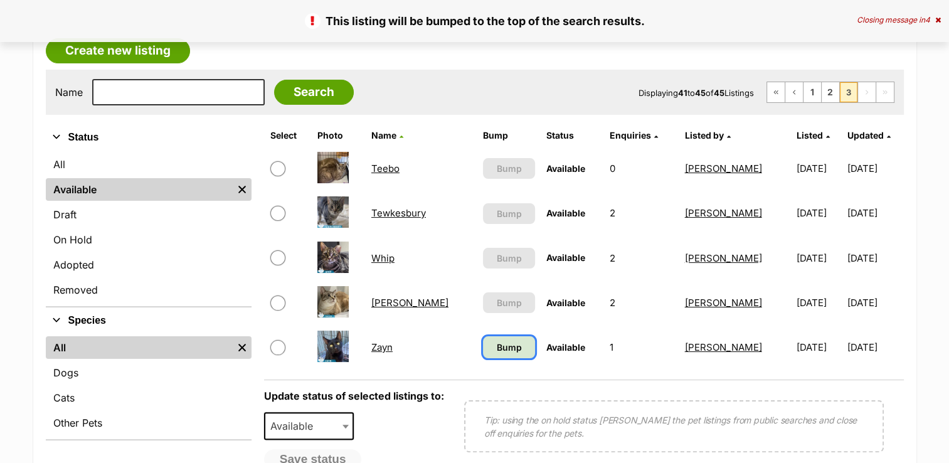
click at [496, 349] on span "Bump" at bounding box center [508, 347] width 25 height 13
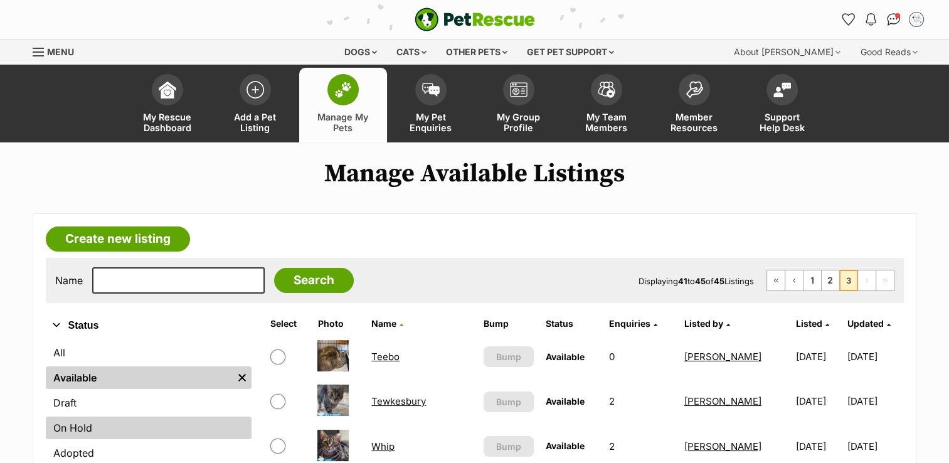
click at [134, 425] on link "On Hold" at bounding box center [149, 428] width 206 height 23
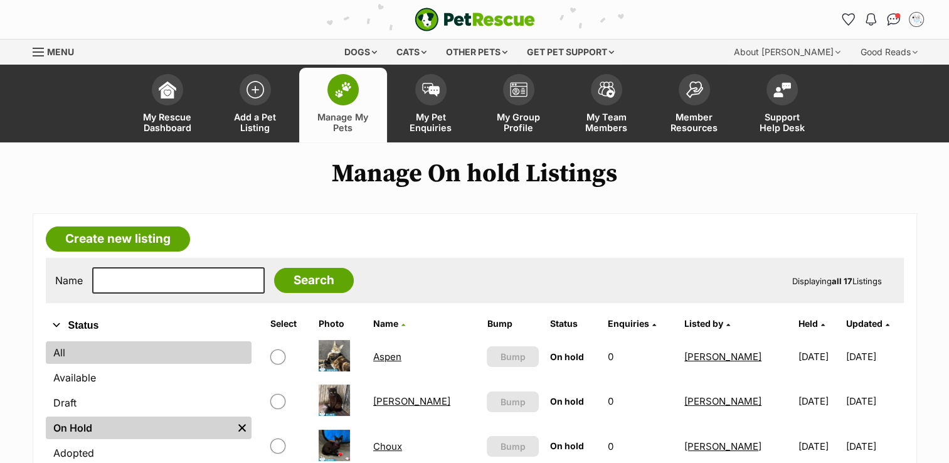
click at [88, 348] on link "All" at bounding box center [149, 352] width 206 height 23
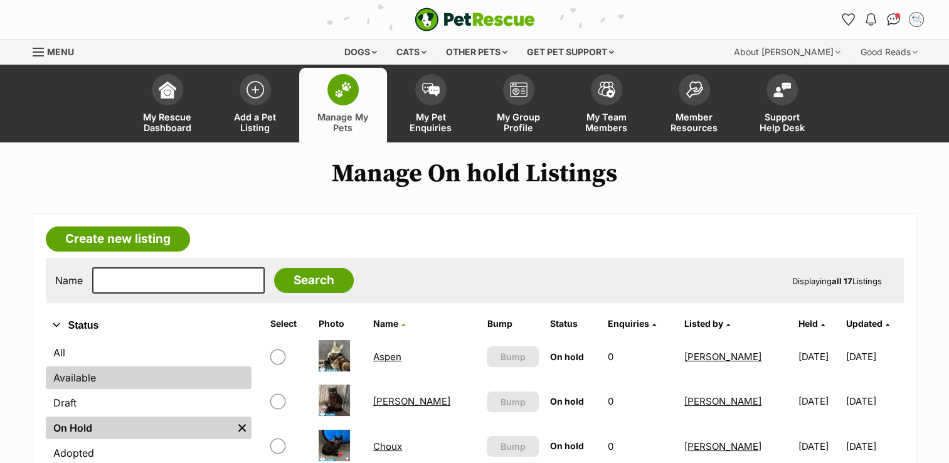
click at [149, 381] on link "Available" at bounding box center [149, 377] width 206 height 23
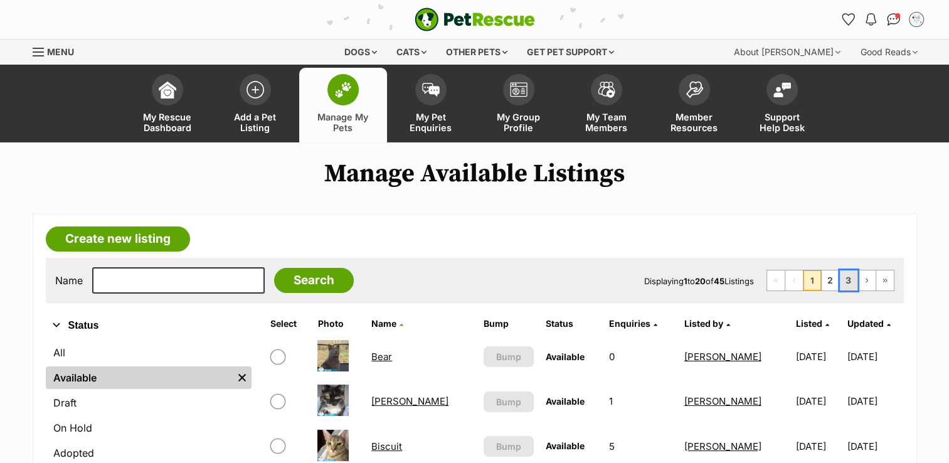
click at [850, 280] on link "3" at bounding box center [849, 280] width 18 height 20
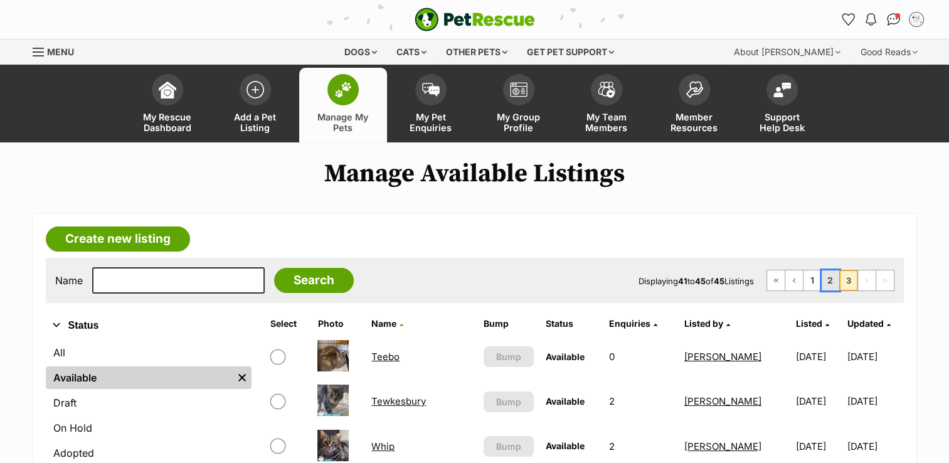
click at [829, 277] on link "2" at bounding box center [831, 280] width 18 height 20
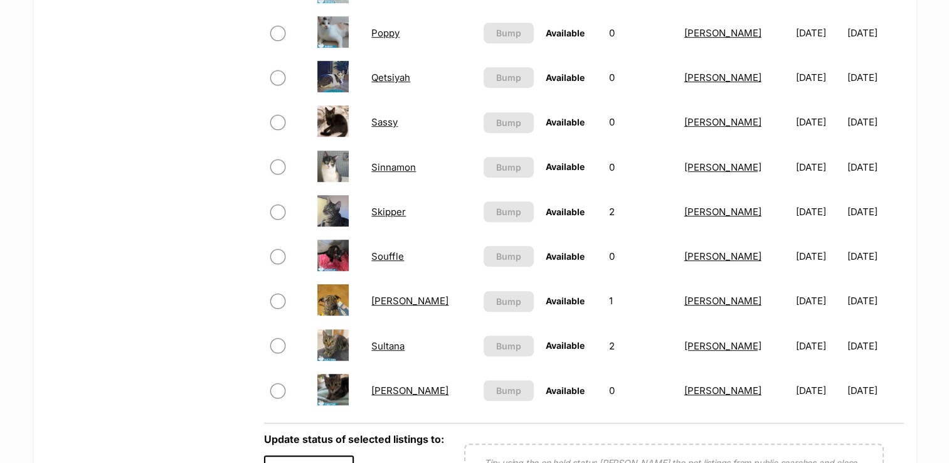
scroll to position [878, 0]
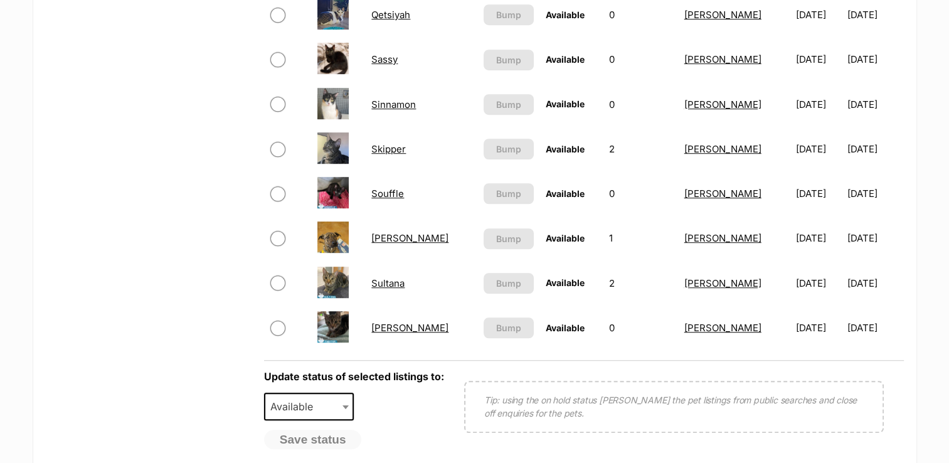
click at [394, 328] on link "[PERSON_NAME]" at bounding box center [409, 328] width 77 height 12
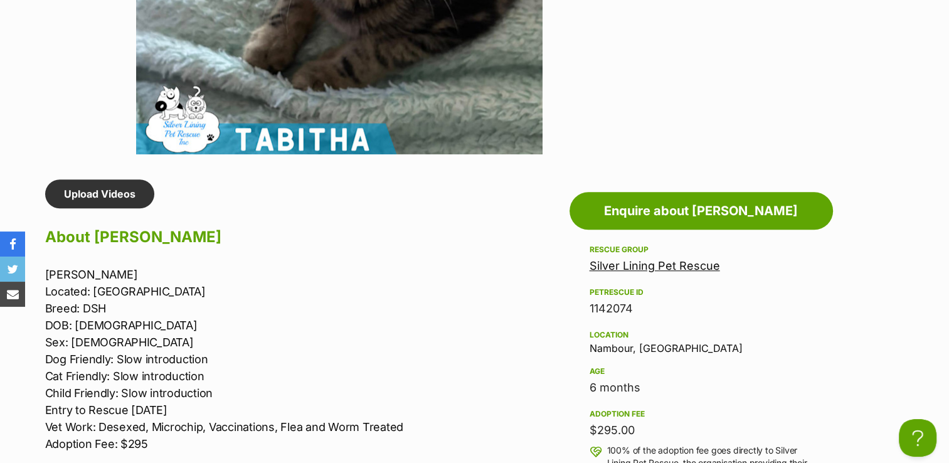
scroll to position [941, 0]
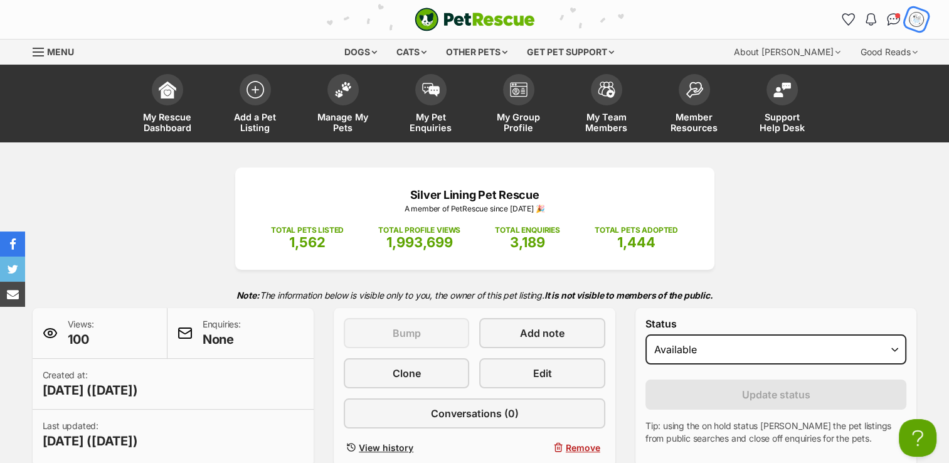
click at [915, 21] on img "My account" at bounding box center [917, 19] width 16 height 16
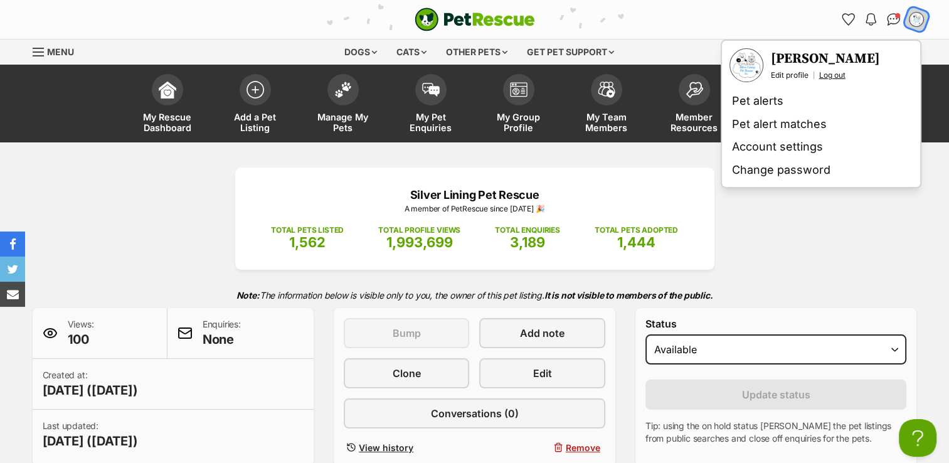
click at [833, 72] on link "Log out" at bounding box center [832, 75] width 26 height 10
